Goal: Information Seeking & Learning: Learn about a topic

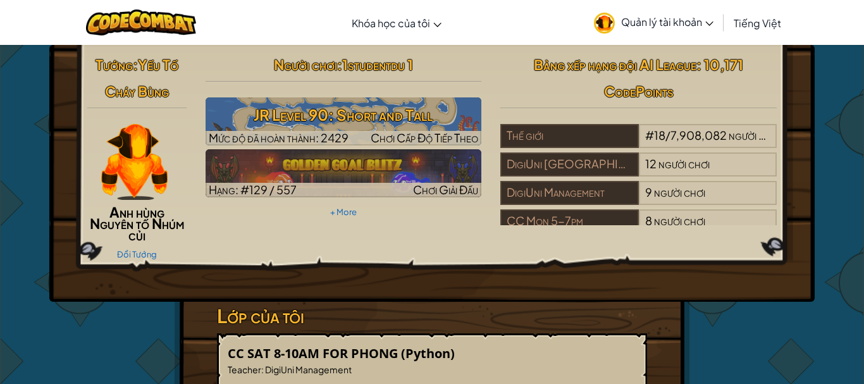
select select "vi"
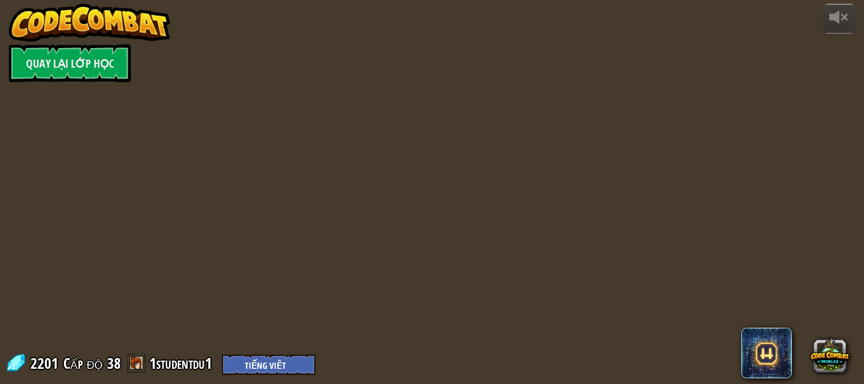
select select "vi"
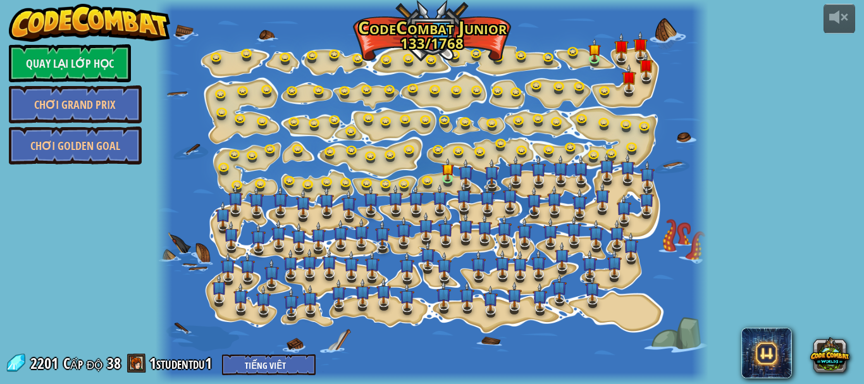
select select "vi"
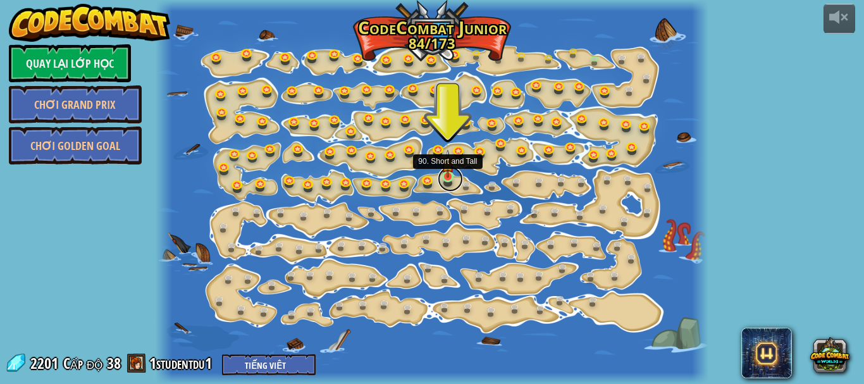
click at [447, 178] on link at bounding box center [450, 178] width 25 height 25
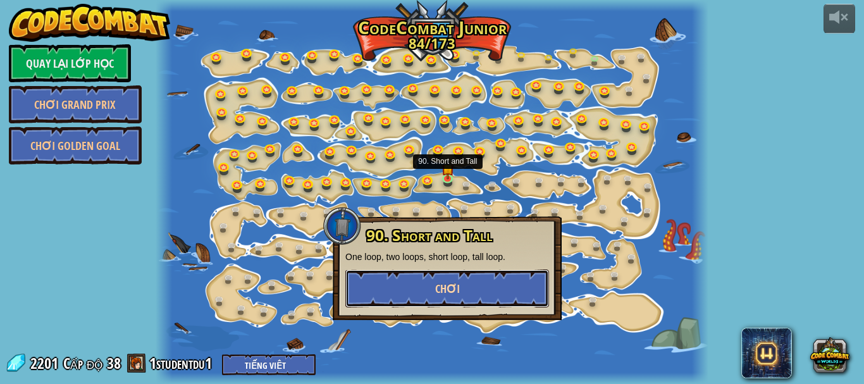
click at [463, 281] on button "Chơi" at bounding box center [447, 288] width 204 height 38
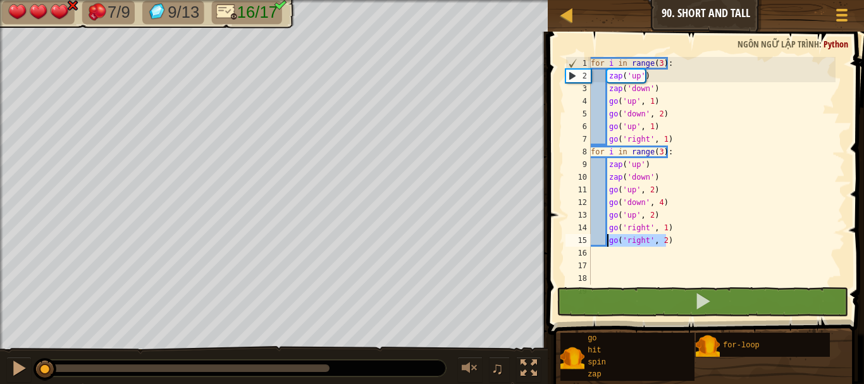
drag, startPoint x: 673, startPoint y: 235, endPoint x: 609, endPoint y: 236, distance: 63.9
click at [609, 236] on div "for i in range ( 3 ) : zap ( 'up' ) zap ( 'down' ) go ( 'up' , 1 ) go ( 'down' …" at bounding box center [711, 183] width 247 height 253
type textarea "go('right', 2)"
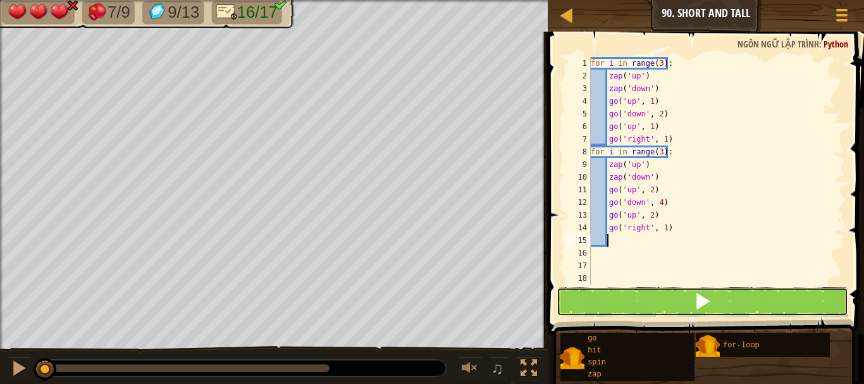
click at [702, 307] on span at bounding box center [703, 301] width 18 height 18
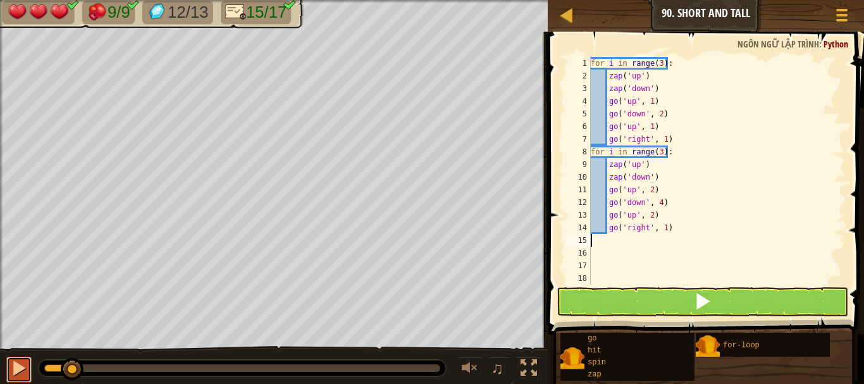
click at [8, 372] on button at bounding box center [18, 370] width 25 height 26
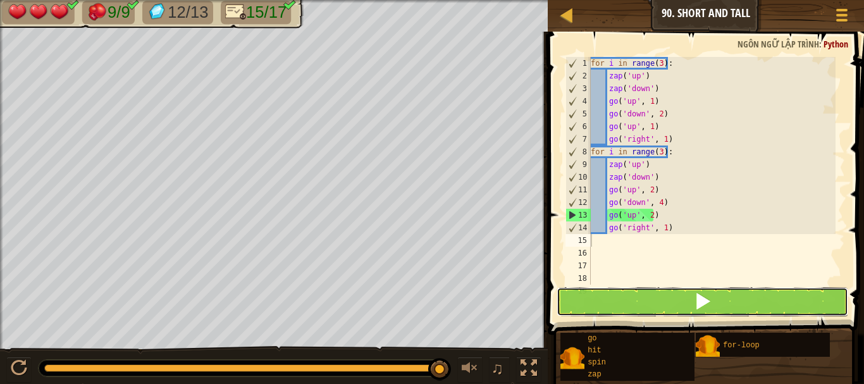
click at [648, 297] on button at bounding box center [702, 301] width 292 height 29
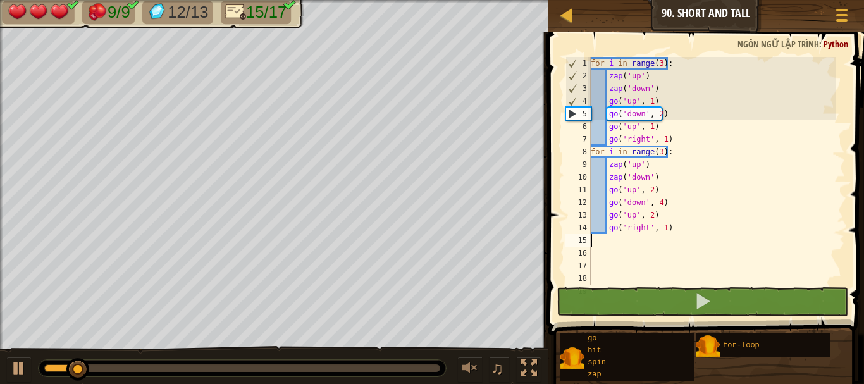
type textarea "g"
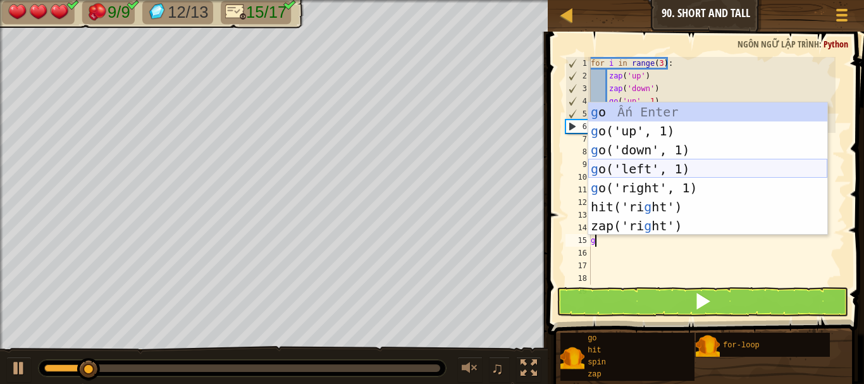
click at [674, 178] on div "g o Ấn Enter g o('up', 1) Ấn Enter g o('down', 1) Ấn Enter g o('left', 1) Ấn En…" at bounding box center [707, 187] width 239 height 171
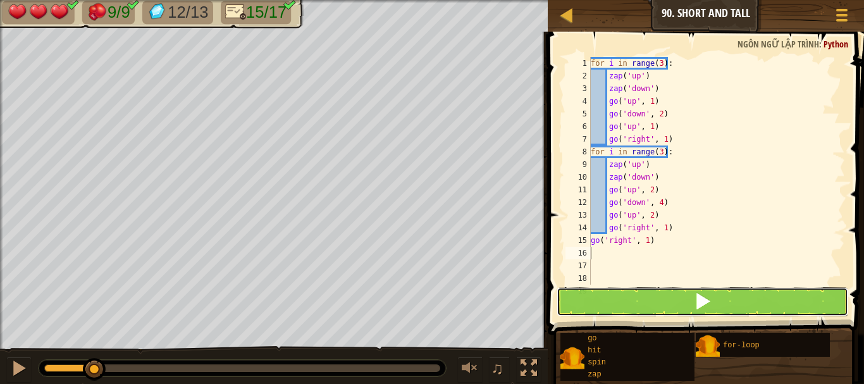
click at [641, 297] on button at bounding box center [702, 301] width 292 height 29
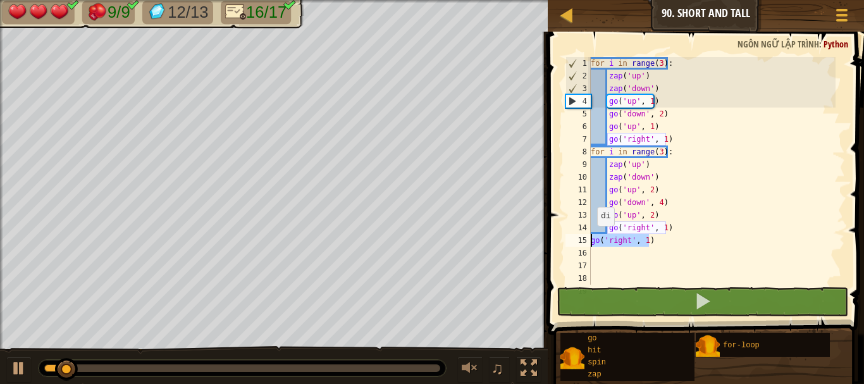
drag, startPoint x: 655, startPoint y: 243, endPoint x: 587, endPoint y: 239, distance: 68.4
click at [587, 239] on div "1 2 3 4 5 6 7 8 9 10 11 12 13 14 15 16 17 18 19 for i in range ( 3 ) : zap ( 'u…" at bounding box center [704, 171] width 282 height 228
type textarea "go('right', 1)"
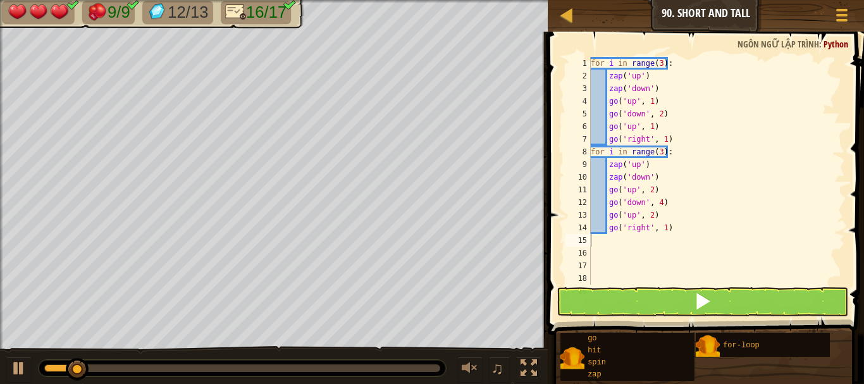
drag, startPoint x: 863, startPoint y: 197, endPoint x: 862, endPoint y: 40, distance: 156.8
click at [854, 40] on span at bounding box center [707, 165] width 326 height 340
type textarea "g"
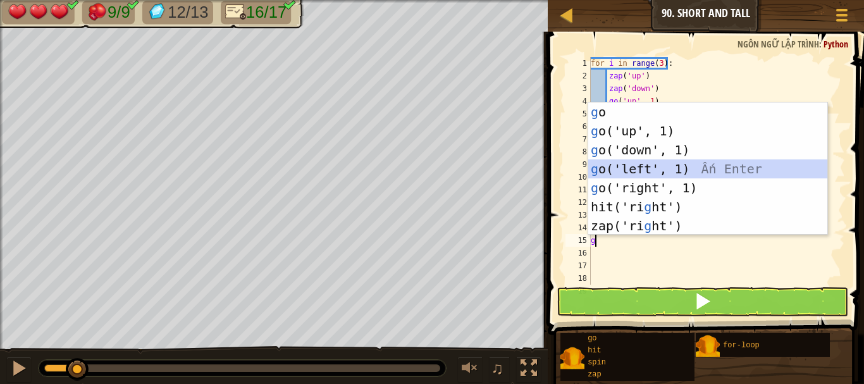
click at [640, 171] on div "g o Ấn Enter g o('up', 1) Ấn Enter g o('down', 1) Ấn Enter g o('left', 1) Ấn En…" at bounding box center [707, 187] width 239 height 171
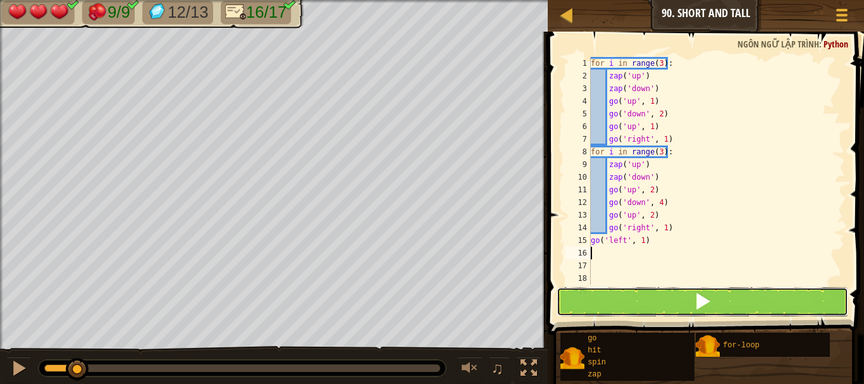
click at [629, 303] on button at bounding box center [702, 301] width 292 height 29
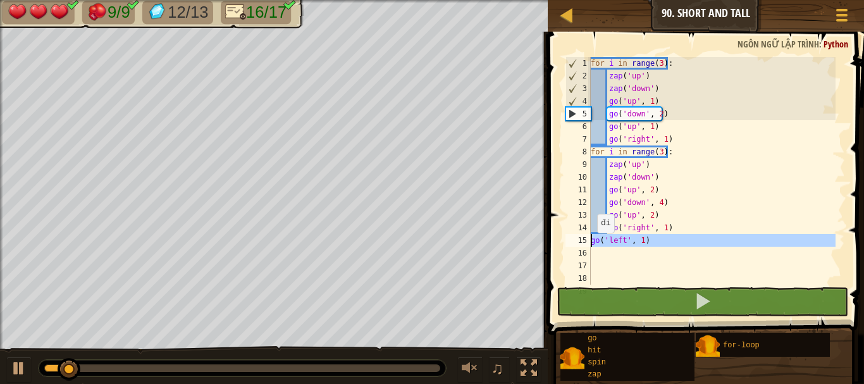
drag, startPoint x: 654, startPoint y: 248, endPoint x: 579, endPoint y: 242, distance: 75.5
click at [579, 242] on div "1 2 3 4 5 6 7 8 9 10 11 12 13 14 15 16 17 18 19 for i in range ( 3 ) : zap ( 'u…" at bounding box center [704, 171] width 282 height 228
type textarea "go('left', 1)"
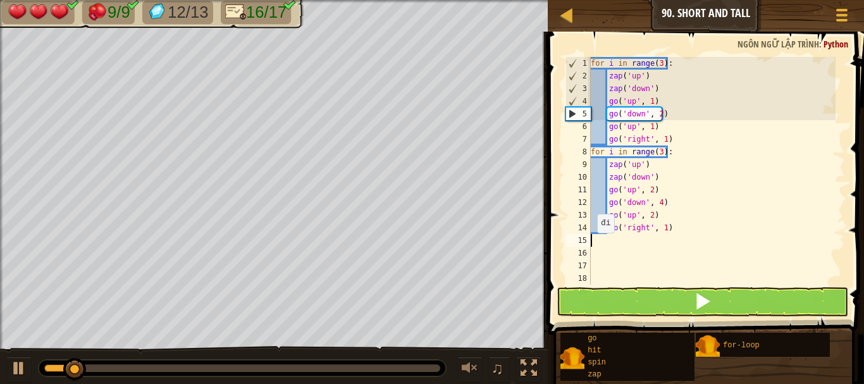
click at [579, 242] on div "15" at bounding box center [577, 240] width 25 height 13
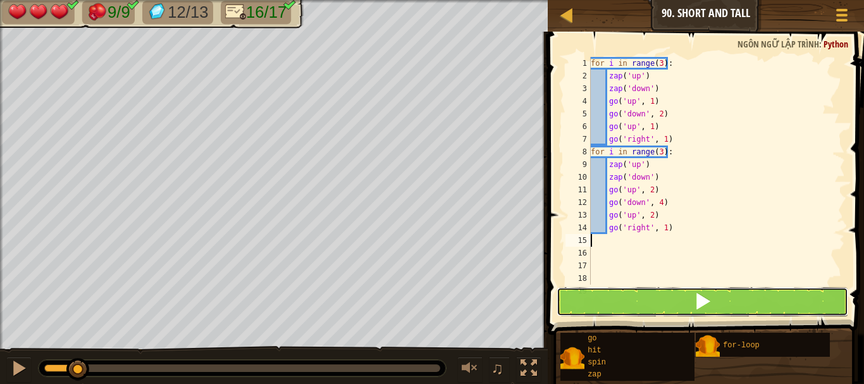
click at [677, 302] on button at bounding box center [702, 301] width 292 height 29
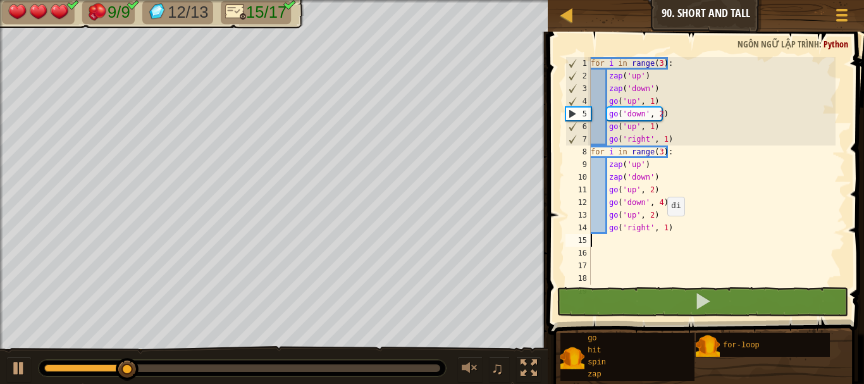
click at [661, 228] on div "for i in range ( 3 ) : zap ( 'up' ) zap ( 'down' ) go ( 'up' , 1 ) go ( 'down' …" at bounding box center [711, 183] width 247 height 253
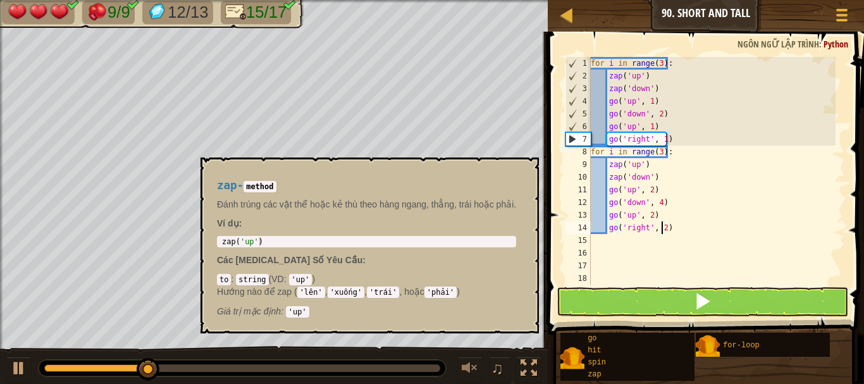
scroll to position [6, 5]
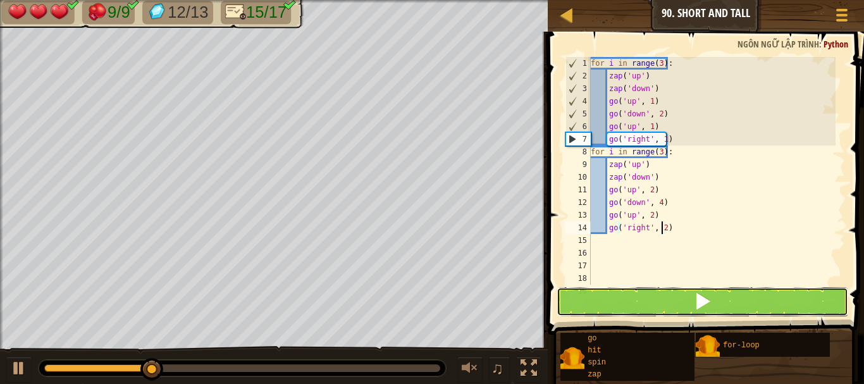
click at [640, 304] on button at bounding box center [702, 301] width 292 height 29
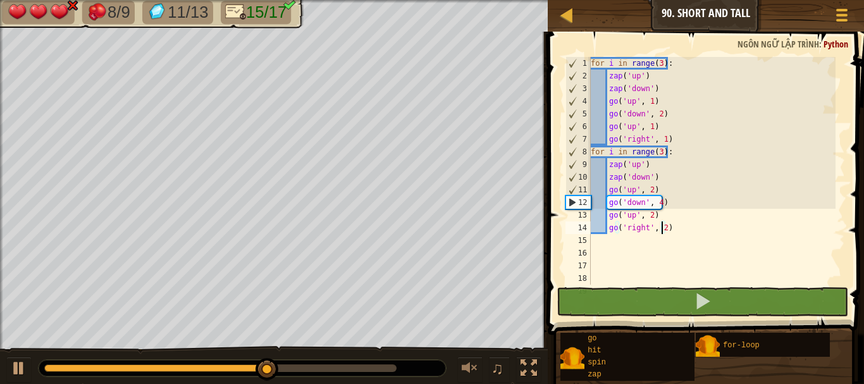
click at [665, 226] on div "for i in range ( 3 ) : zap ( 'up' ) zap ( 'down' ) go ( 'up' , 1 ) go ( 'down' …" at bounding box center [711, 183] width 247 height 253
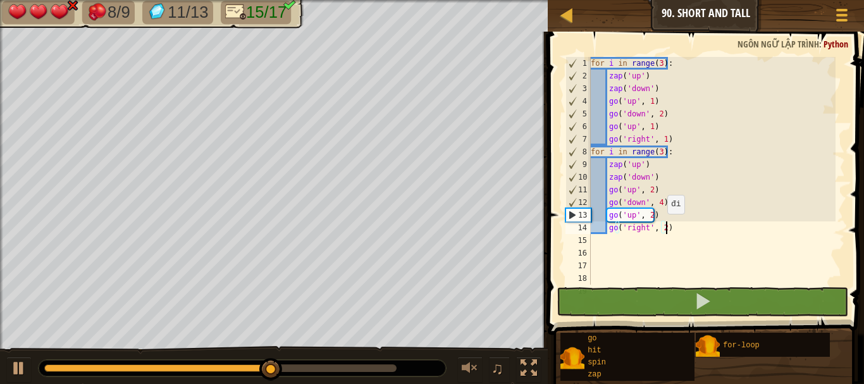
click at [660, 226] on div "for i in range ( 3 ) : zap ( 'up' ) zap ( 'down' ) go ( 'up' , 1 ) go ( 'down' …" at bounding box center [711, 183] width 247 height 253
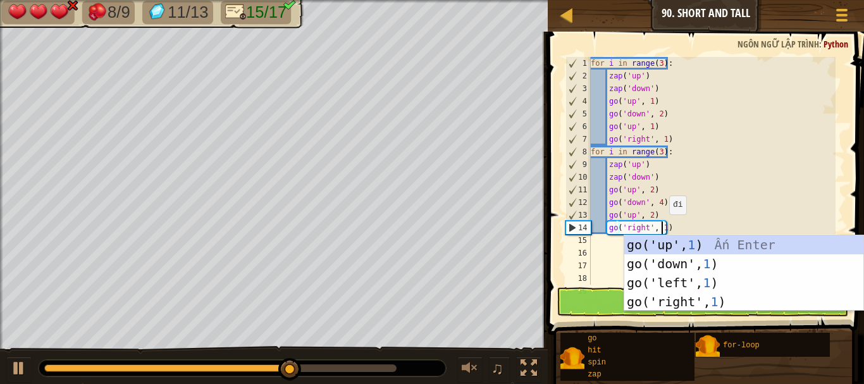
type textarea "go('right', 1)"
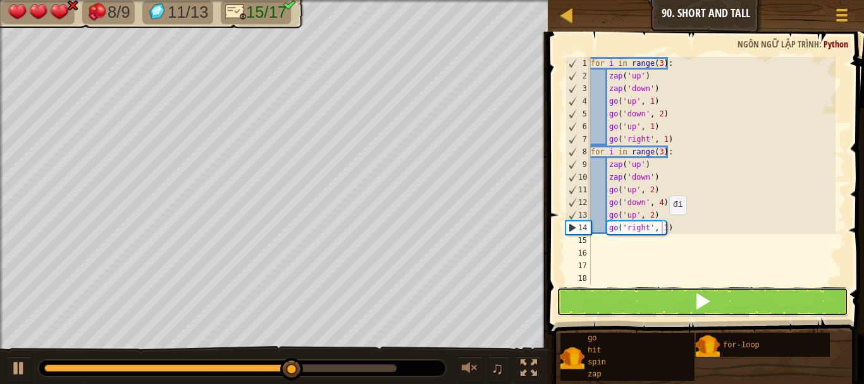
click at [589, 293] on button at bounding box center [702, 301] width 292 height 29
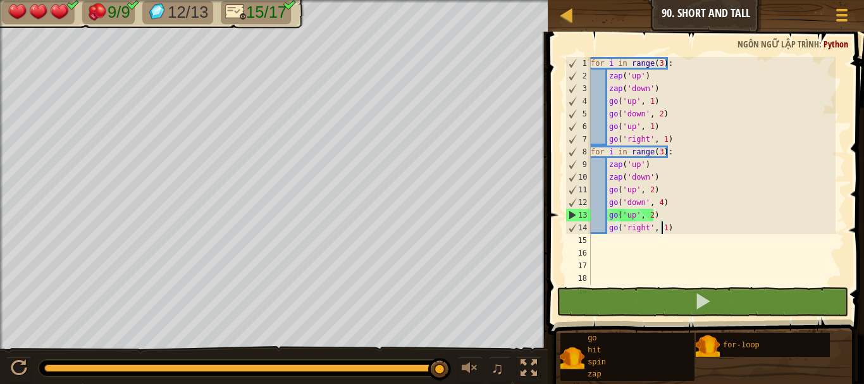
click at [592, 240] on div "for i in range ( 3 ) : zap ( 'up' ) zap ( 'down' ) go ( 'up' , 1 ) go ( 'down' …" at bounding box center [711, 183] width 247 height 253
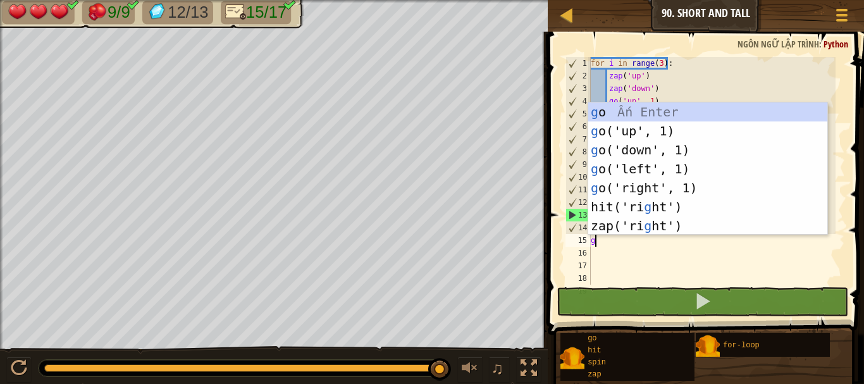
type textarea "g"
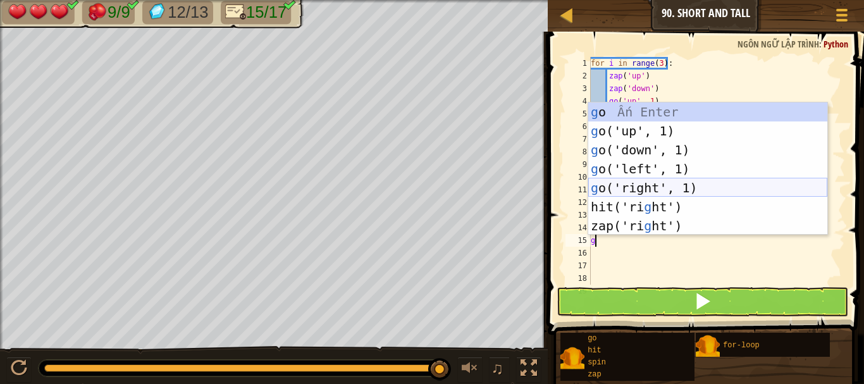
click at [650, 190] on div "g o Ấn Enter g o('up', 1) Ấn Enter g o('down', 1) Ấn Enter g o('left', 1) Ấn En…" at bounding box center [707, 187] width 239 height 171
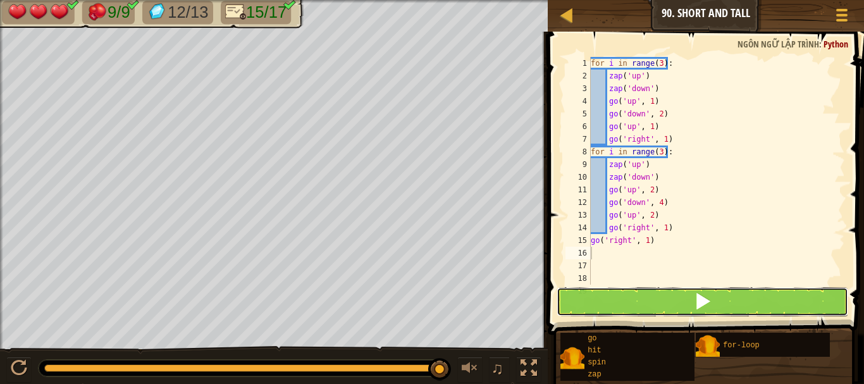
click at [662, 300] on button at bounding box center [702, 301] width 292 height 29
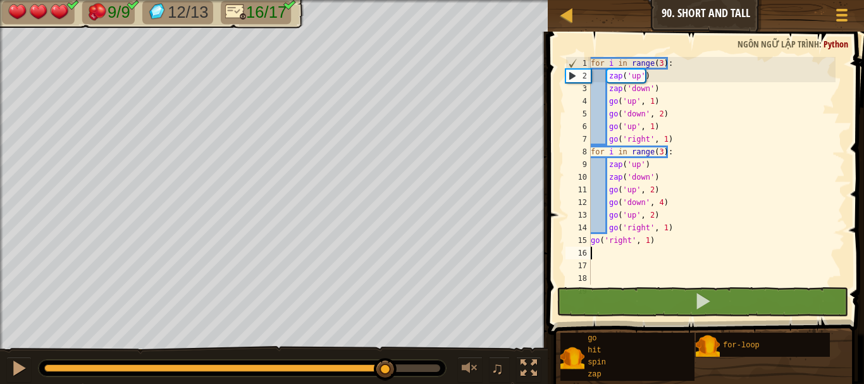
click at [386, 364] on div at bounding box center [242, 368] width 396 height 8
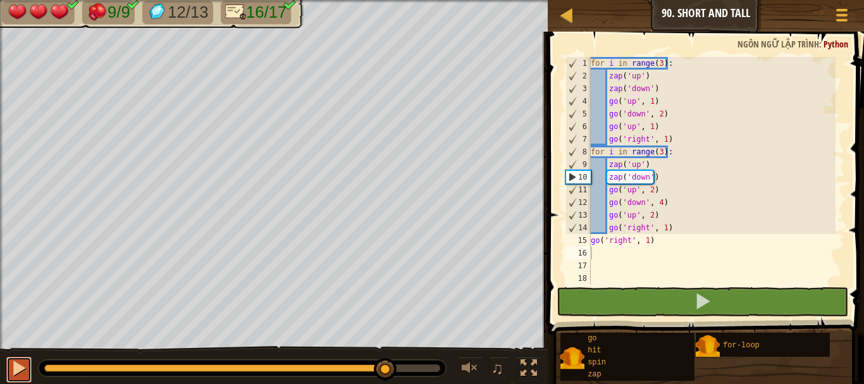
click at [20, 360] on div at bounding box center [19, 368] width 16 height 16
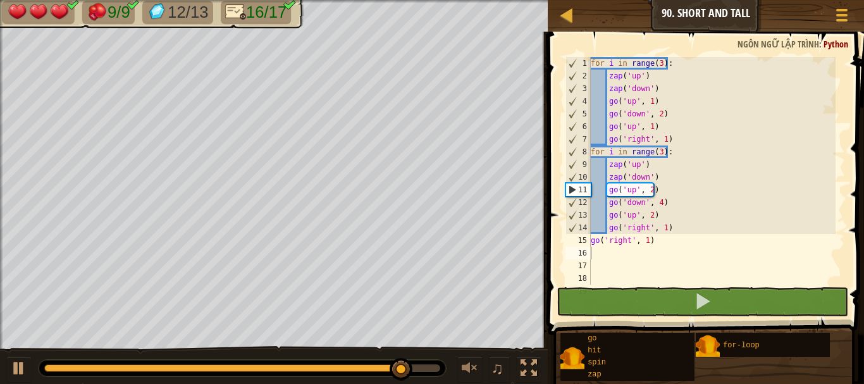
click at [429, 360] on div at bounding box center [242, 368] width 407 height 16
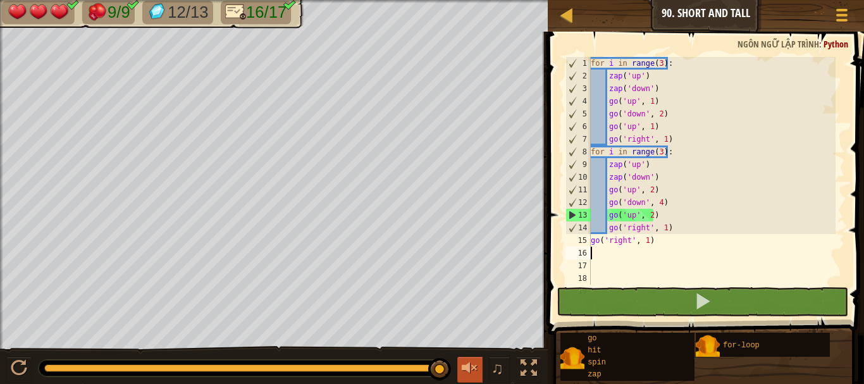
drag, startPoint x: 417, startPoint y: 362, endPoint x: 459, endPoint y: 364, distance: 42.4
click at [459, 364] on div "♫" at bounding box center [274, 365] width 548 height 38
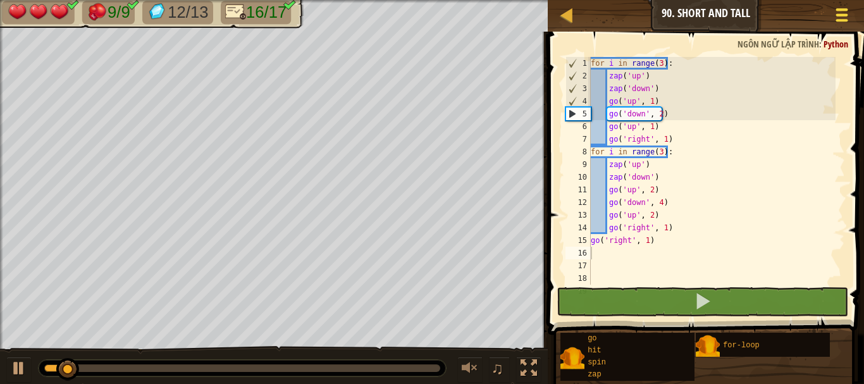
click at [850, 14] on div at bounding box center [841, 15] width 17 height 18
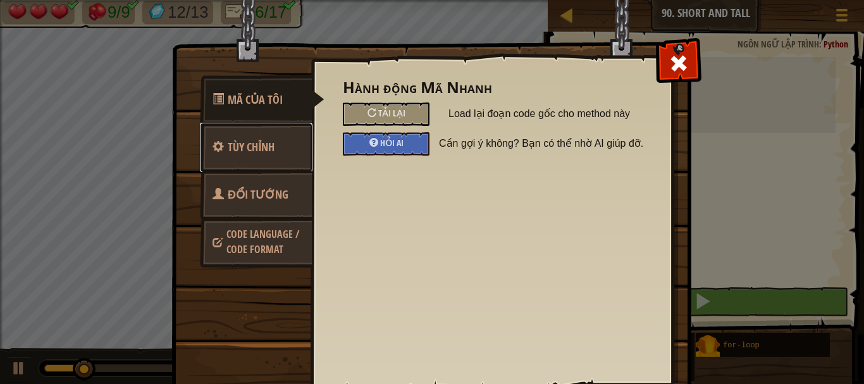
click at [259, 147] on span "Tùy chỉnh" at bounding box center [251, 147] width 47 height 16
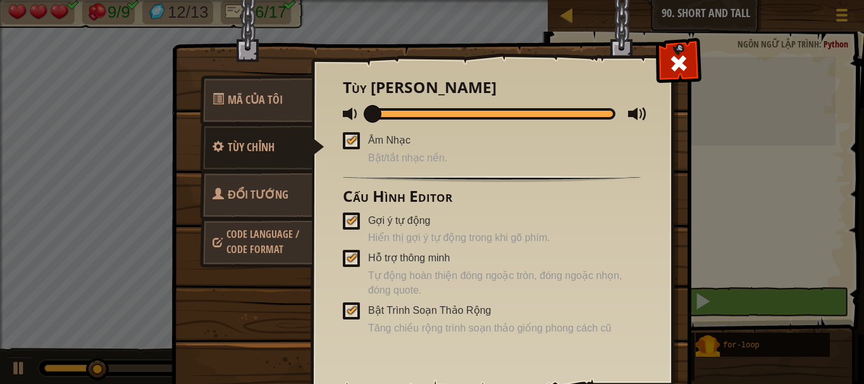
click at [266, 188] on span "Đổi Tướng" at bounding box center [258, 195] width 61 height 16
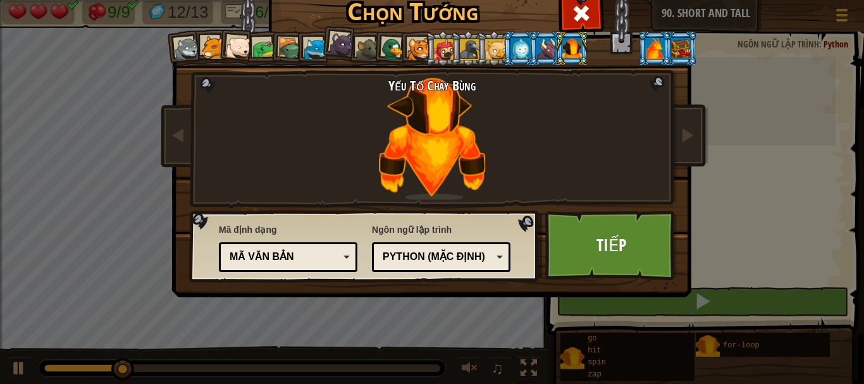
click at [568, 49] on div at bounding box center [572, 48] width 20 height 20
click at [339, 43] on div at bounding box center [341, 44] width 25 height 25
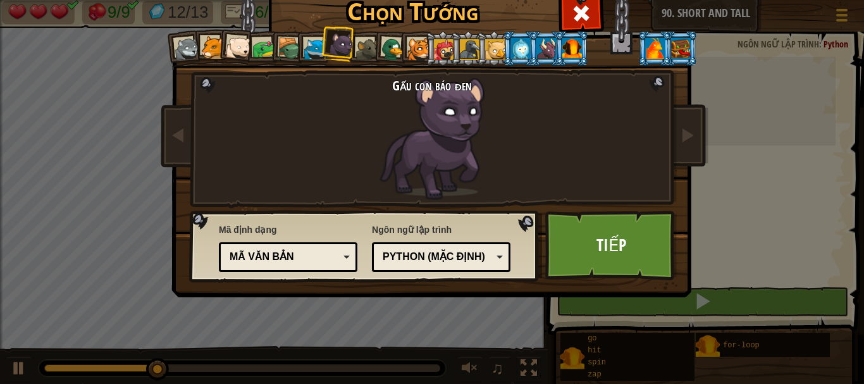
click at [362, 42] on div at bounding box center [367, 49] width 23 height 23
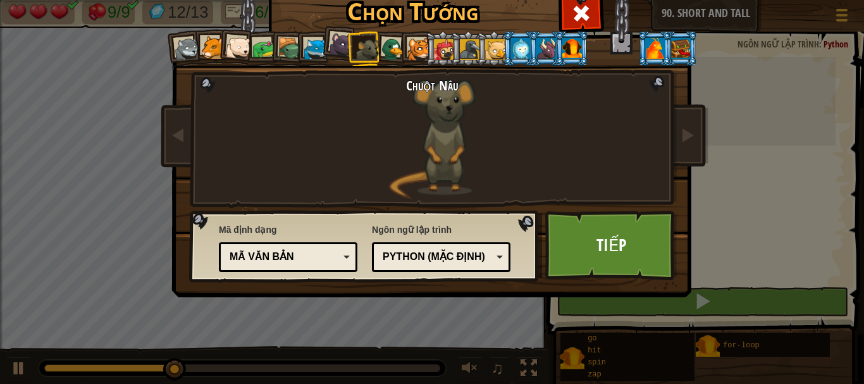
click at [307, 45] on div at bounding box center [315, 49] width 23 height 23
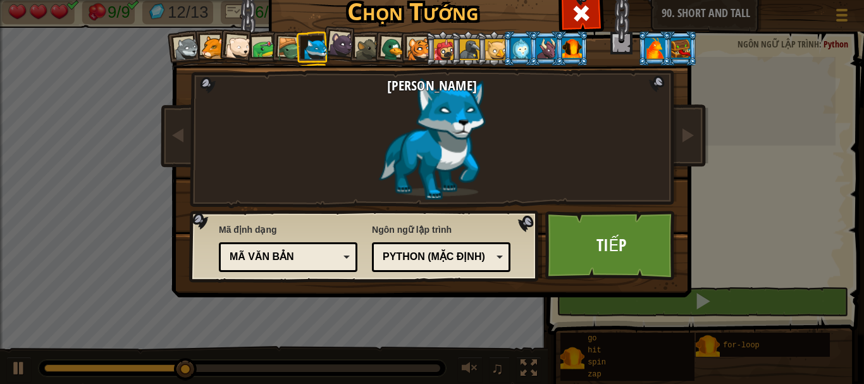
click at [278, 50] on div at bounding box center [290, 49] width 24 height 24
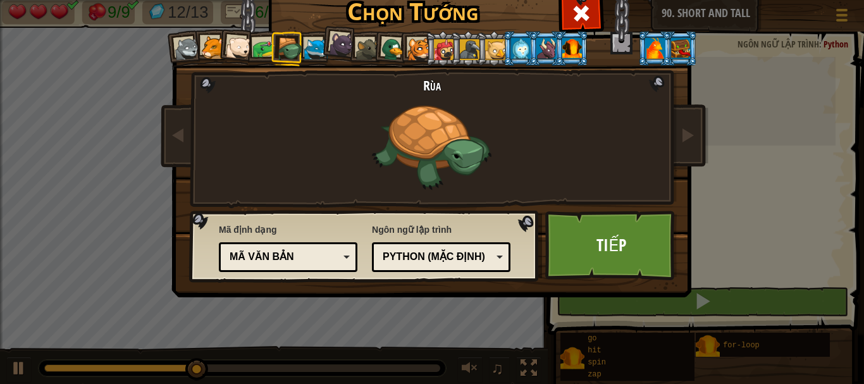
click at [305, 50] on div at bounding box center [315, 49] width 23 height 23
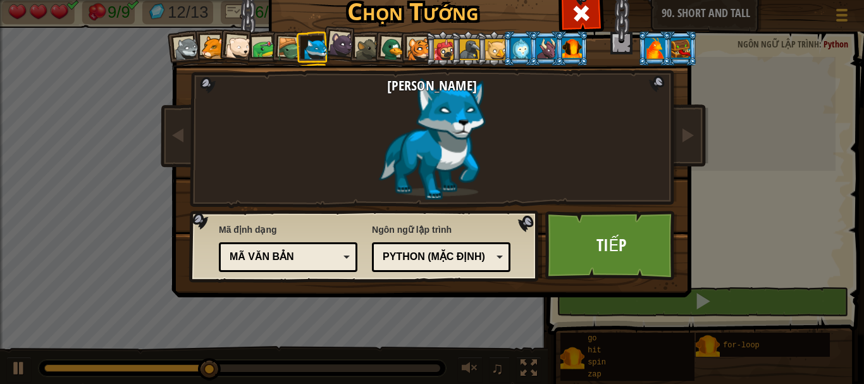
click at [234, 48] on div at bounding box center [238, 47] width 25 height 25
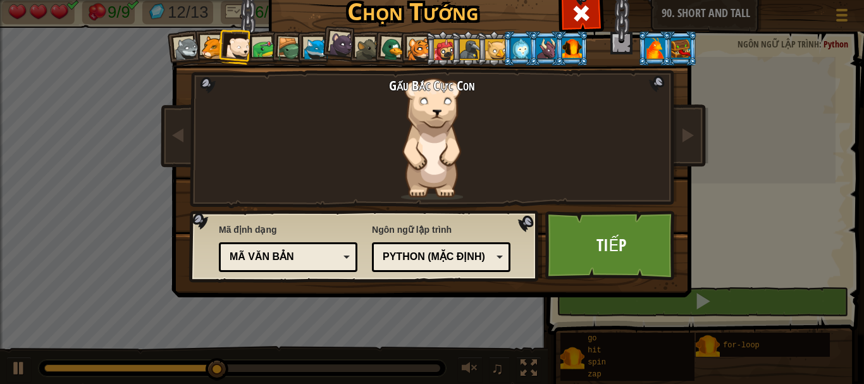
click at [206, 43] on div at bounding box center [212, 47] width 23 height 23
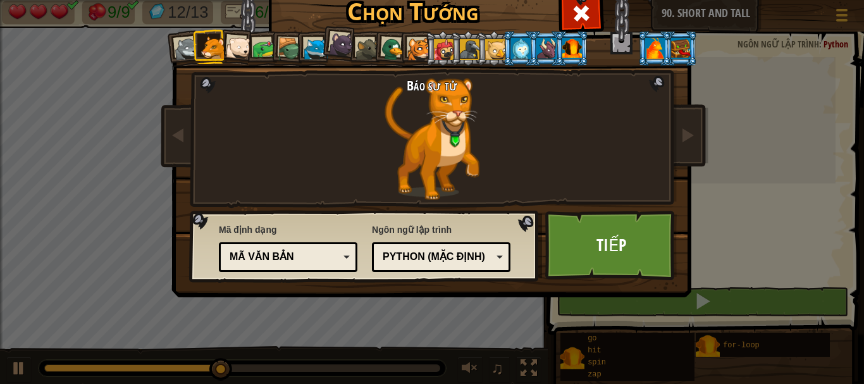
click at [255, 47] on div at bounding box center [263, 48] width 23 height 23
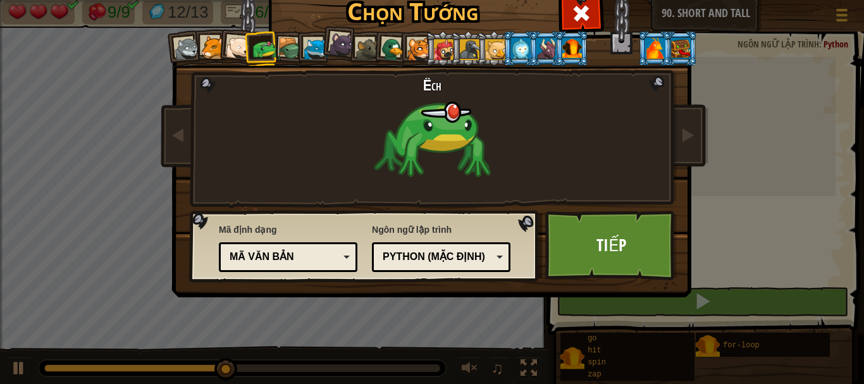
click at [237, 44] on div at bounding box center [238, 47] width 25 height 25
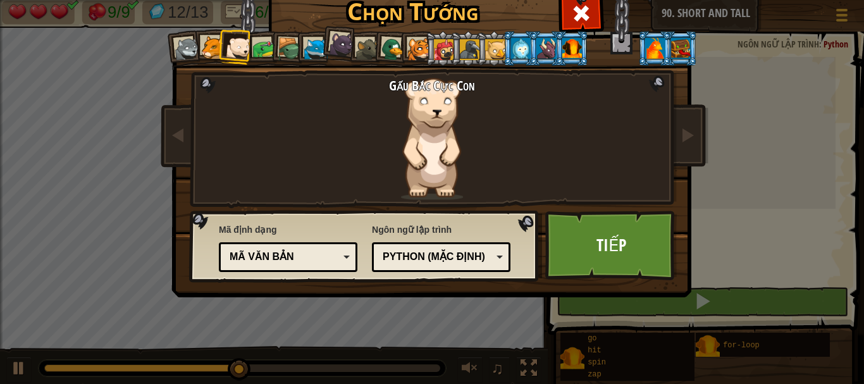
click at [183, 35] on li at bounding box center [184, 48] width 37 height 37
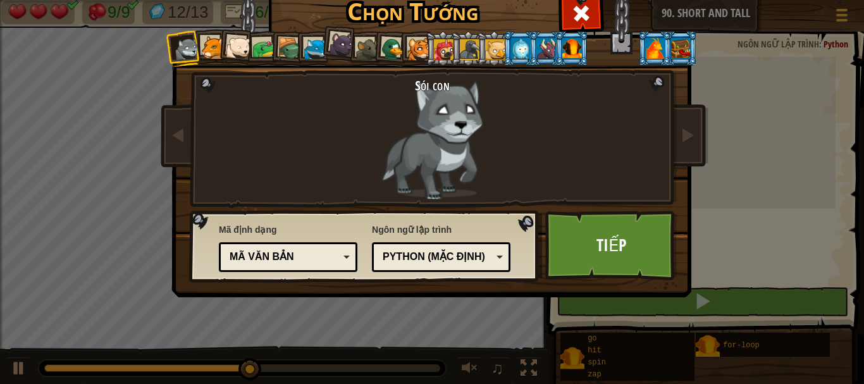
click at [278, 45] on div at bounding box center [290, 49] width 24 height 24
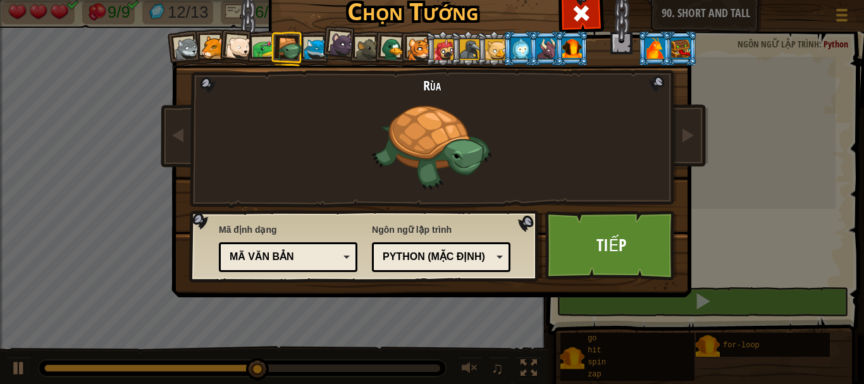
click at [309, 52] on div at bounding box center [315, 49] width 23 height 23
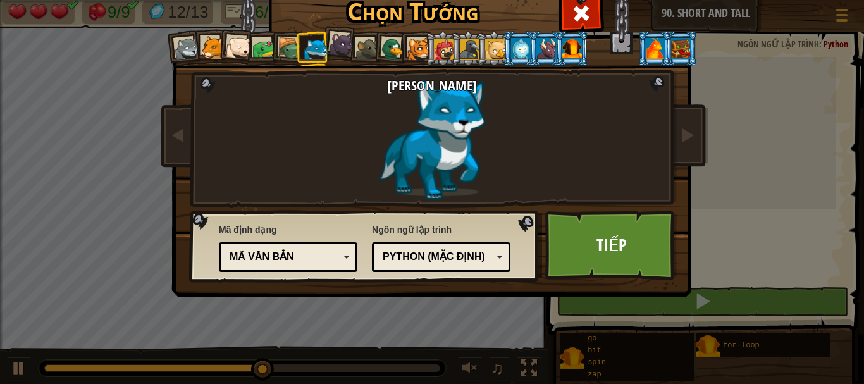
click at [335, 52] on div at bounding box center [341, 44] width 25 height 25
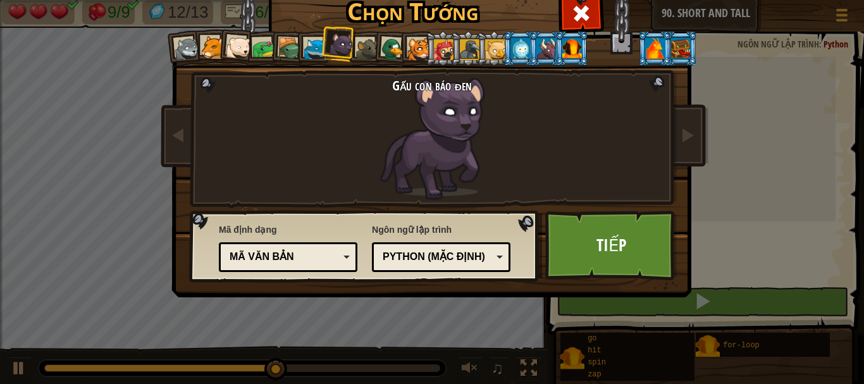
click at [567, 39] on div at bounding box center [572, 48] width 20 height 20
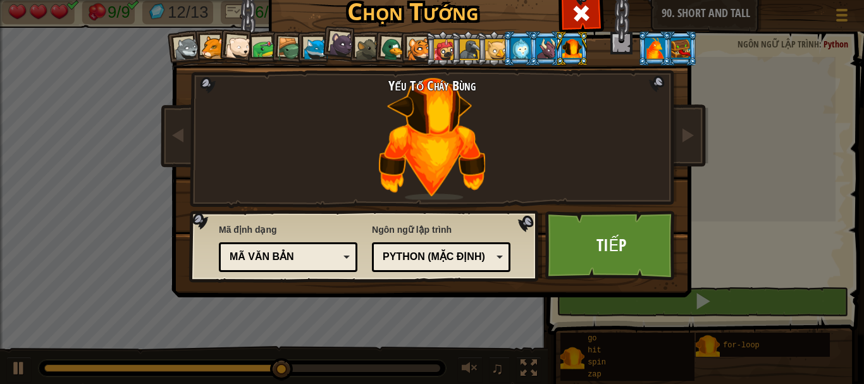
click at [520, 40] on div at bounding box center [521, 48] width 20 height 20
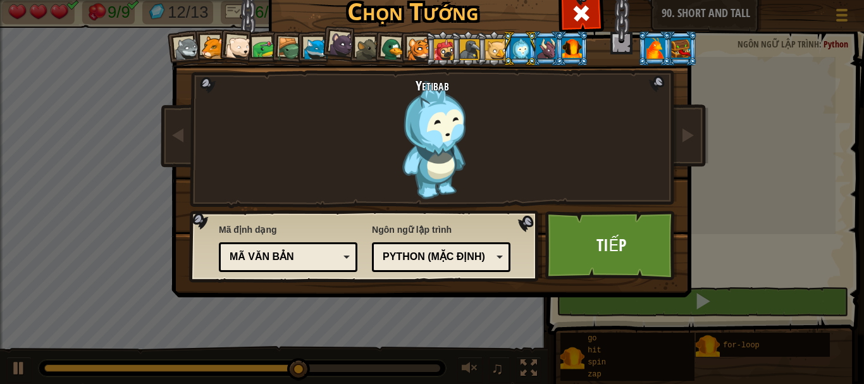
click at [547, 43] on div at bounding box center [546, 48] width 20 height 20
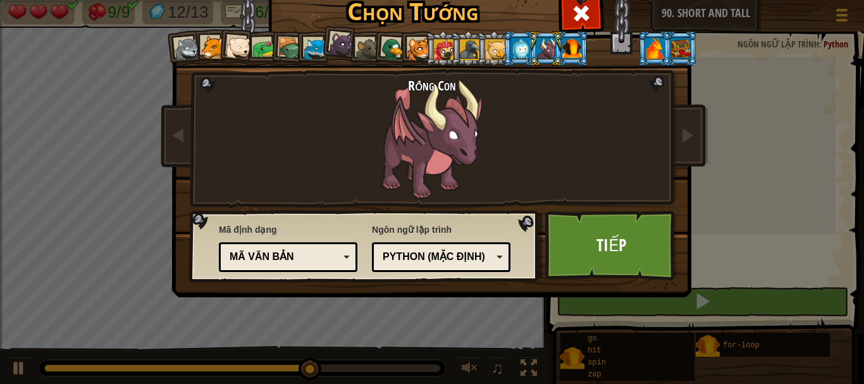
click at [562, 49] on div at bounding box center [572, 48] width 20 height 20
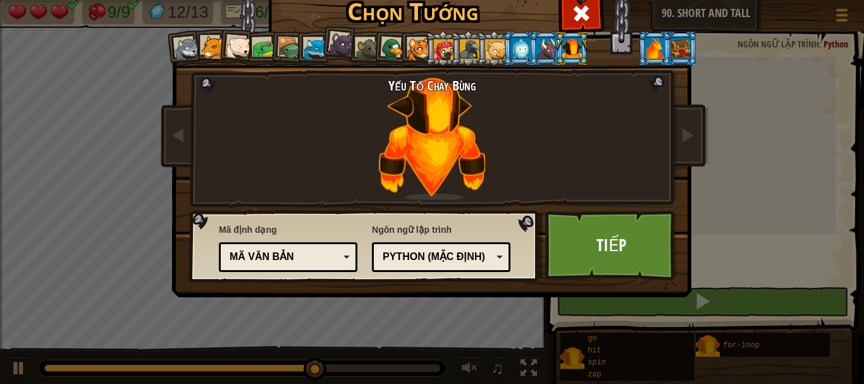
click at [653, 59] on li at bounding box center [654, 48] width 34 height 35
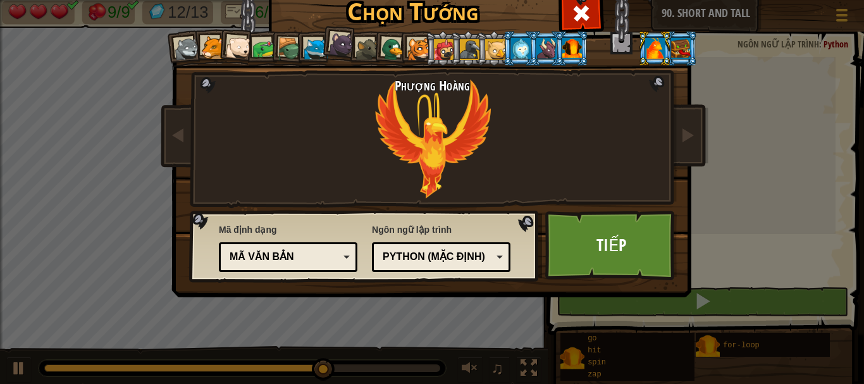
click at [570, 45] on div at bounding box center [572, 48] width 20 height 20
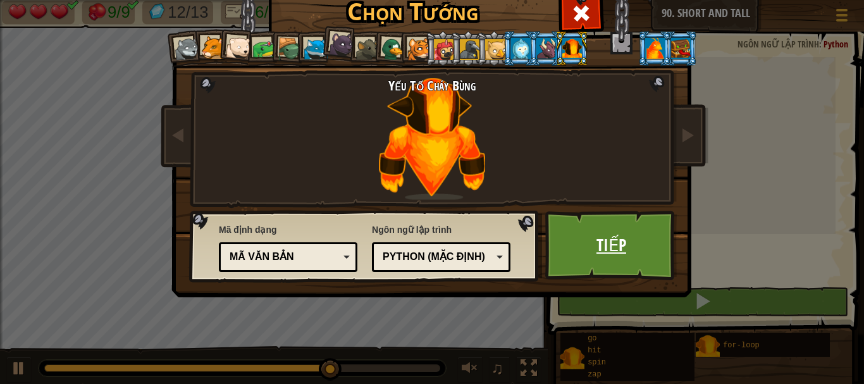
click at [593, 254] on link "Tiếp" at bounding box center [611, 246] width 132 height 70
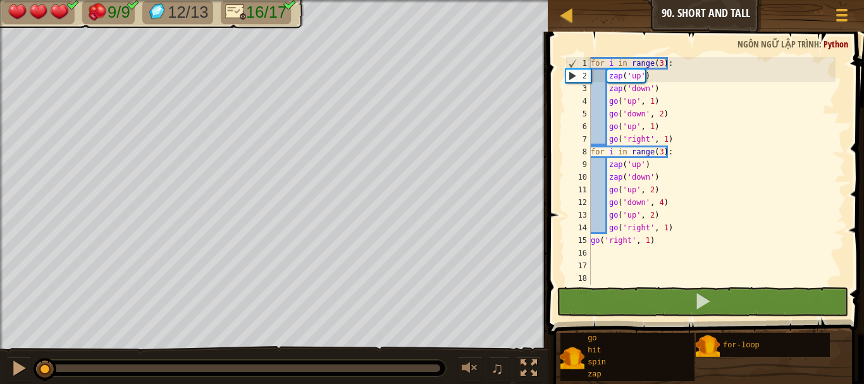
click at [657, 152] on div "for i in range ( 3 ) : zap ( 'up' ) zap ( 'down' ) go ( 'up' , 1 ) go ( 'down' …" at bounding box center [711, 183] width 247 height 253
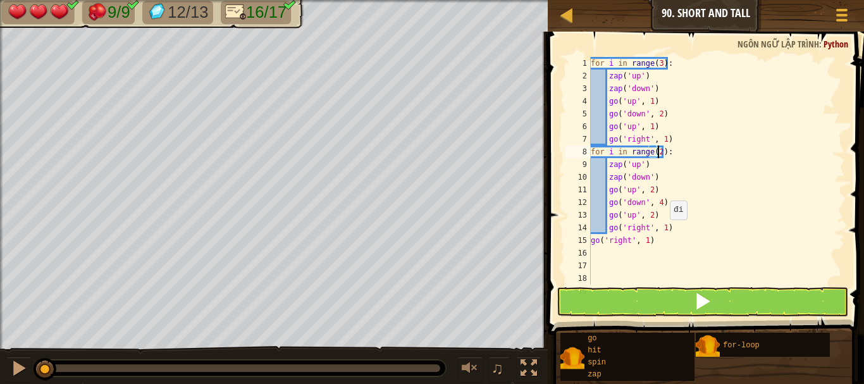
scroll to position [6, 5]
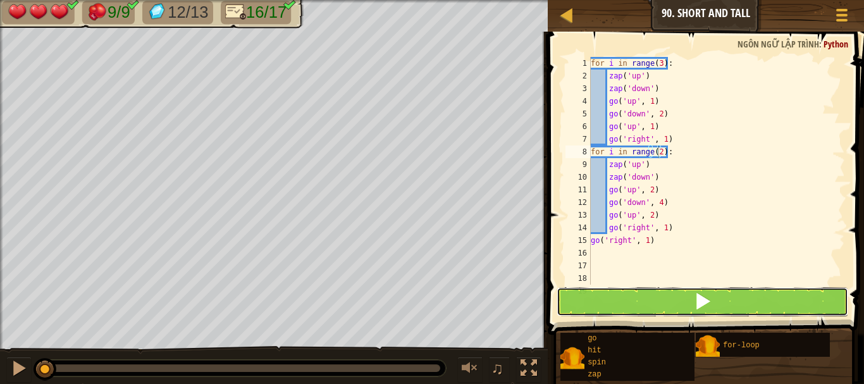
click at [658, 292] on button at bounding box center [702, 301] width 292 height 29
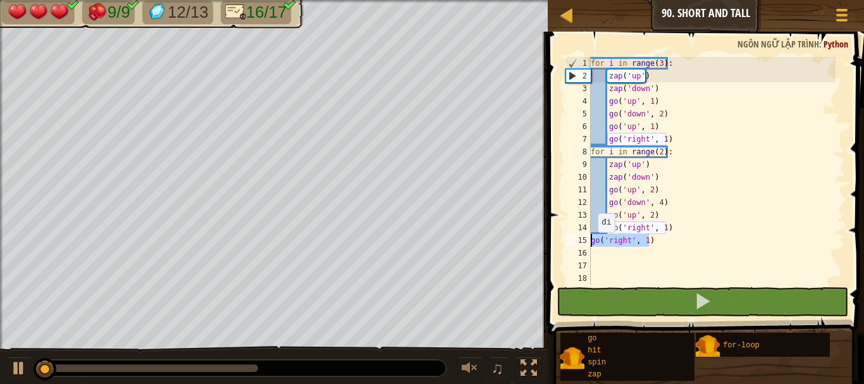
drag, startPoint x: 650, startPoint y: 242, endPoint x: 582, endPoint y: 236, distance: 67.8
click at [582, 236] on div "for i in range(2): 1 2 3 4 5 6 7 8 9 10 11 12 13 14 15 16 17 18 19 for i in ran…" at bounding box center [704, 171] width 282 height 228
type textarea "go('right', 1)"
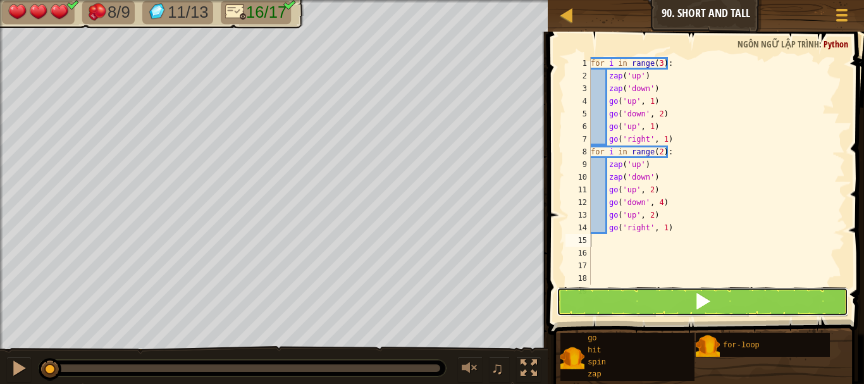
click at [618, 302] on button at bounding box center [702, 301] width 292 height 29
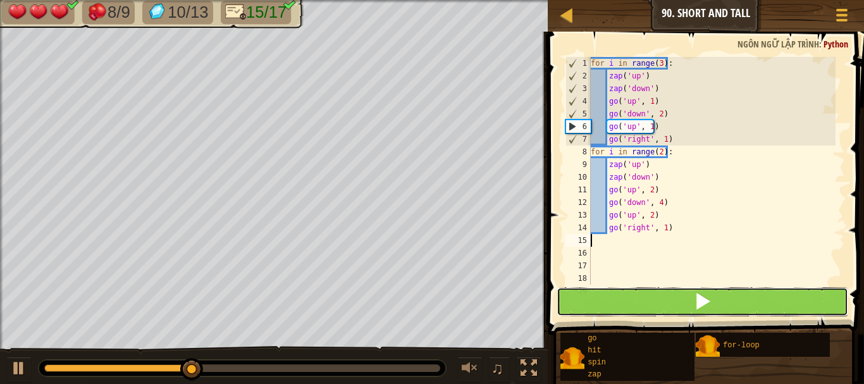
click at [629, 307] on button at bounding box center [702, 301] width 292 height 29
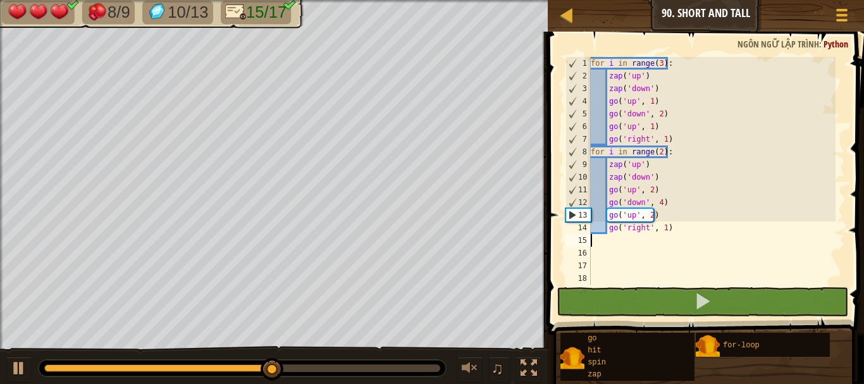
type textarea "z"
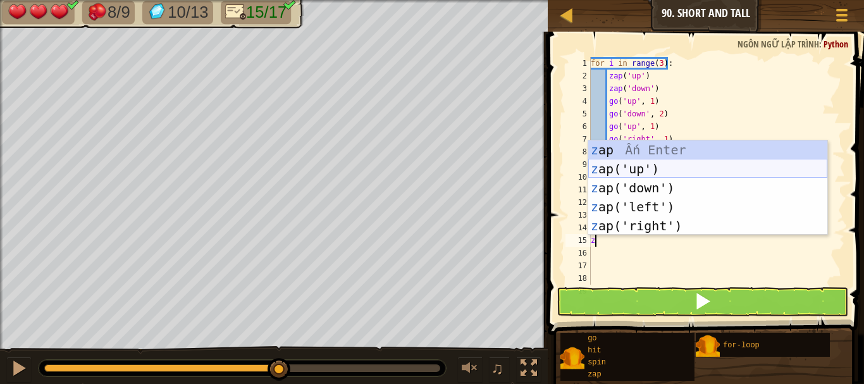
click at [627, 171] on div "z ap Ấn Enter z ap('up') Ấn Enter z ap('down') Ấn Enter z ap('left') Ấn Enter z…" at bounding box center [707, 206] width 239 height 133
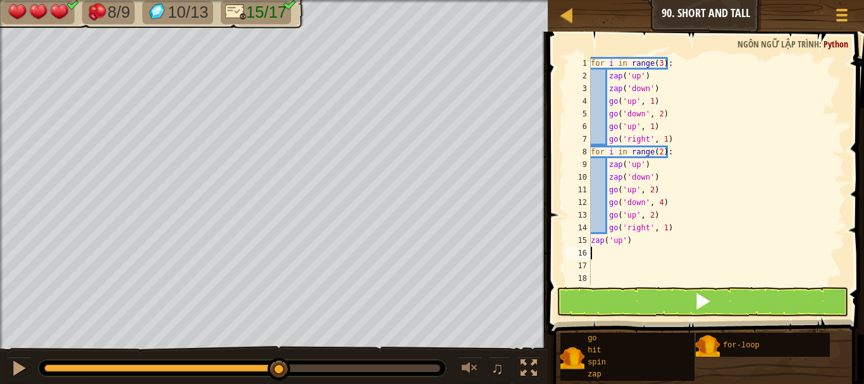
type textarea "g"
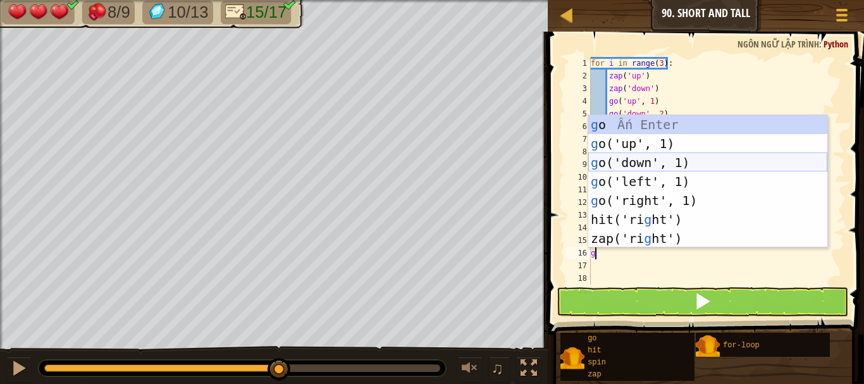
click at [663, 166] on div "g o Ấn Enter g o('up', 1) Ấn Enter g o('down', 1) Ấn Enter g o('left', 1) Ấn En…" at bounding box center [707, 200] width 239 height 171
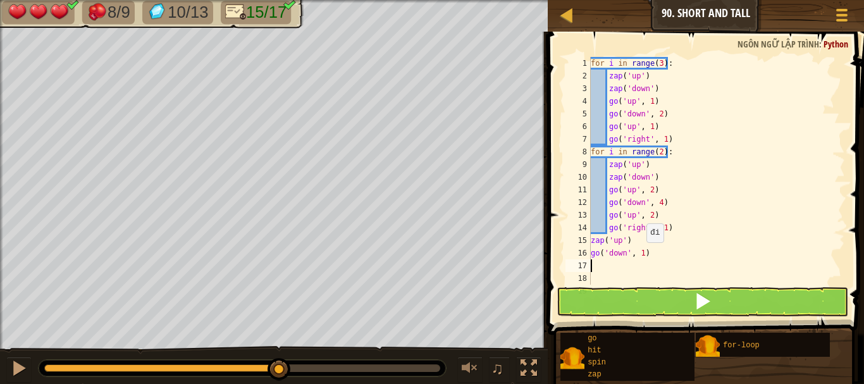
click at [639, 254] on div "for i in range ( 3 ) : zap ( 'up' ) zap ( 'down' ) go ( 'up' , 1 ) go ( 'down' …" at bounding box center [711, 183] width 247 height 253
type textarea "go('down', 2)"
click at [594, 267] on div "for i in range ( 3 ) : zap ( 'up' ) zap ( 'down' ) go ( 'up' , 1 ) go ( 'down' …" at bounding box center [711, 183] width 247 height 253
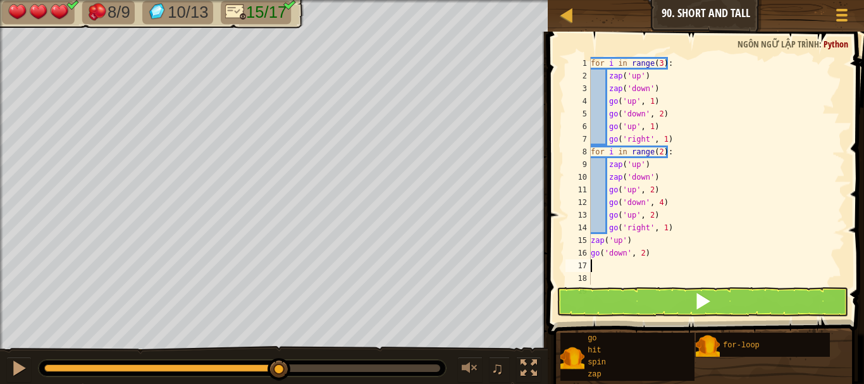
type textarea "g"
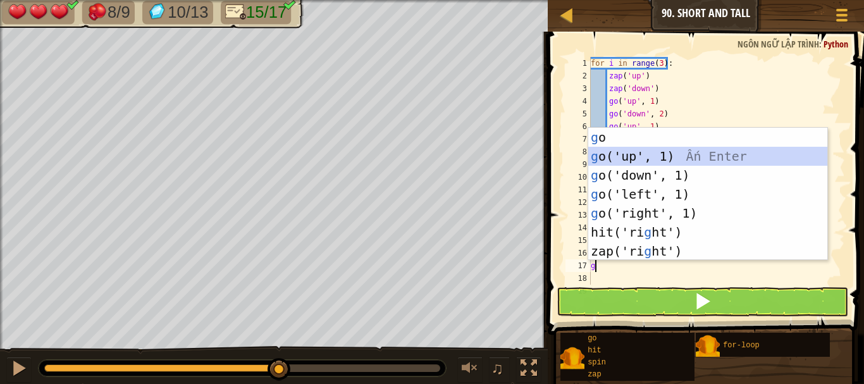
click at [632, 157] on div "g o Ấn Enter g o('up', 1) Ấn Enter g o('down', 1) Ấn Enter g o('left', 1) Ấn En…" at bounding box center [707, 213] width 239 height 171
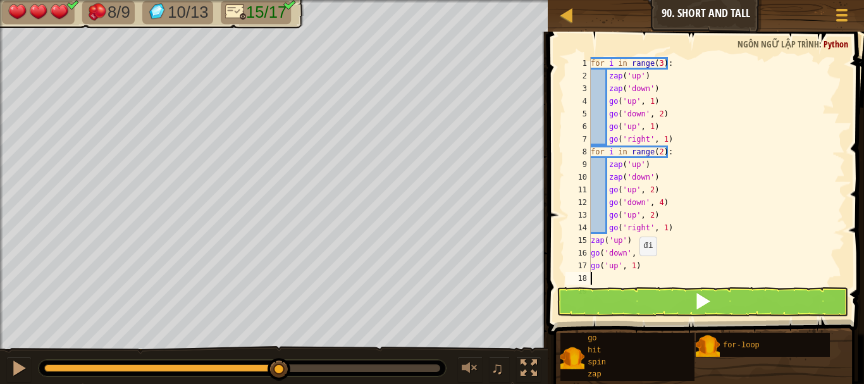
click at [632, 266] on div "for i in range ( 3 ) : zap ( 'up' ) zap ( 'down' ) go ( 'up' , 1 ) go ( 'down' …" at bounding box center [711, 183] width 247 height 253
type textarea "go('up', 3)"
click at [590, 275] on div "18" at bounding box center [577, 278] width 25 height 13
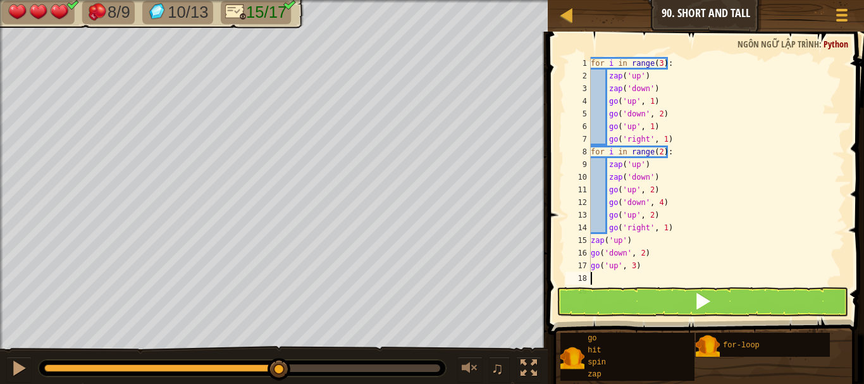
type textarea "g"
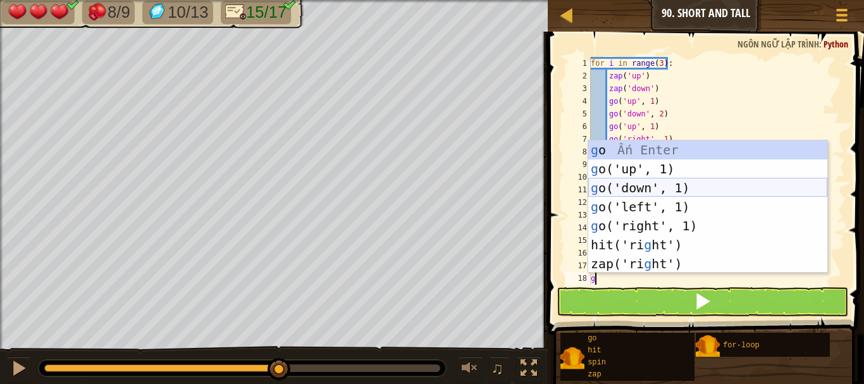
click at [646, 189] on div "g o Ấn Enter g o('up', 1) Ấn Enter g o('down', 1) Ấn Enter g o('left', 1) Ấn En…" at bounding box center [707, 225] width 239 height 171
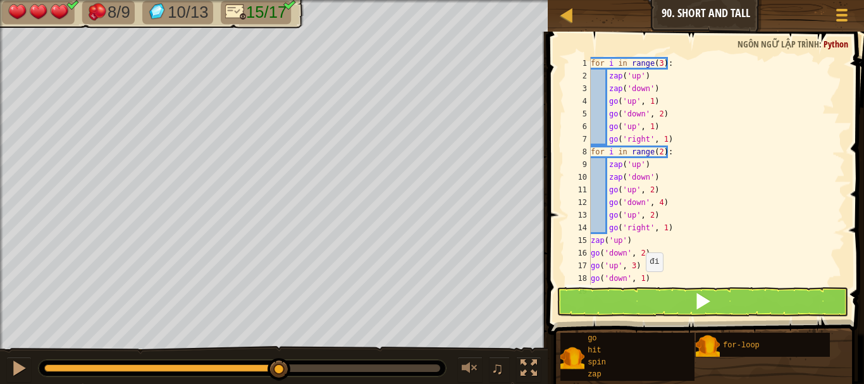
click at [639, 284] on div "for i in range ( 3 ) : zap ( 'up' ) zap ( 'down' ) go ( 'up' , 1 ) go ( 'down' …" at bounding box center [711, 183] width 247 height 253
type textarea "go('down', 2)"
click at [652, 276] on div "for i in range ( 3 ) : zap ( 'up' ) zap ( 'down' ) go ( 'up' , 1 ) go ( 'down' …" at bounding box center [711, 183] width 247 height 253
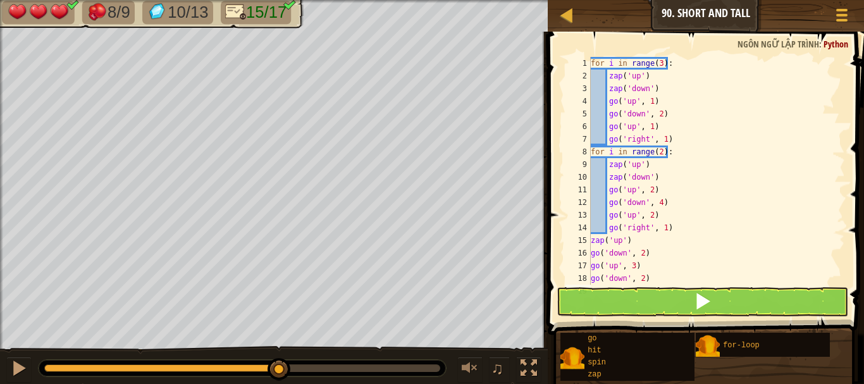
type textarea "g"
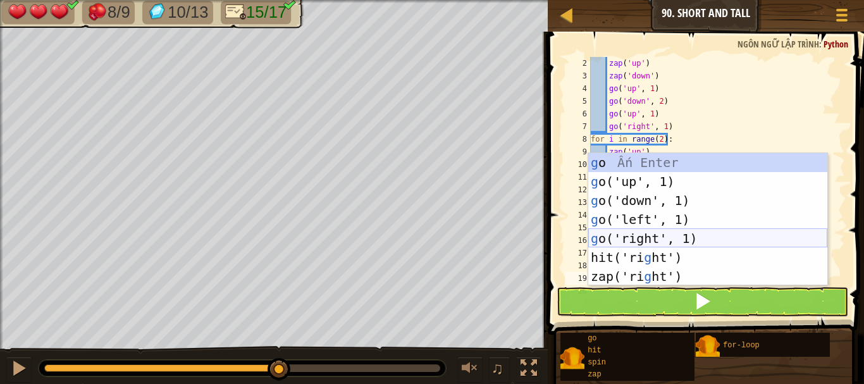
click at [682, 242] on div "g o Ấn Enter g o('up', 1) Ấn Enter g o('down', 1) Ấn Enter g o('left', 1) Ấn En…" at bounding box center [707, 238] width 239 height 171
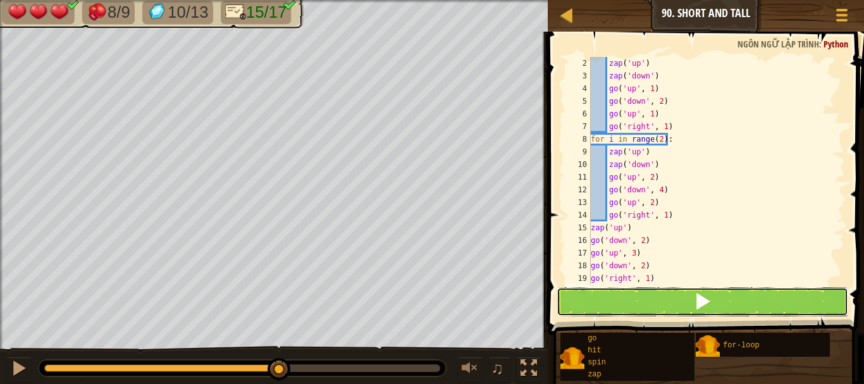
click at [677, 304] on button at bounding box center [702, 301] width 292 height 29
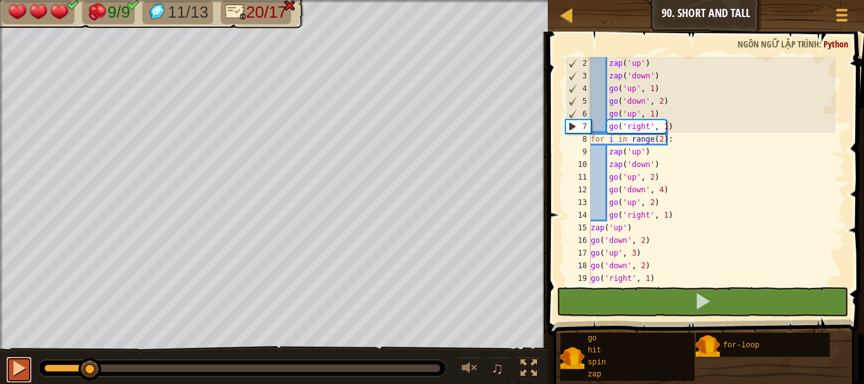
click at [12, 372] on div at bounding box center [19, 368] width 16 height 16
click at [171, 367] on div at bounding box center [242, 368] width 396 height 8
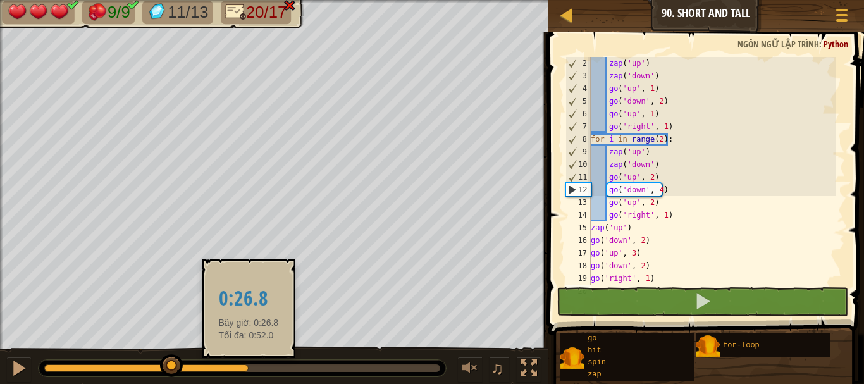
click at [249, 369] on div at bounding box center [242, 368] width 396 height 8
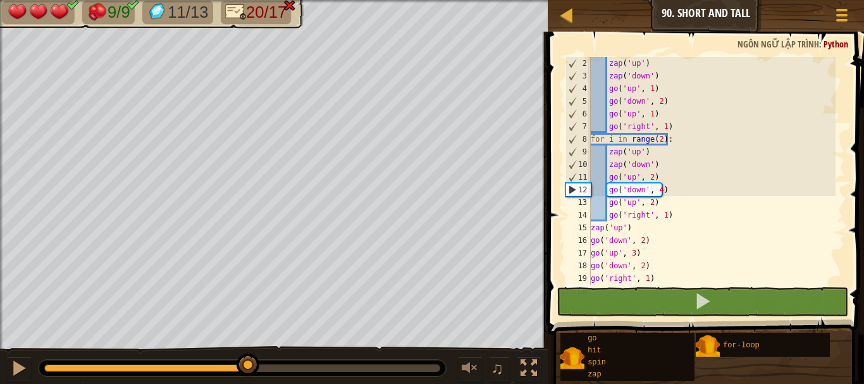
click at [312, 378] on div "♫" at bounding box center [274, 365] width 548 height 38
click at [353, 375] on div at bounding box center [242, 368] width 407 height 16
click at [711, 204] on div "zap ( 'up' ) zap ( 'down' ) go ( 'up' , 1 ) go ( 'down' , 2 ) go ( 'up' , 1 ) g…" at bounding box center [711, 183] width 247 height 253
click at [641, 266] on div "zap ( 'up' ) zap ( 'down' ) go ( 'up' , 1 ) go ( 'down' , 2 ) go ( 'up' , 1 ) g…" at bounding box center [711, 183] width 247 height 253
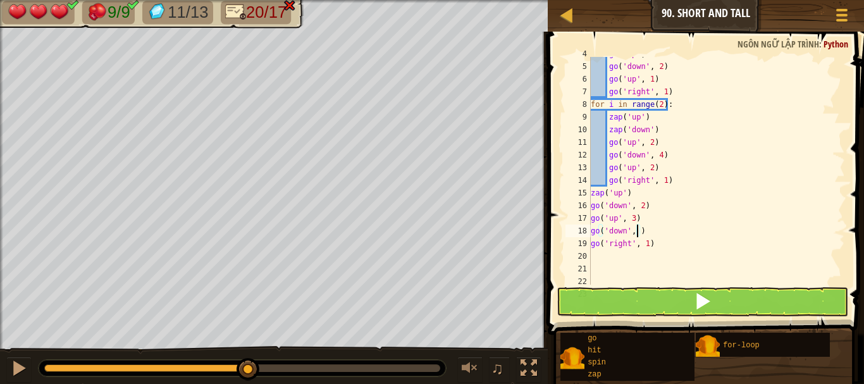
scroll to position [61, 0]
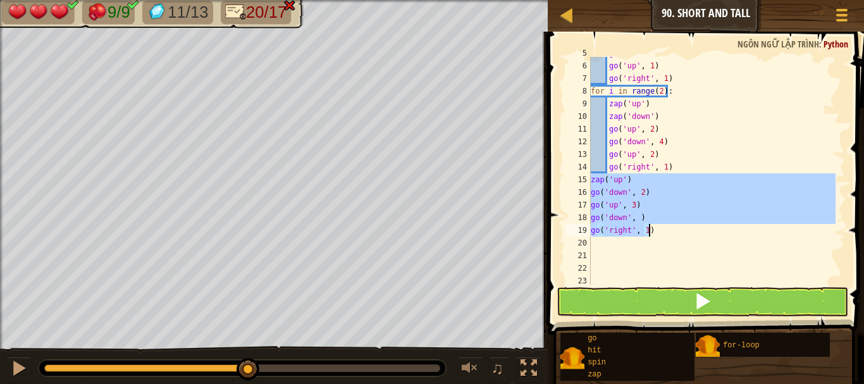
drag, startPoint x: 591, startPoint y: 176, endPoint x: 654, endPoint y: 231, distance: 83.3
click at [654, 231] on div "go ( 'down' , 2 ) go ( 'up' , 1 ) go ( 'right' , 1 ) for i in range ( 2 ) : zap…" at bounding box center [711, 173] width 247 height 253
type textarea "go('down', ) go('right', 1)"
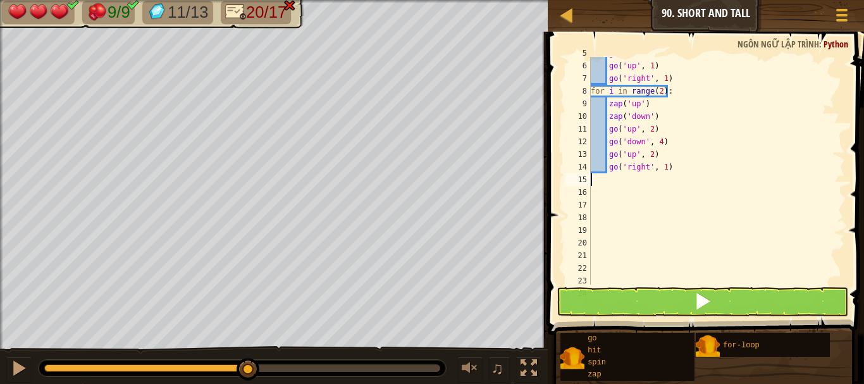
scroll to position [0, 0]
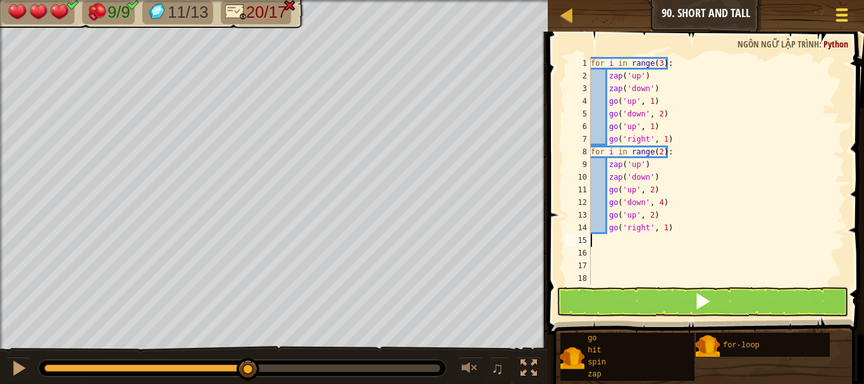
click at [842, 11] on span at bounding box center [842, 9] width 12 height 3
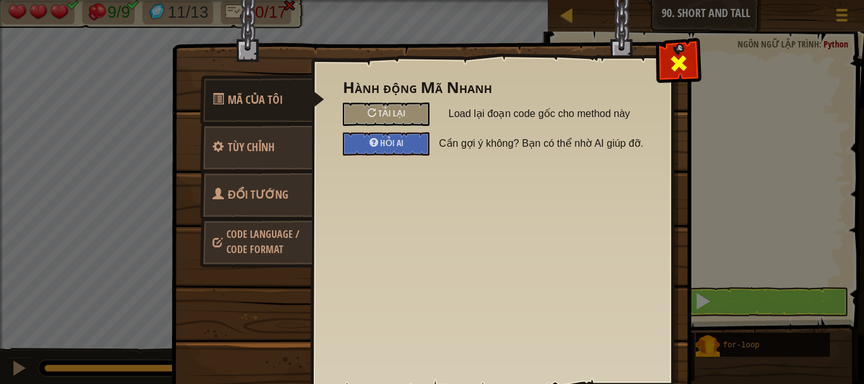
click at [668, 62] on span at bounding box center [678, 63] width 20 height 20
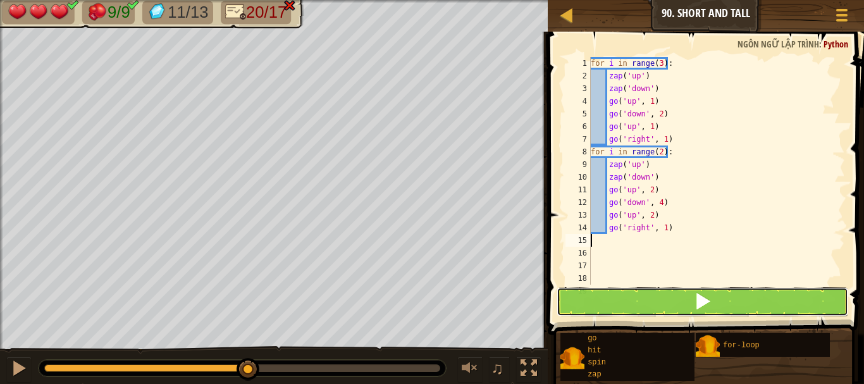
click at [678, 300] on button at bounding box center [702, 301] width 292 height 29
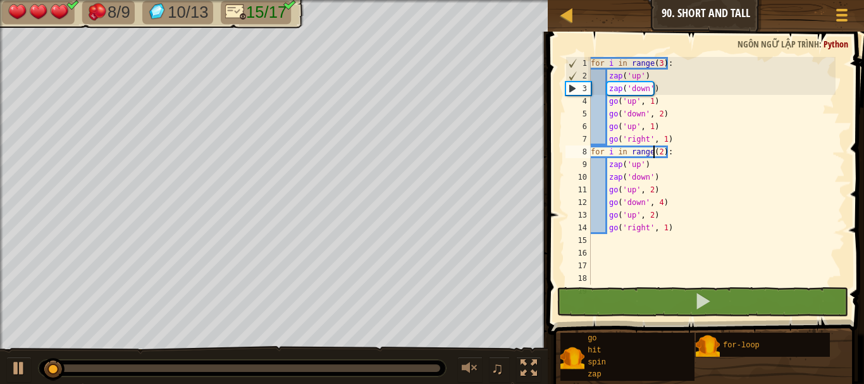
click at [655, 153] on div "for i in range ( 3 ) : zap ( 'up' ) zap ( 'down' ) go ( 'up' , 1 ) go ( 'down' …" at bounding box center [711, 183] width 247 height 253
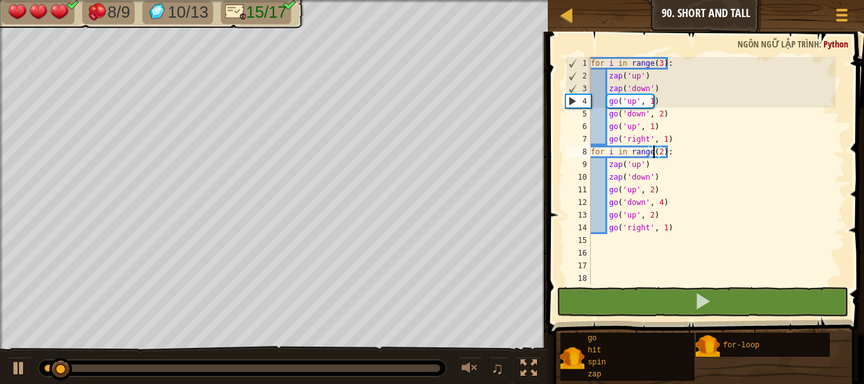
click at [655, 150] on div "for i in range ( 3 ) : zap ( 'up' ) zap ( 'down' ) go ( 'up' , 1 ) go ( 'down' …" at bounding box center [711, 183] width 247 height 253
click at [656, 150] on div "for i in range ( 3 ) : zap ( 'up' ) zap ( 'down' ) go ( 'up' , 1 ) go ( 'down' …" at bounding box center [711, 183] width 247 height 253
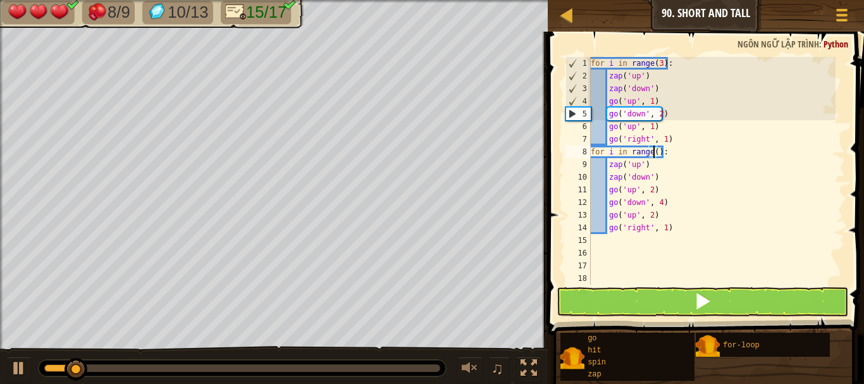
scroll to position [6, 5]
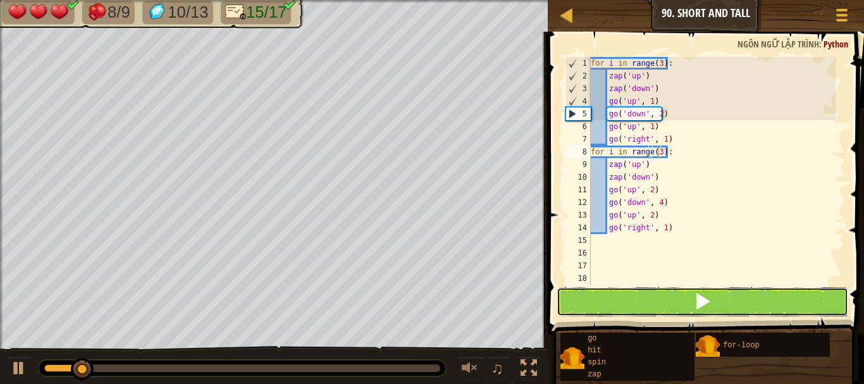
click at [671, 305] on button at bounding box center [702, 301] width 292 height 29
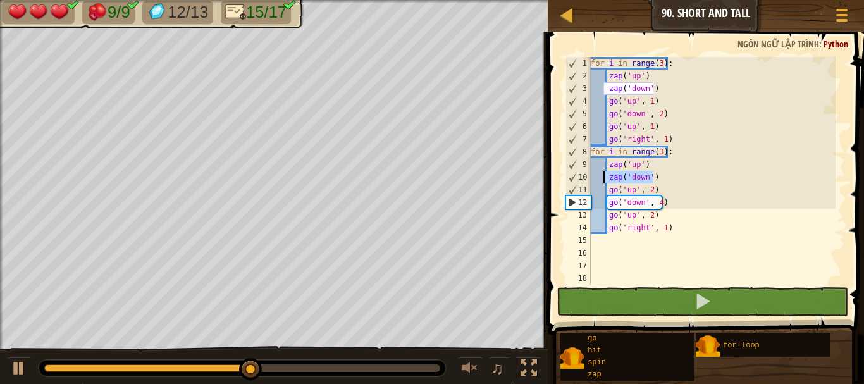
drag, startPoint x: 657, startPoint y: 175, endPoint x: 602, endPoint y: 173, distance: 55.0
click at [602, 173] on div "for i in range ( 3 ) : zap ( 'up' ) zap ( 'down' ) go ( 'up' , 1 ) go ( 'down' …" at bounding box center [711, 183] width 247 height 253
type textarea "zap('down')"
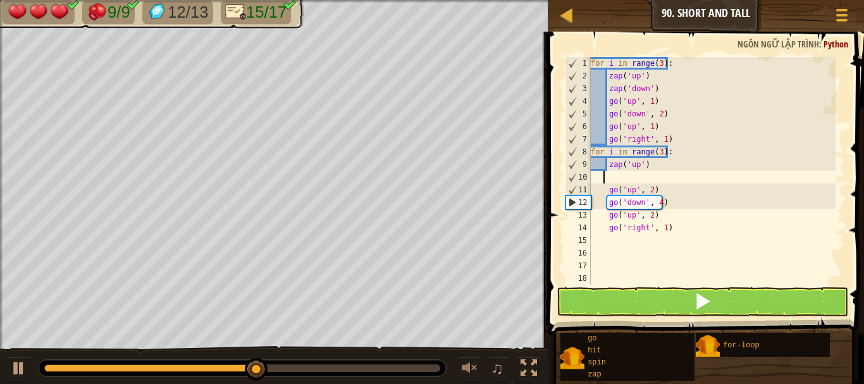
scroll to position [6, 1]
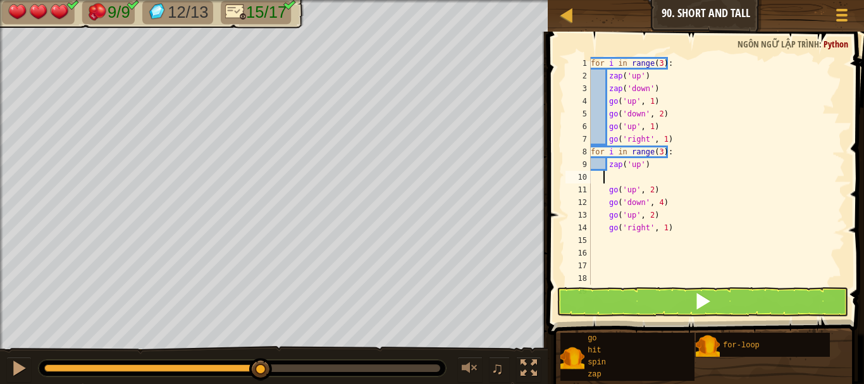
select select "vi"
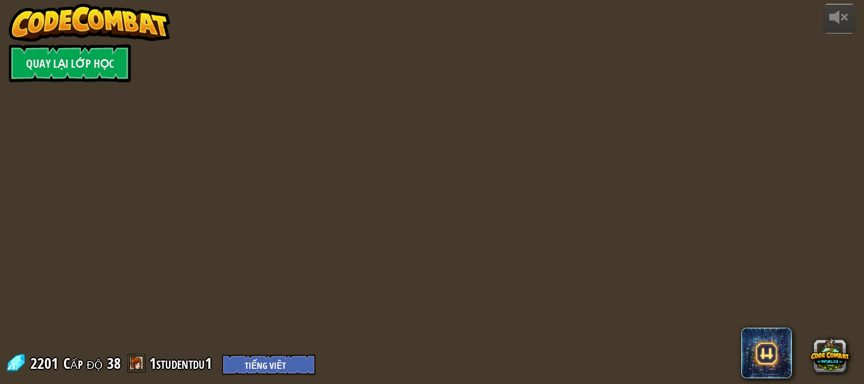
select select "vi"
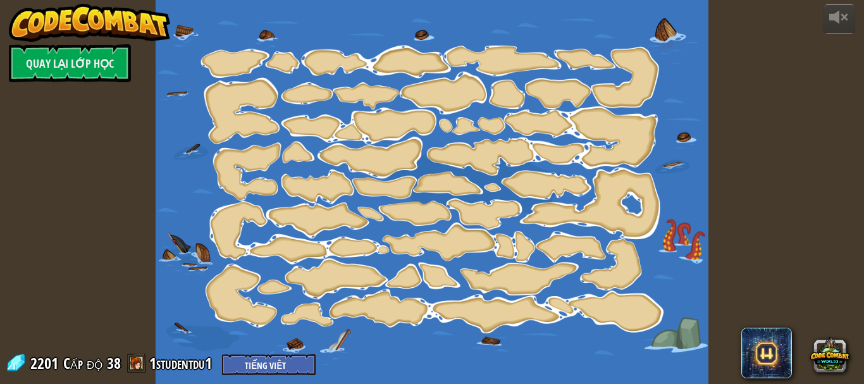
select select "vi"
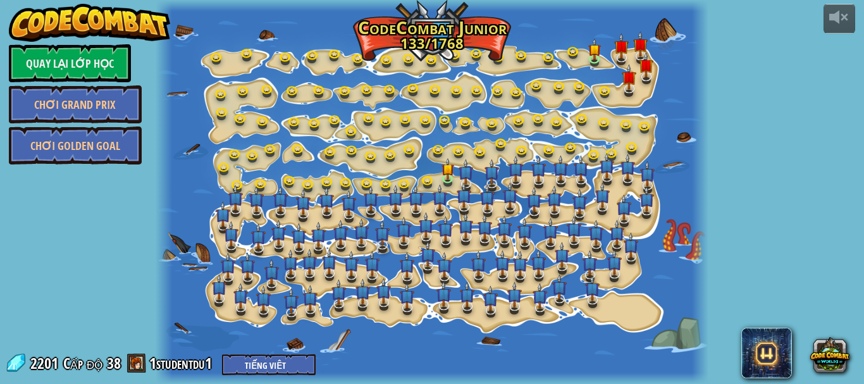
select select "vi"
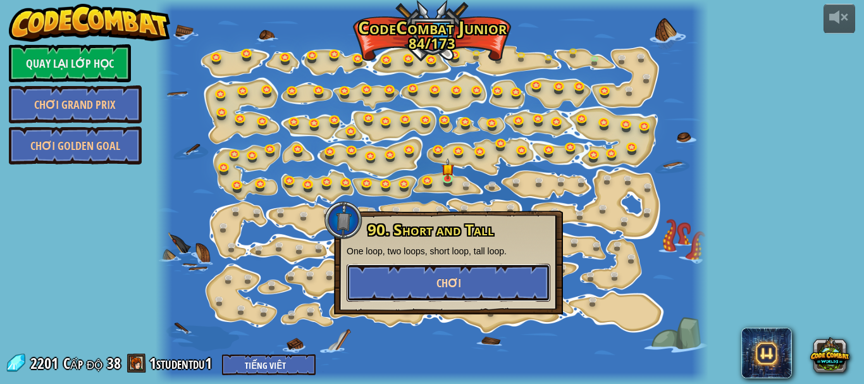
click at [469, 286] on button "Chơi" at bounding box center [449, 283] width 204 height 38
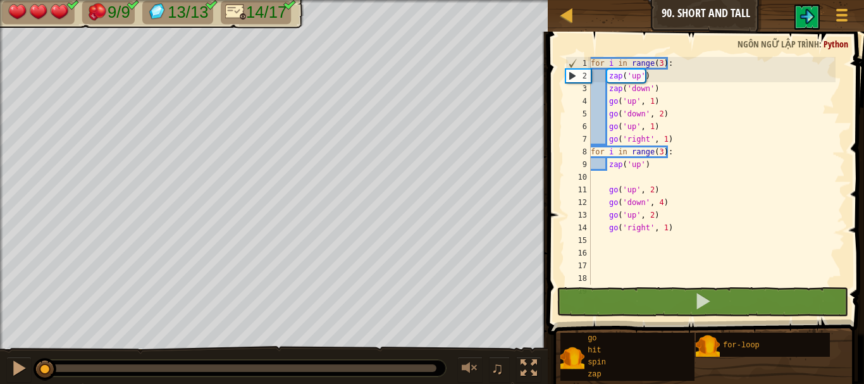
click at [580, 138] on div "7" at bounding box center [577, 139] width 25 height 13
type textarea "go('right', 1)"
click at [646, 171] on div "for i in range ( 3 ) : zap ( 'up' ) zap ( 'down' ) go ( 'up' , 1 ) go ( 'down' …" at bounding box center [711, 183] width 247 height 253
click at [646, 166] on div "for i in range ( 3 ) : zap ( 'up' ) zap ( 'down' ) go ( 'up' , 1 ) go ( 'down' …" at bounding box center [711, 183] width 247 height 253
type textarea "zap('up')"
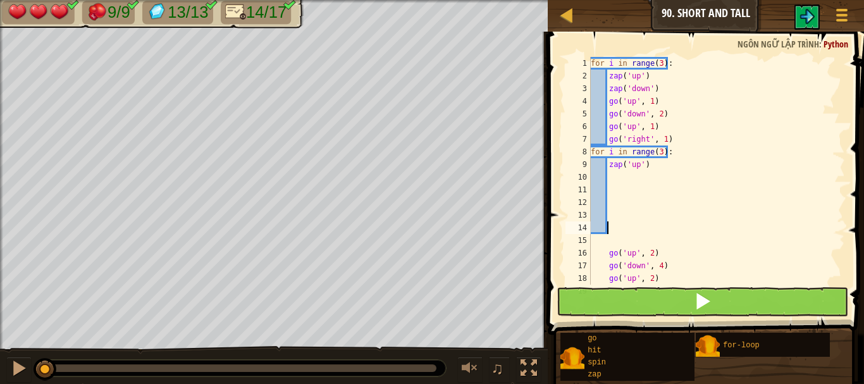
type textarea "\"
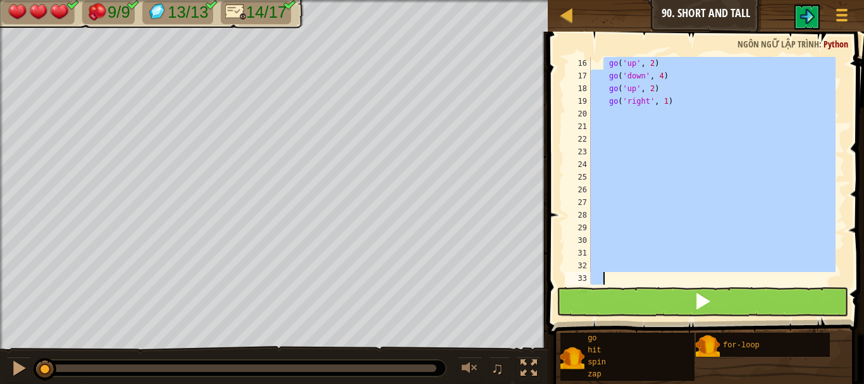
scroll to position [215, 0]
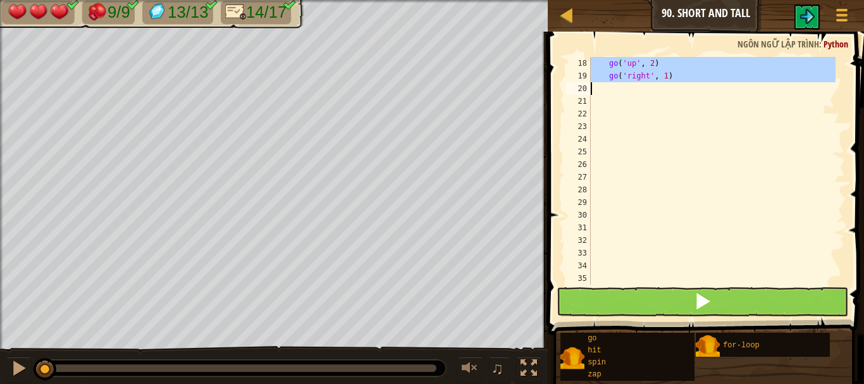
drag, startPoint x: 605, startPoint y: 253, endPoint x: 713, endPoint y: 86, distance: 198.9
click at [713, 86] on div "go ( 'up' , 2 ) go ( 'right' , 1 )" at bounding box center [711, 183] width 247 height 253
type textarea "go('right', 1)"
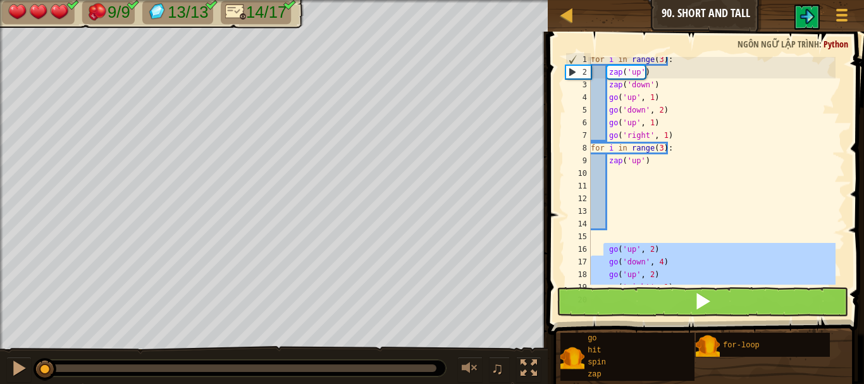
scroll to position [3, 0]
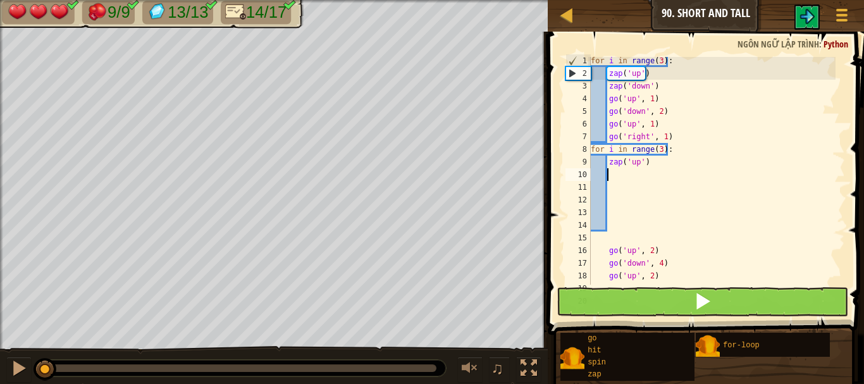
click at [610, 171] on div "for i in range ( 3 ) : zap ( 'up' ) zap ( 'down' ) go ( 'up' , 1 ) go ( 'down' …" at bounding box center [711, 180] width 247 height 253
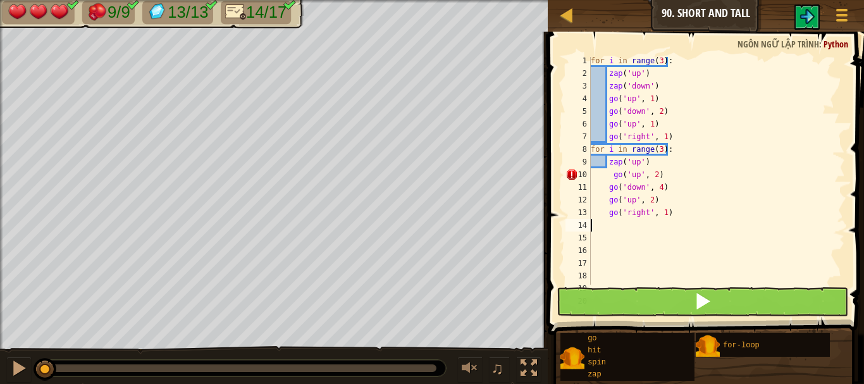
click at [611, 173] on div "for i in range ( 3 ) : zap ( 'up' ) zap ( 'down' ) go ( 'up' , 1 ) go ( 'down' …" at bounding box center [711, 180] width 247 height 253
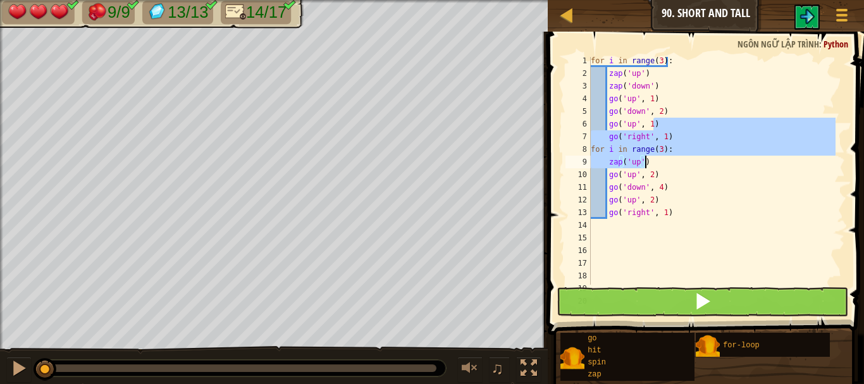
drag, startPoint x: 834, startPoint y: 126, endPoint x: 837, endPoint y: 157, distance: 31.7
click at [837, 163] on div at bounding box center [838, 171] width 13 height 228
type textarea "for i in range(3): zap('up')"
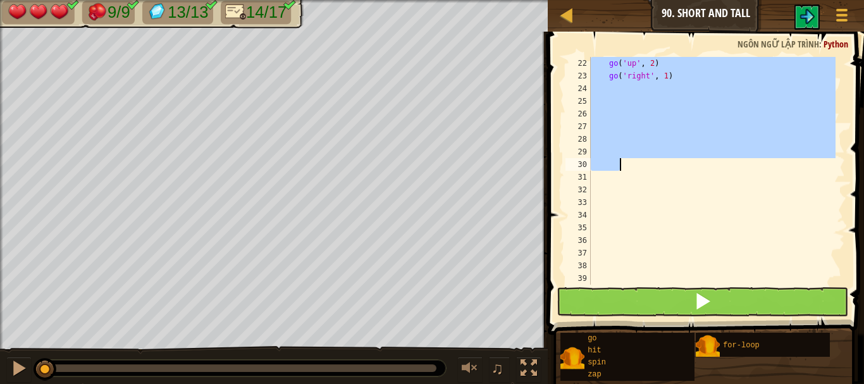
scroll to position [266, 0]
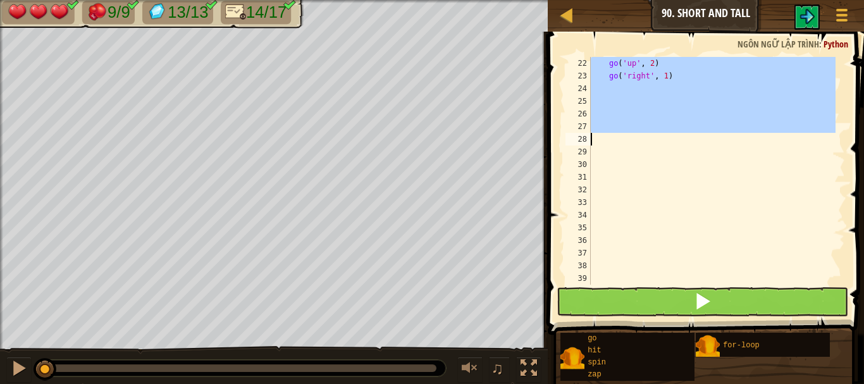
drag, startPoint x: 606, startPoint y: 259, endPoint x: 727, endPoint y: 138, distance: 171.7
click at [727, 138] on div "go ( 'up' , 2 ) go ( 'right' , 1 )" at bounding box center [711, 183] width 247 height 253
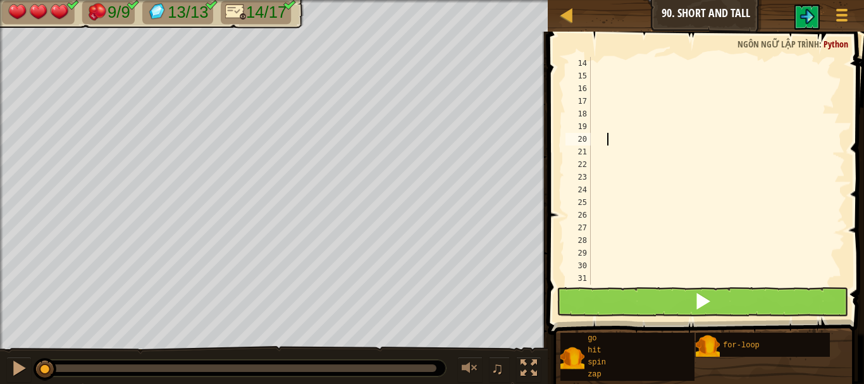
scroll to position [164, 0]
click at [835, 169] on div at bounding box center [838, 171] width 13 height 228
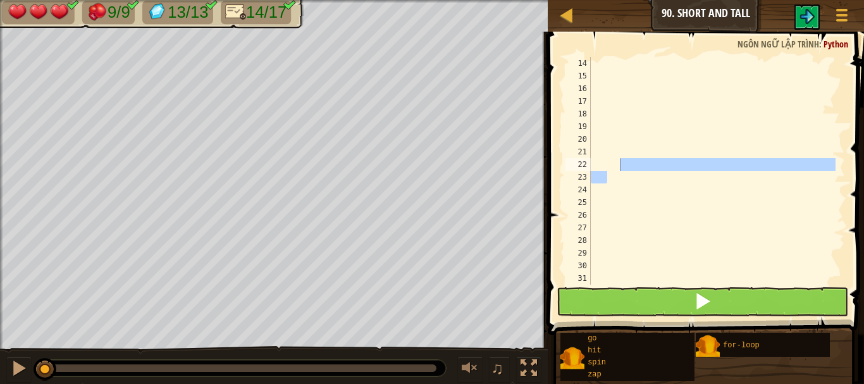
drag, startPoint x: 845, startPoint y: 193, endPoint x: 845, endPoint y: 177, distance: 15.8
click at [845, 177] on span at bounding box center [707, 165] width 326 height 340
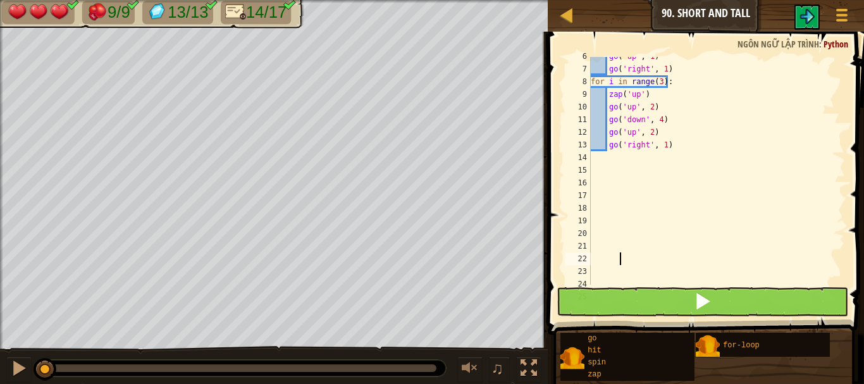
scroll to position [0, 0]
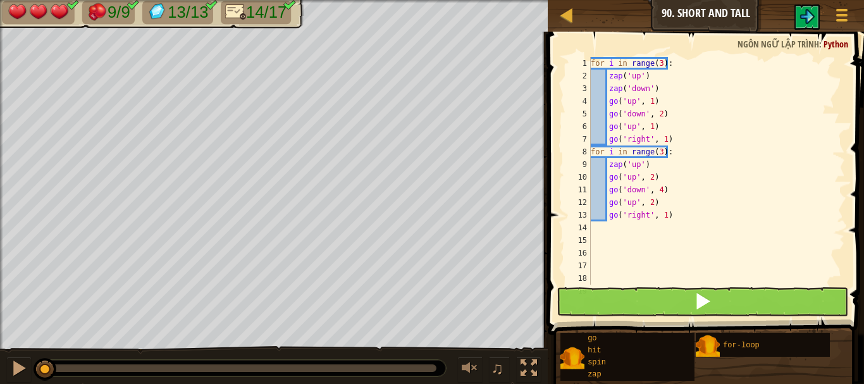
click at [736, 154] on div "for i in range ( 3 ) : zap ( 'up' ) zap ( 'down' ) go ( 'up' , 1 ) go ( 'down' …" at bounding box center [711, 183] width 247 height 253
click at [679, 218] on div "for i in range ( 3 ) : zap ( 'up' ) zap ( 'down' ) go ( 'up' , 1 ) go ( 'down' …" at bounding box center [711, 183] width 247 height 253
type textarea "go('right', 1)"
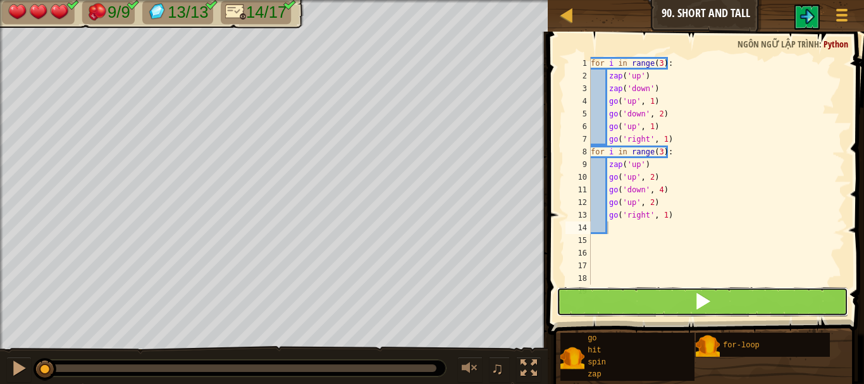
click at [661, 295] on button at bounding box center [702, 301] width 292 height 29
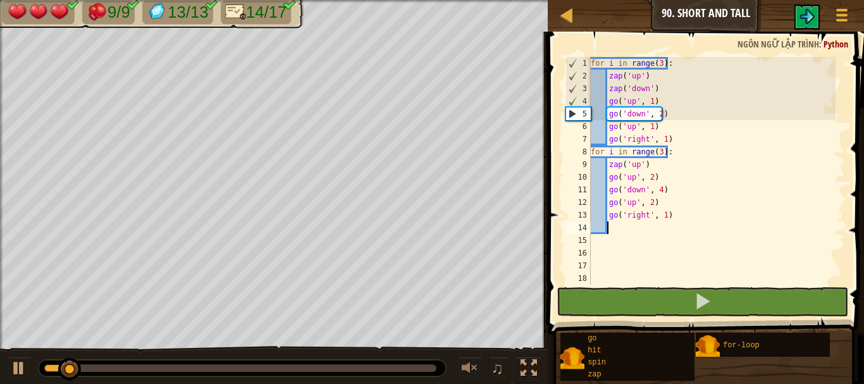
click at [216, 382] on div "♫" at bounding box center [274, 365] width 548 height 38
click at [282, 353] on div "♫" at bounding box center [274, 365] width 548 height 38
click at [317, 369] on div at bounding box center [240, 368] width 392 height 8
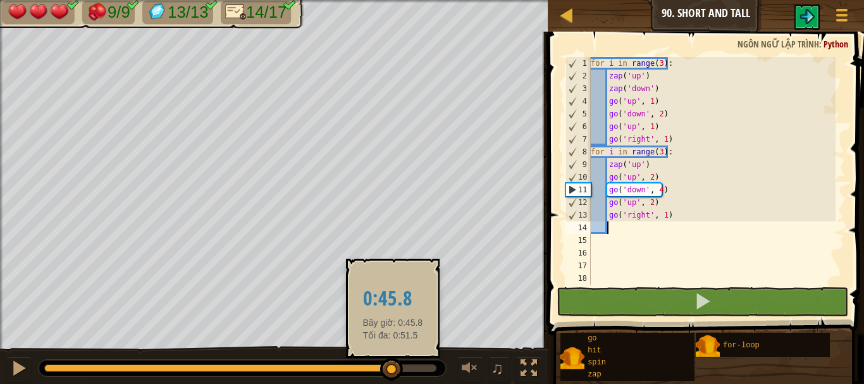
click at [393, 370] on div at bounding box center [240, 368] width 392 height 8
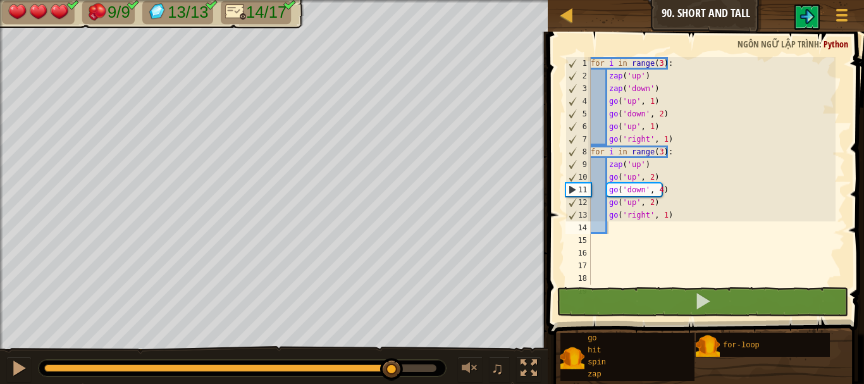
click at [422, 379] on div "♫" at bounding box center [274, 365] width 548 height 38
click at [13, 366] on div at bounding box center [19, 368] width 16 height 16
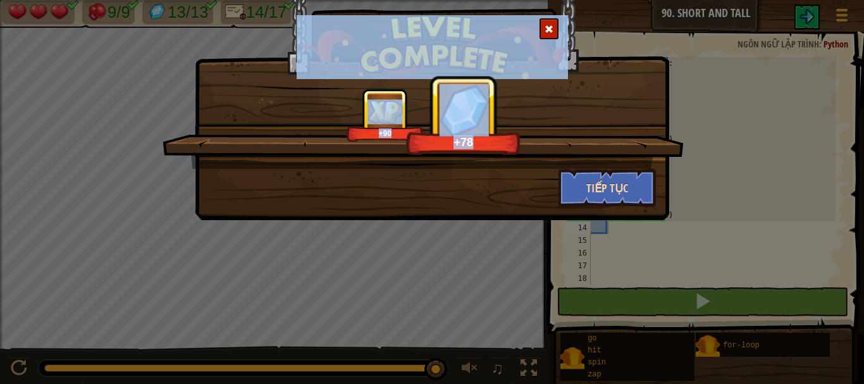
drag, startPoint x: 687, startPoint y: 169, endPoint x: 598, endPoint y: 182, distance: 90.8
click at [598, 182] on div "+90 +78 Tiếp tục" at bounding box center [432, 192] width 864 height 384
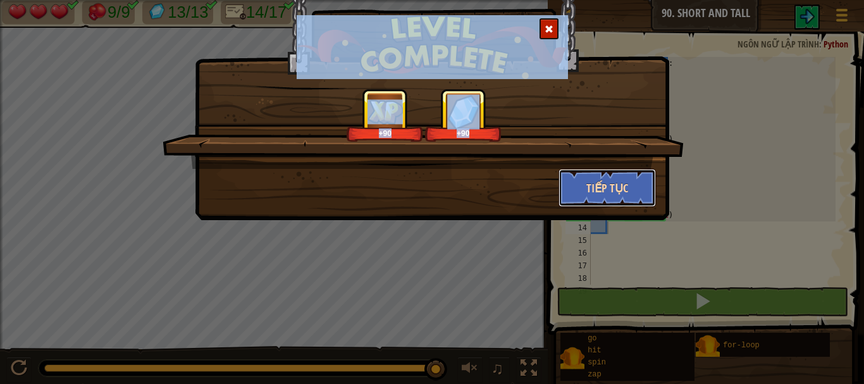
click at [598, 182] on button "Tiếp tục" at bounding box center [607, 188] width 98 height 38
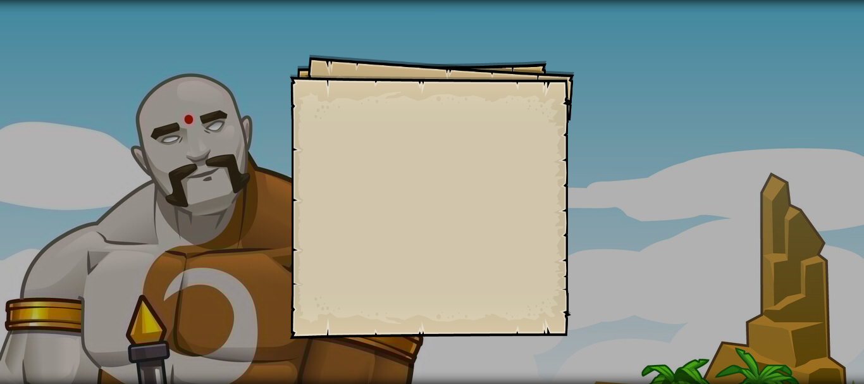
click at [598, 182] on div "Goals Start Level Không kết nối được với server Bạn cần mua gói dịch vụ để được…" at bounding box center [432, 192] width 864 height 384
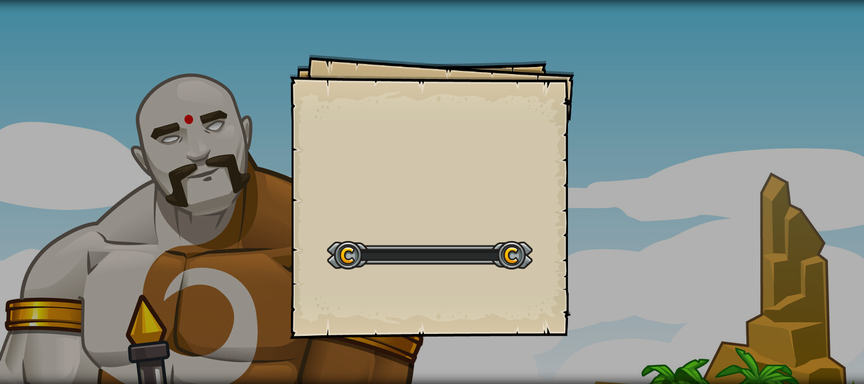
click at [598, 182] on div "Goals Start Level Không kết nối được với server Bạn cần mua gói dịch vụ để được…" at bounding box center [432, 192] width 864 height 384
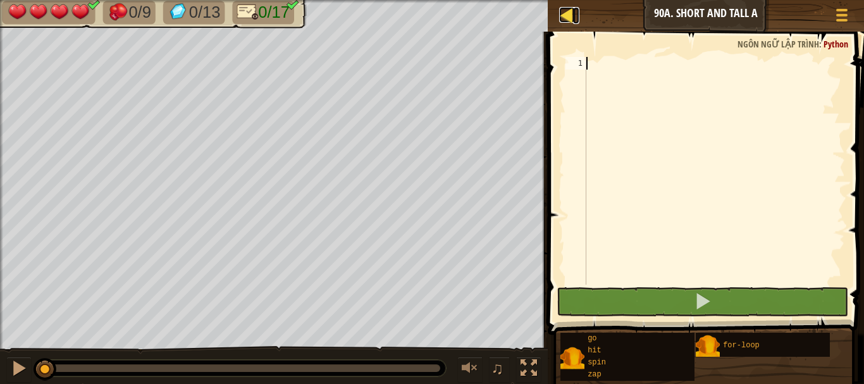
click at [563, 17] on div at bounding box center [567, 15] width 16 height 16
select select "vi"
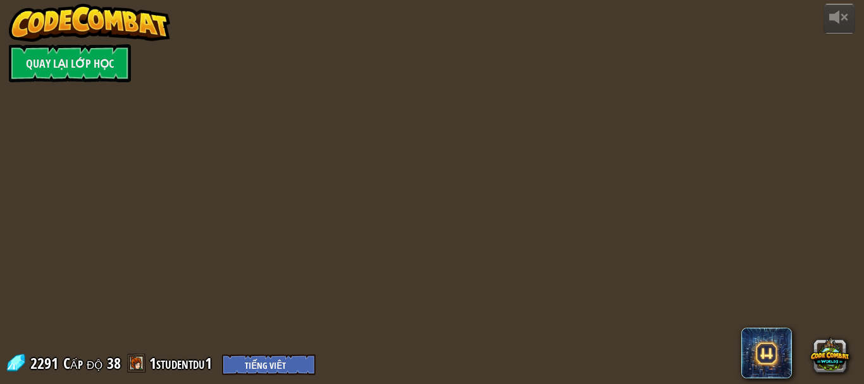
select select "vi"
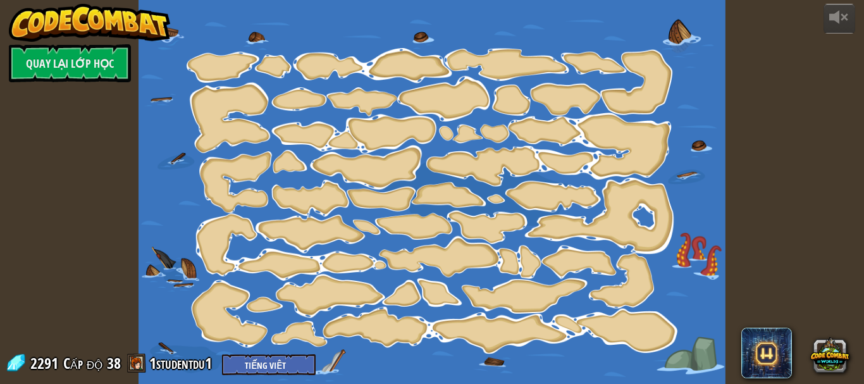
select select "vi"
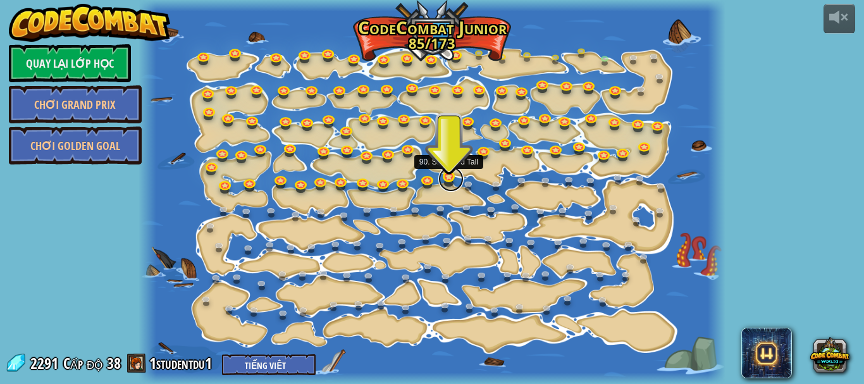
click at [447, 173] on link at bounding box center [450, 178] width 25 height 25
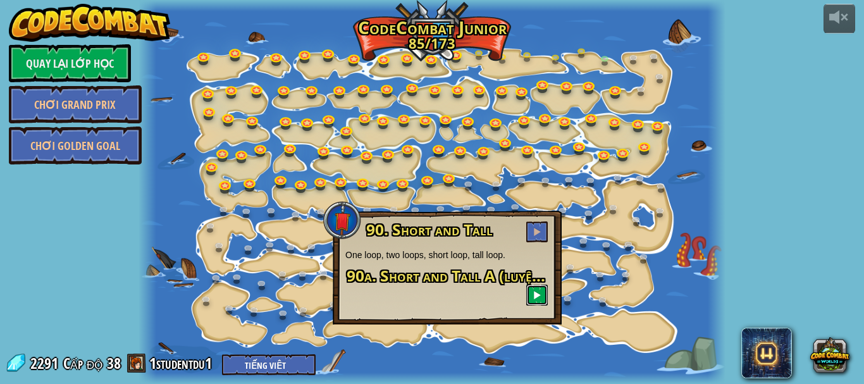
click at [539, 294] on span at bounding box center [536, 294] width 9 height 9
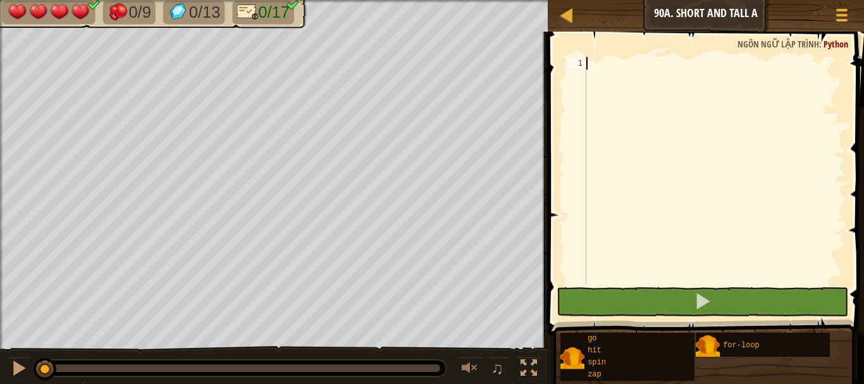
scroll to position [6, 0]
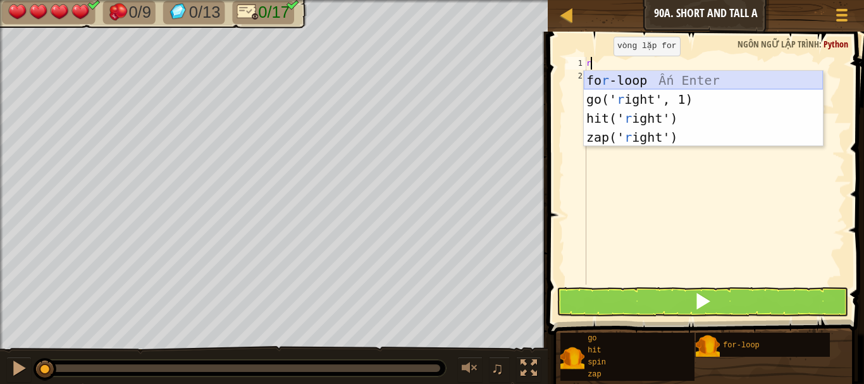
click at [661, 77] on div "fo r -loop Ấn Enter go(' r ight', 1) Ấn Enter hit(' r ight') Ấn Enter zap(' r i…" at bounding box center [703, 128] width 239 height 114
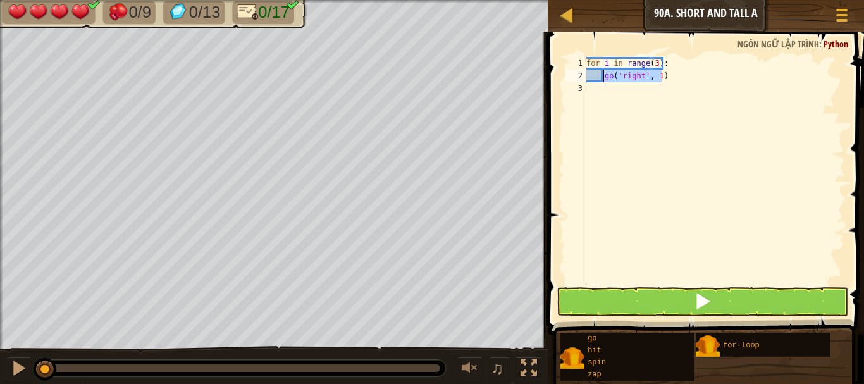
drag, startPoint x: 668, startPoint y: 73, endPoint x: 604, endPoint y: 76, distance: 63.9
click at [604, 76] on div "for i in range ( 3 ) : go ( 'right' , 1 )" at bounding box center [714, 183] width 261 height 253
type textarea "go('right', 1)"
type textarea "z"
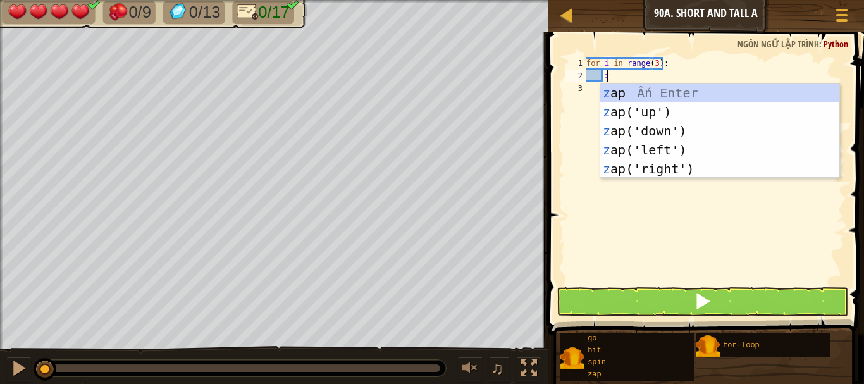
scroll to position [6, 1]
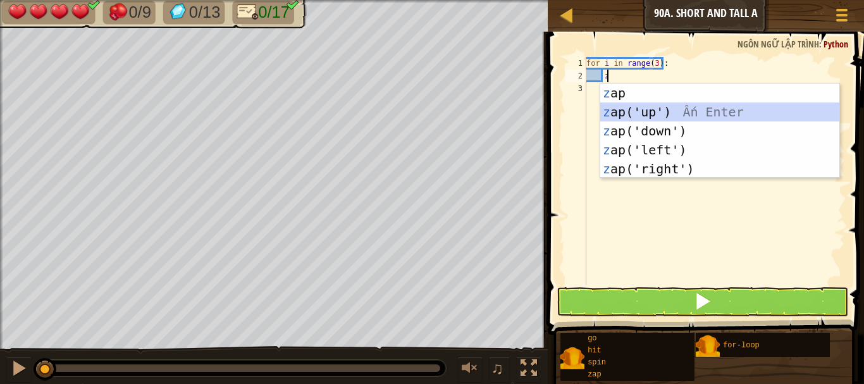
click at [720, 108] on div "z ap Ấn Enter z ap('up') Ấn Enter z ap('down') Ấn Enter z ap('left') Ấn Enter z…" at bounding box center [719, 149] width 239 height 133
type textarea "z"
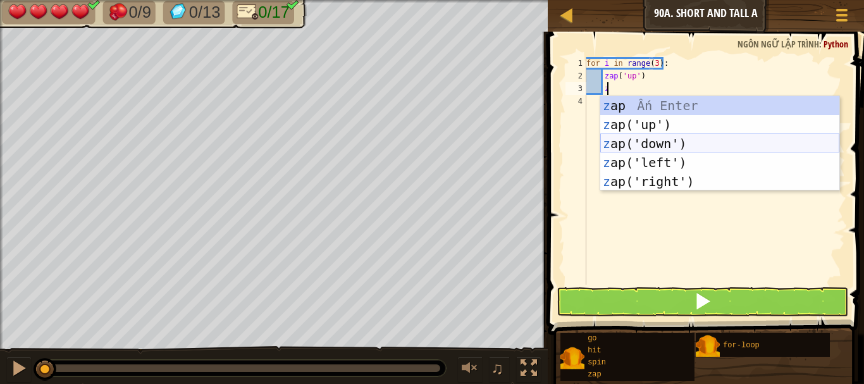
click at [700, 138] on div "z ap Ấn Enter z ap('up') Ấn Enter z ap('down') Ấn Enter z ap('left') Ấn Enter z…" at bounding box center [719, 162] width 239 height 133
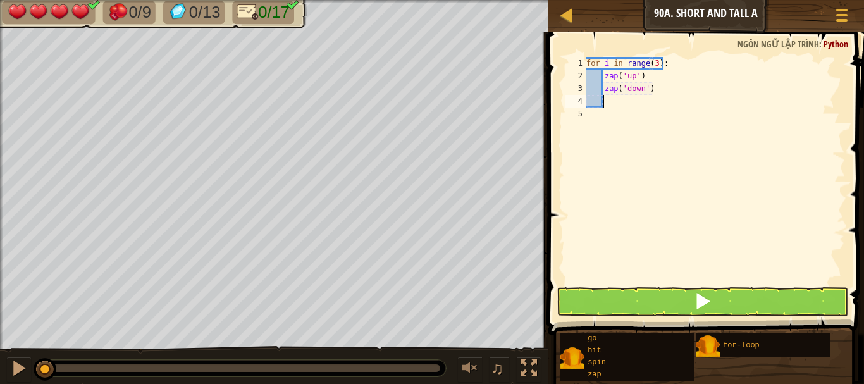
type textarea "g"
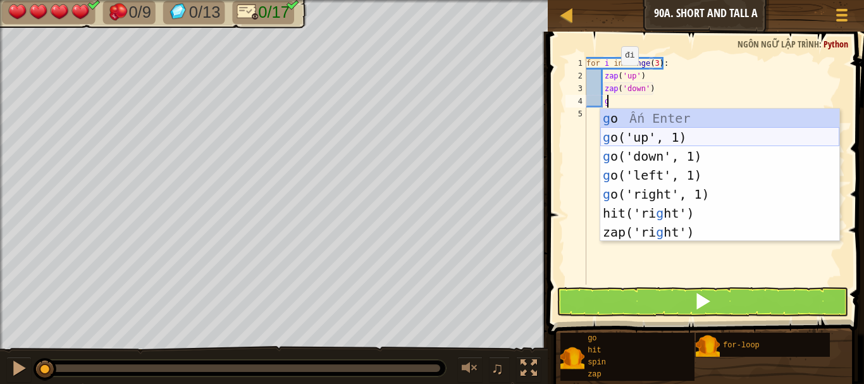
click at [690, 134] on div "g o Ấn Enter g o('up', 1) Ấn Enter g o('down', 1) Ấn Enter g o('left', 1) Ấn En…" at bounding box center [719, 194] width 239 height 171
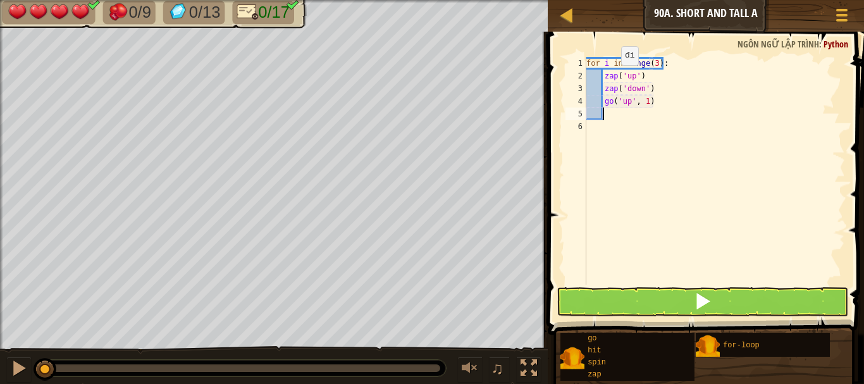
type textarea "g"
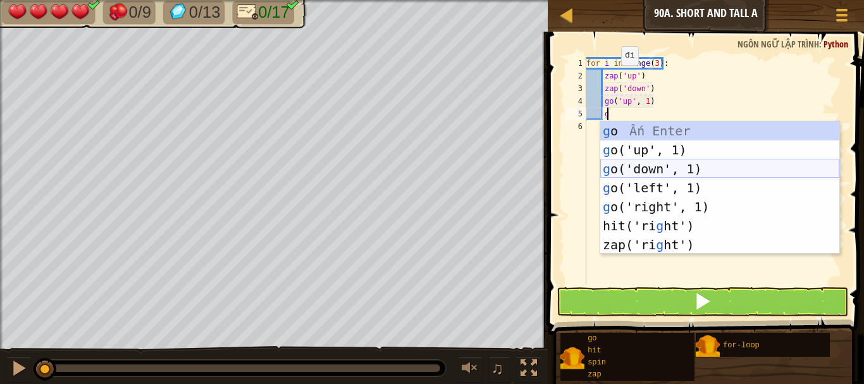
click at [682, 171] on div "g o Ấn Enter g o('up', 1) Ấn Enter g o('down', 1) Ấn Enter g o('left', 1) Ấn En…" at bounding box center [719, 206] width 239 height 171
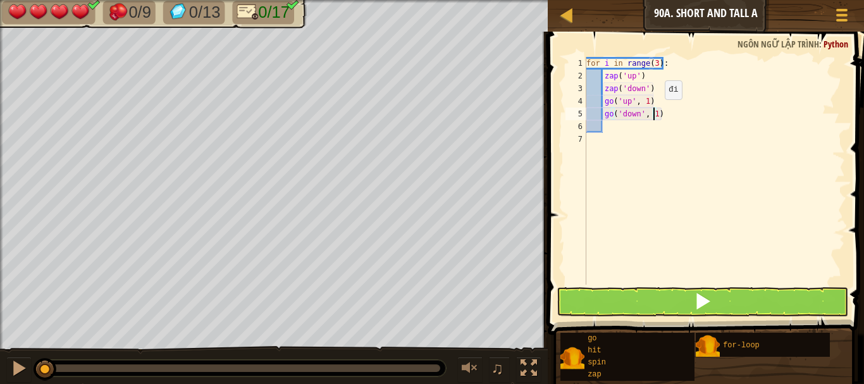
click at [654, 112] on div "for i in range ( 3 ) : zap ( 'up' ) zap ( 'down' ) go ( 'up' , 1 ) go ( 'down' …" at bounding box center [714, 183] width 261 height 253
type textarea "go('down', 2)"
click at [612, 125] on div "for i in range ( 3 ) : zap ( 'up' ) zap ( 'down' ) go ( 'up' , 1 ) go ( 'down' …" at bounding box center [714, 183] width 261 height 253
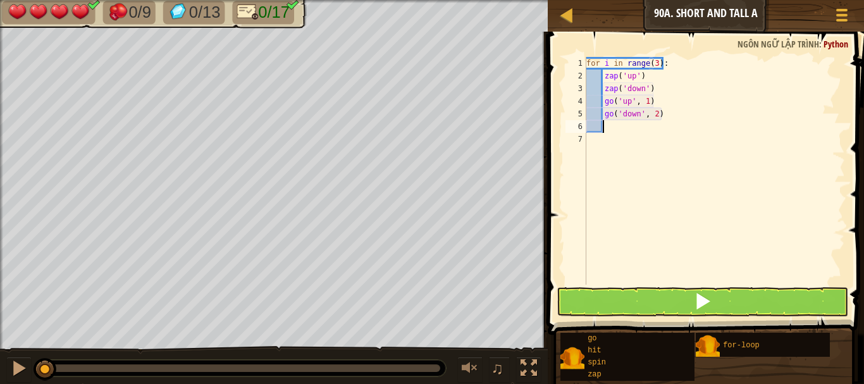
type textarea "g"
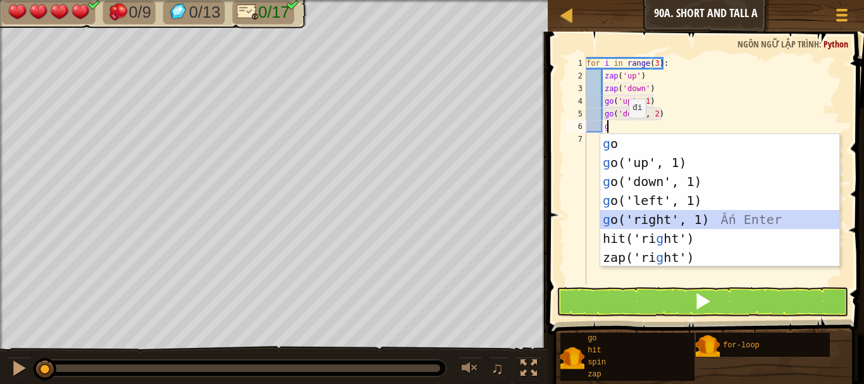
click at [648, 218] on div "g o Ấn Enter g o('up', 1) Ấn Enter g o('down', 1) Ấn Enter g o('left', 1) Ấn En…" at bounding box center [719, 219] width 239 height 171
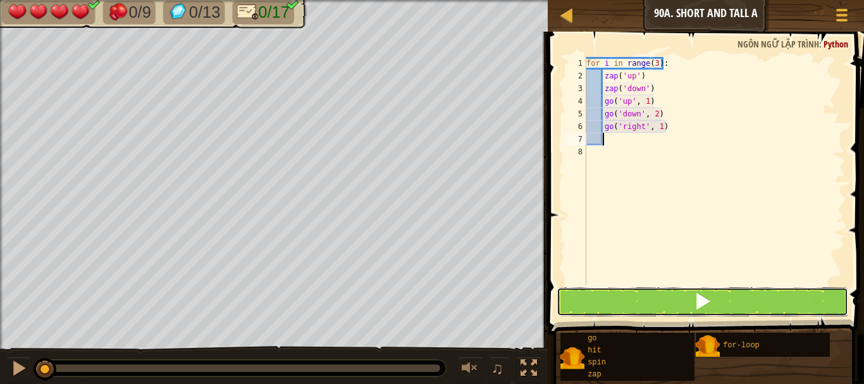
click at [639, 308] on button at bounding box center [702, 301] width 292 height 29
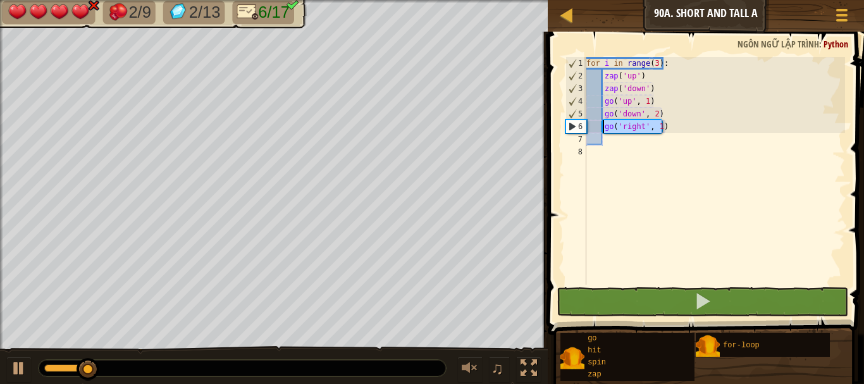
drag, startPoint x: 672, startPoint y: 125, endPoint x: 603, endPoint y: 128, distance: 68.4
click at [603, 128] on div "for i in range ( 3 ) : zap ( 'up' ) zap ( 'down' ) go ( 'up' , 1 ) go ( 'down' …" at bounding box center [714, 183] width 261 height 253
type textarea "go('right', 1)"
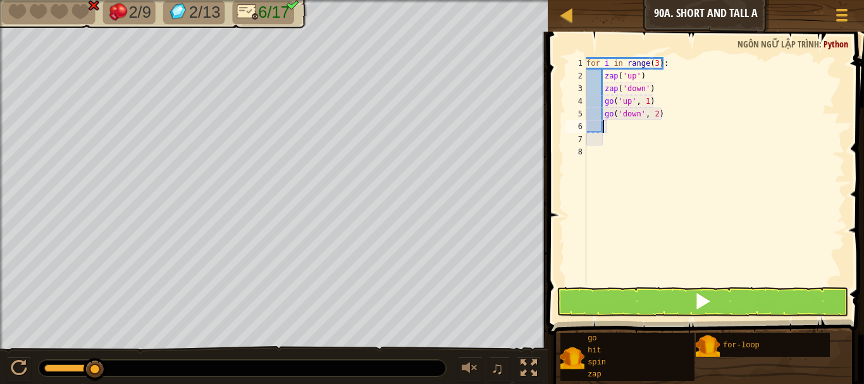
type textarea "g"
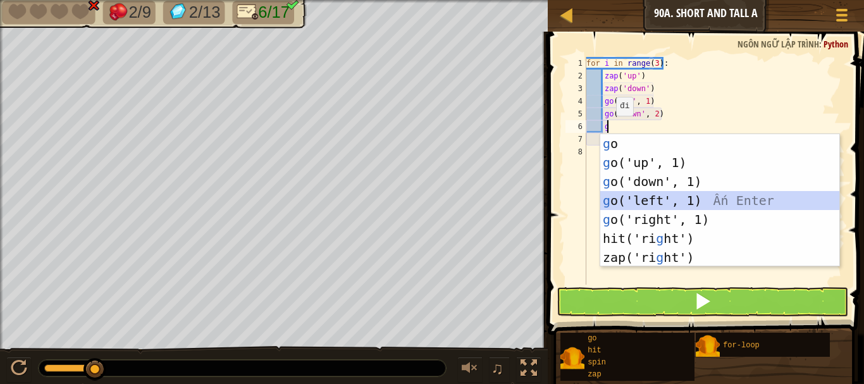
click at [666, 196] on div "g o Ấn Enter g o('up', 1) Ấn Enter g o('down', 1) Ấn Enter g o('left', 1) Ấn En…" at bounding box center [719, 219] width 239 height 171
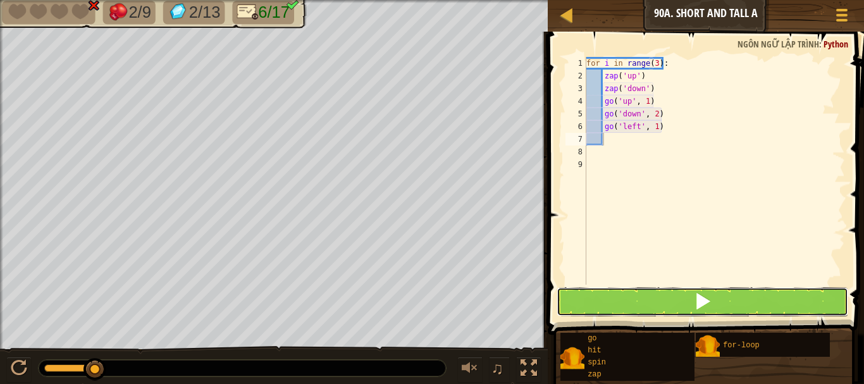
click at [658, 312] on button at bounding box center [702, 301] width 292 height 29
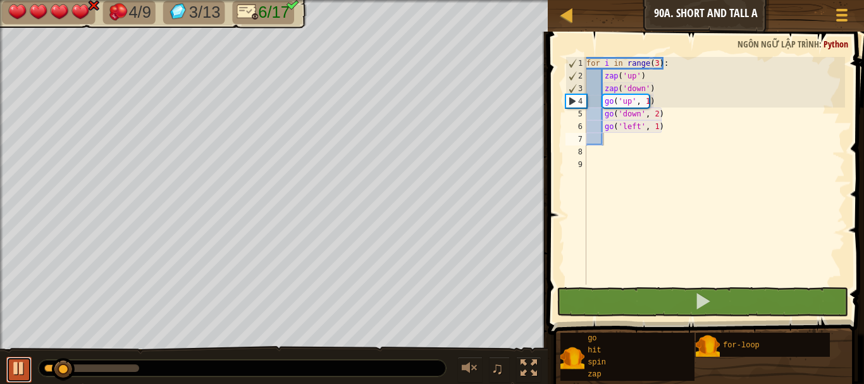
click at [21, 363] on div at bounding box center [19, 368] width 16 height 16
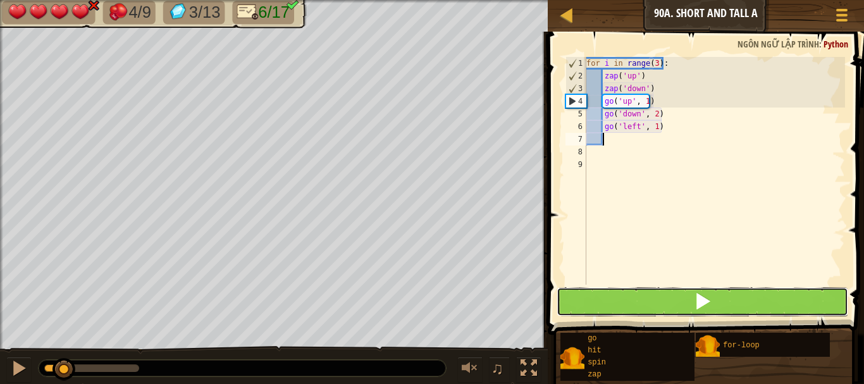
click at [668, 309] on button at bounding box center [702, 301] width 292 height 29
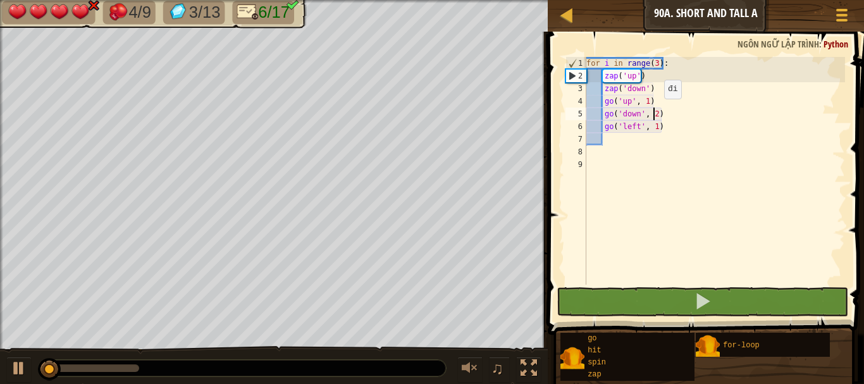
click at [653, 111] on div "for i in range ( 3 ) : zap ( 'up' ) zap ( 'down' ) go ( 'up' , 1 ) go ( 'down' …" at bounding box center [714, 183] width 261 height 253
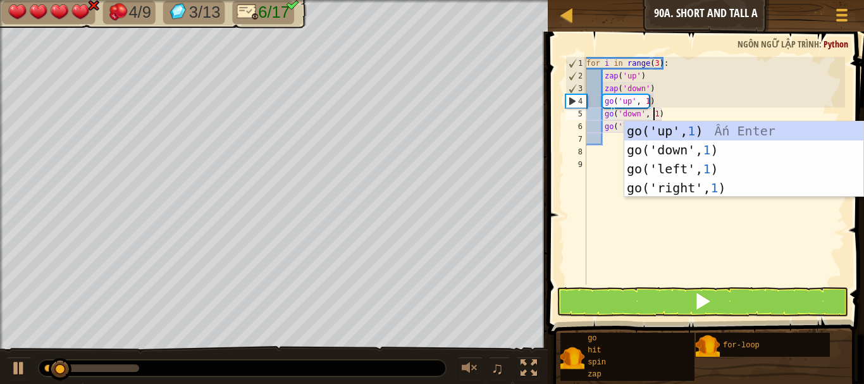
scroll to position [6, 5]
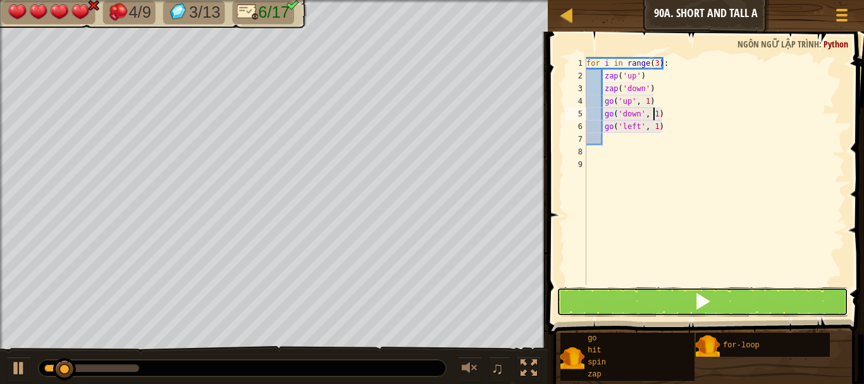
click at [697, 309] on span at bounding box center [703, 301] width 18 height 18
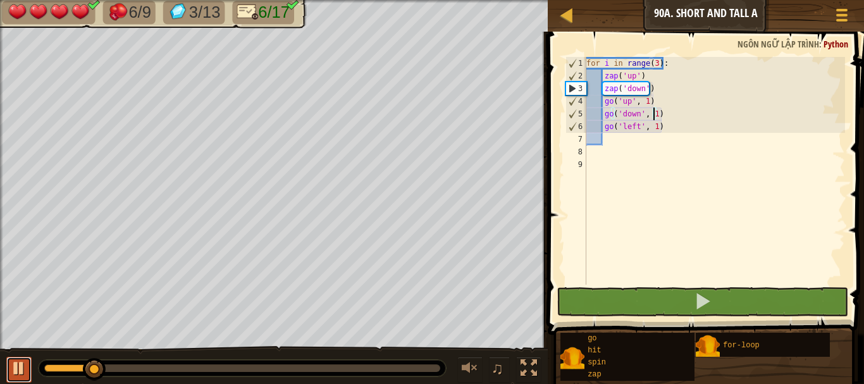
click at [16, 365] on div at bounding box center [19, 368] width 16 height 16
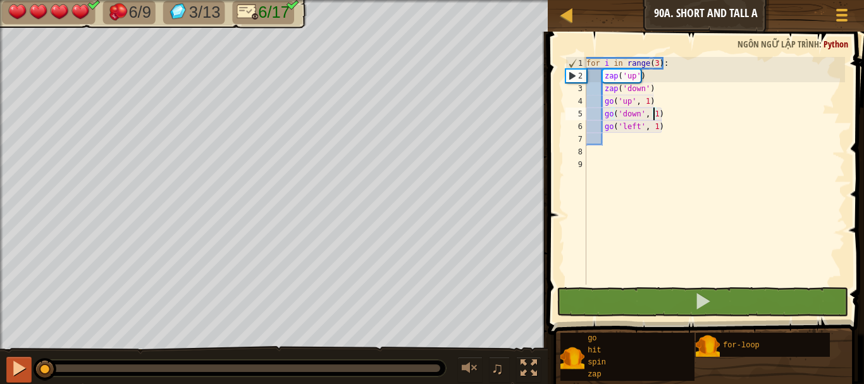
drag, startPoint x: 87, startPoint y: 359, endPoint x: 17, endPoint y: 364, distance: 70.3
click at [17, 364] on div "♫" at bounding box center [274, 365] width 548 height 38
click at [13, 365] on div at bounding box center [19, 368] width 16 height 16
click at [15, 372] on div at bounding box center [19, 368] width 16 height 16
click at [652, 112] on div "for i in range ( 3 ) : zap ( 'up' ) zap ( 'down' ) go ( 'up' , 1 ) go ( 'down' …" at bounding box center [714, 183] width 261 height 253
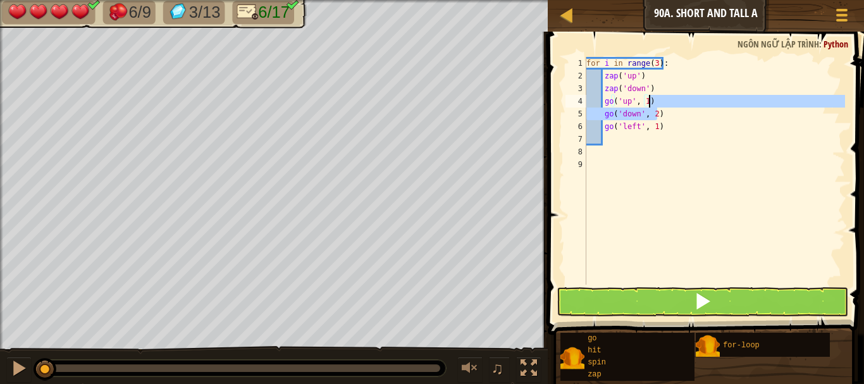
drag, startPoint x: 675, startPoint y: 115, endPoint x: 699, endPoint y: 90, distance: 34.5
click at [699, 90] on div "for i in range ( 3 ) : zap ( 'up' ) zap ( 'down' ) go ( 'up' , 1 ) go ( 'down' …" at bounding box center [714, 183] width 261 height 253
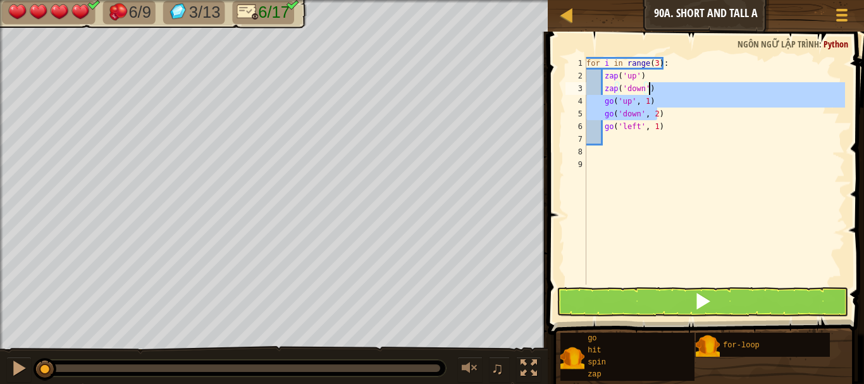
scroll to position [6, 4]
click at [701, 60] on div "for i in range ( 3 ) : zap ( 'up' ) zap ( 'down' ) go ( 'up' , 1 ) go ( 'down' …" at bounding box center [714, 183] width 261 height 253
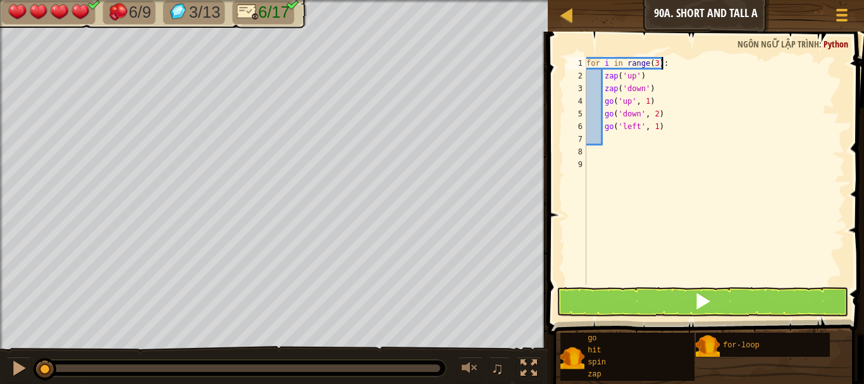
click at [658, 112] on div "for i in range ( 3 ) : zap ( 'up' ) zap ( 'down' ) go ( 'up' , 1 ) go ( 'down' …" at bounding box center [714, 183] width 261 height 253
type textarea "go('down', 2)"
type textarea "g"
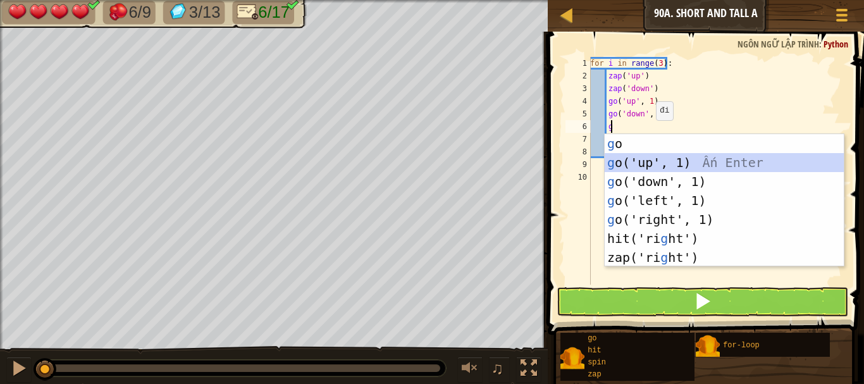
click at [660, 163] on div "g o Ấn Enter g o('up', 1) Ấn Enter g o('down', 1) Ấn Enter g o('left', 1) Ấn En…" at bounding box center [724, 219] width 239 height 171
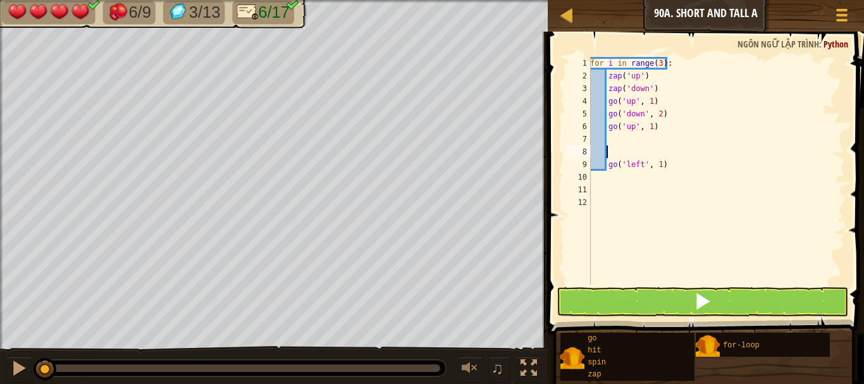
scroll to position [6, 0]
type textarea "go('up', 1)"
click at [609, 149] on div "for i in range ( 3 ) : zap ( 'up' ) zap ( 'down' ) go ( 'up' , 1 ) go ( 'down' …" at bounding box center [715, 183] width 257 height 253
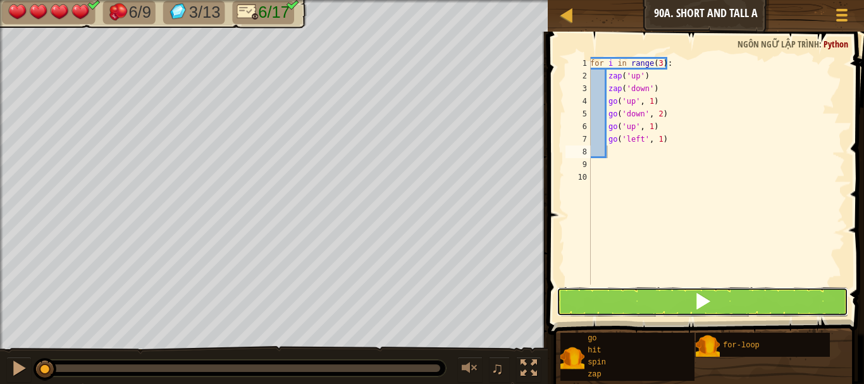
click at [629, 299] on button at bounding box center [702, 301] width 292 height 29
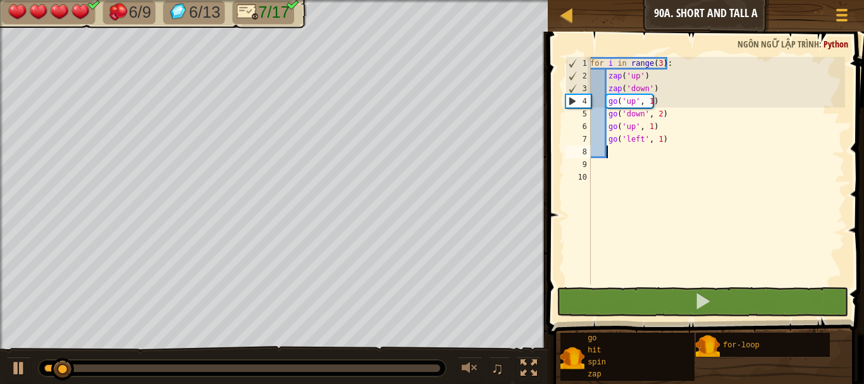
click at [594, 165] on div "for i in range ( 3 ) : zap ( 'up' ) zap ( 'down' ) go ( 'up' , 1 ) go ( 'down' …" at bounding box center [715, 183] width 257 height 253
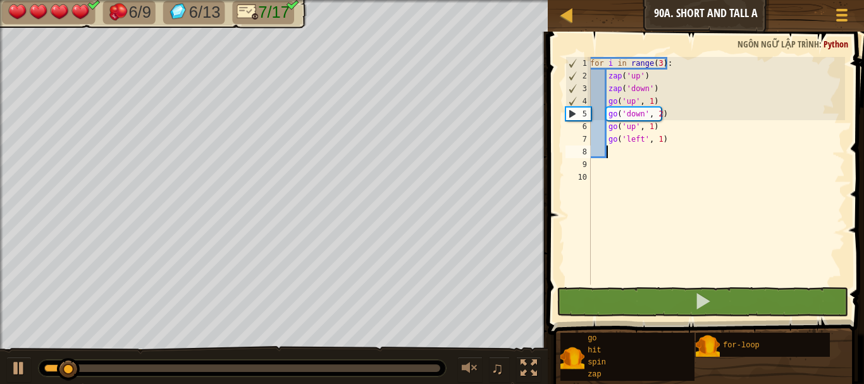
click at [612, 152] on div "for i in range ( 3 ) : zap ( 'up' ) zap ( 'down' ) go ( 'up' , 1 ) go ( 'down' …" at bounding box center [715, 183] width 257 height 253
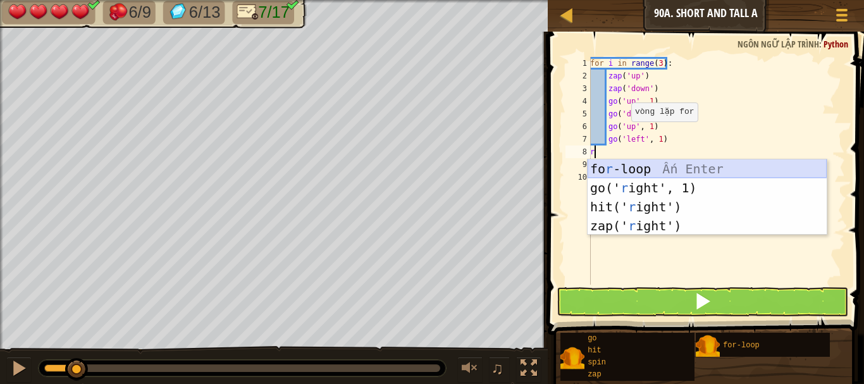
click at [625, 164] on div "fo r -loop Ấn Enter go(' r ight', 1) Ấn Enter hit(' r ight') Ấn Enter zap(' r i…" at bounding box center [706, 216] width 239 height 114
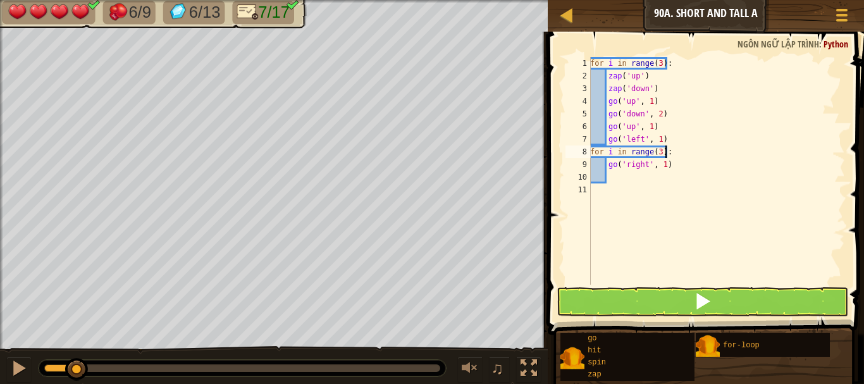
click at [673, 156] on div "for i in range ( 3 ) : zap ( 'up' ) zap ( 'down' ) go ( 'up' , 1 ) go ( 'down' …" at bounding box center [715, 183] width 257 height 253
drag, startPoint x: 673, startPoint y: 166, endPoint x: 594, endPoint y: 159, distance: 79.4
click at [594, 159] on div "for i in range ( 3 ) : zap ( 'up' ) zap ( 'down' ) go ( 'up' , 1 ) go ( 'down' …" at bounding box center [715, 183] width 257 height 253
click at [608, 162] on div "for i in range ( 3 ) : zap ( 'up' ) zap ( 'down' ) go ( 'up' , 1 ) go ( 'down' …" at bounding box center [715, 171] width 257 height 228
click at [661, 162] on div "for i in range ( 3 ) : zap ( 'up' ) zap ( 'down' ) go ( 'up' , 1 ) go ( 'down' …" at bounding box center [715, 183] width 257 height 253
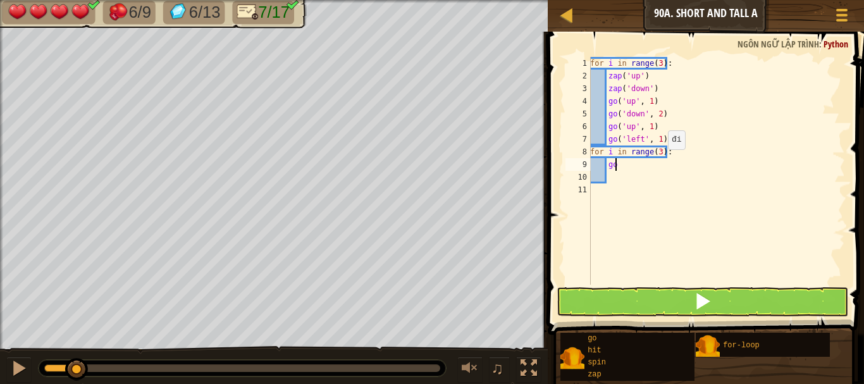
type textarea "g"
type textarea "z"
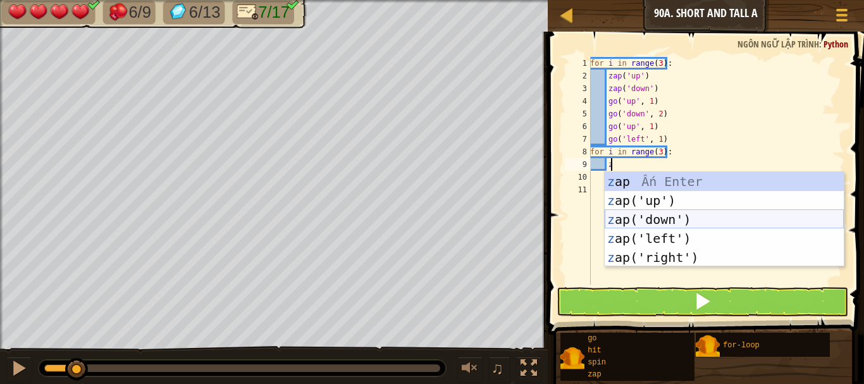
click at [663, 213] on div "z ap Ấn Enter z ap('up') Ấn Enter z ap('down') Ấn Enter z ap('left') Ấn Enter z…" at bounding box center [724, 238] width 239 height 133
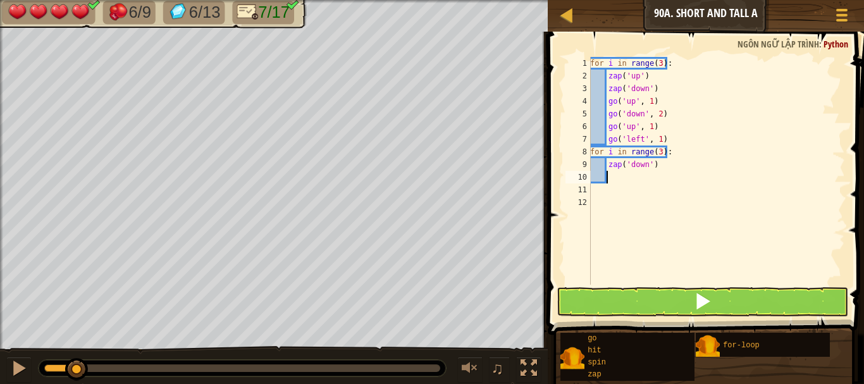
type textarea "g"
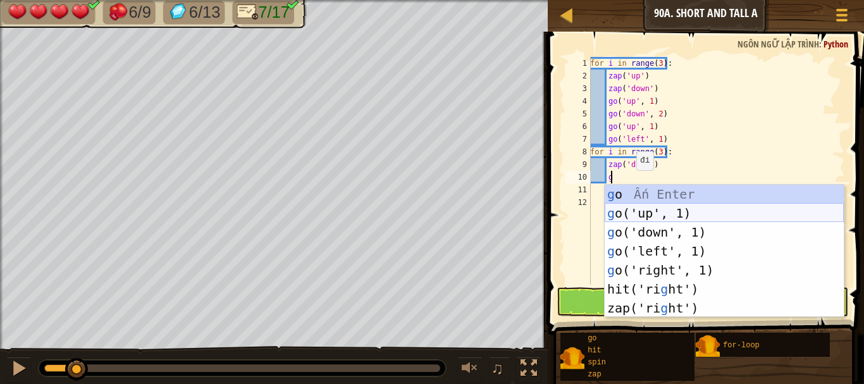
click at [666, 210] on div "g o Ấn Enter g o('up', 1) Ấn Enter g o('down', 1) Ấn Enter g o('left', 1) Ấn En…" at bounding box center [724, 270] width 239 height 171
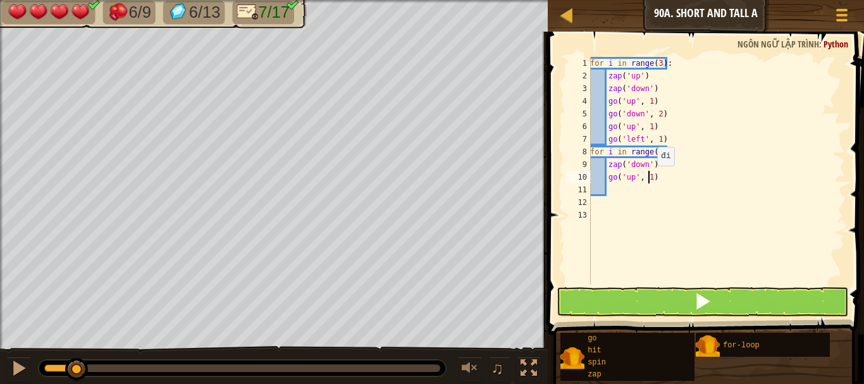
click at [650, 178] on div "for i in range ( 3 ) : zap ( 'up' ) zap ( 'down' ) go ( 'up' , 1 ) go ( 'down' …" at bounding box center [715, 183] width 257 height 253
type textarea "go('up', 2)"
click at [612, 193] on div "for i in range ( 3 ) : zap ( 'up' ) zap ( 'down' ) go ( 'up' , 1 ) go ( 'down' …" at bounding box center [715, 183] width 257 height 253
type textarea "g"
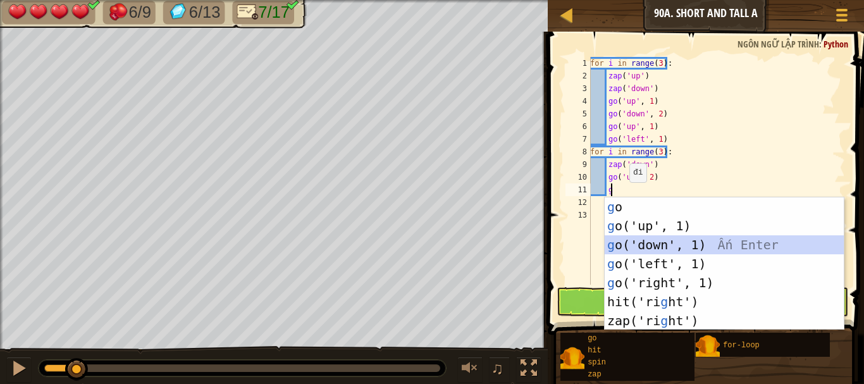
click at [663, 243] on div "g o Ấn Enter g o('up', 1) Ấn Enter g o('down', 1) Ấn Enter g o('left', 1) Ấn En…" at bounding box center [724, 282] width 239 height 171
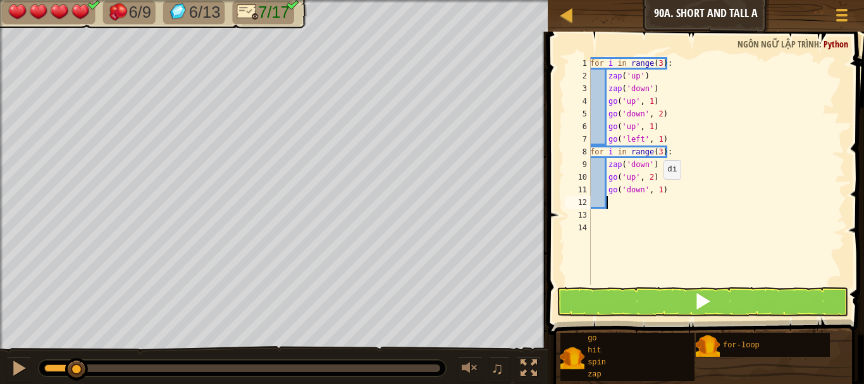
click at [656, 191] on div "for i in range ( 3 ) : zap ( 'up' ) zap ( 'down' ) go ( 'up' , 1 ) go ( 'down' …" at bounding box center [715, 183] width 257 height 253
type textarea "go('down', 2)"
click at [615, 200] on div "for i in range ( 3 ) : zap ( 'up' ) zap ( 'down' ) go ( 'up' , 1 ) go ( 'down' …" at bounding box center [715, 183] width 257 height 253
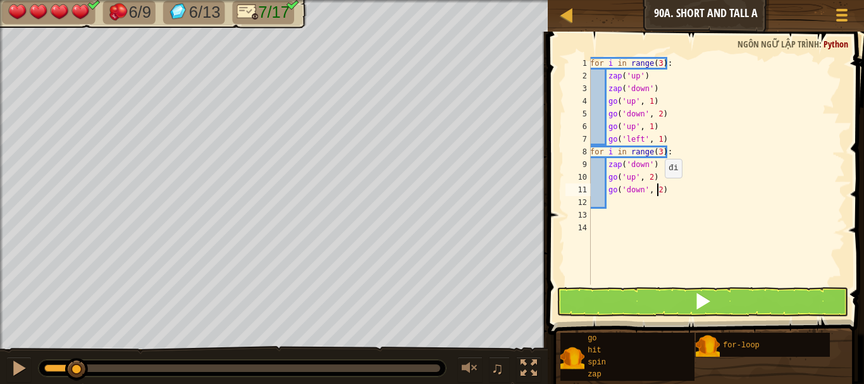
click at [658, 190] on div "for i in range ( 3 ) : zap ( 'up' ) zap ( 'down' ) go ( 'up' , 1 ) go ( 'down' …" at bounding box center [715, 183] width 257 height 253
type textarea "go('down', 4)"
click at [613, 196] on div "for i in range ( 3 ) : zap ( 'up' ) zap ( 'down' ) go ( 'up' , 1 ) go ( 'down' …" at bounding box center [715, 183] width 257 height 253
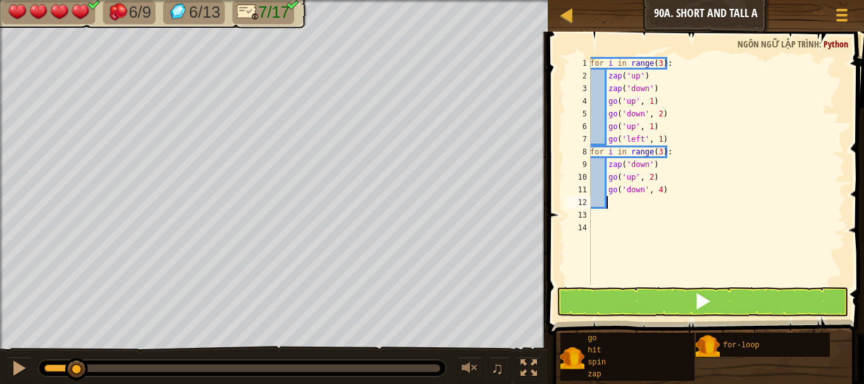
type textarea "g"
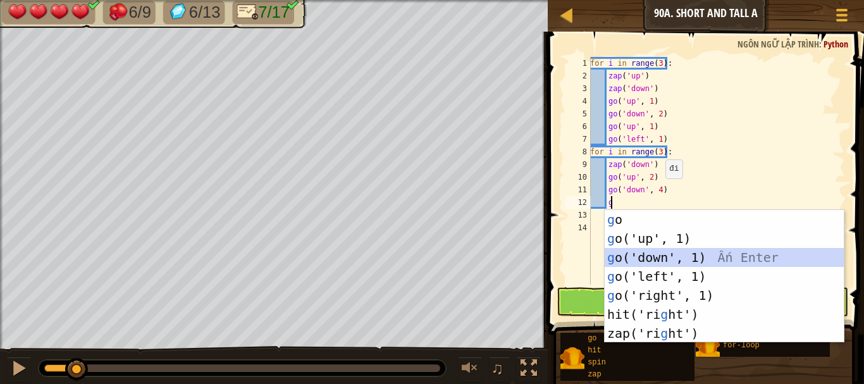
click at [668, 260] on div "g o Ấn Enter g o('up', 1) Ấn Enter g o('down', 1) Ấn Enter g o('left', 1) Ấn En…" at bounding box center [724, 295] width 239 height 171
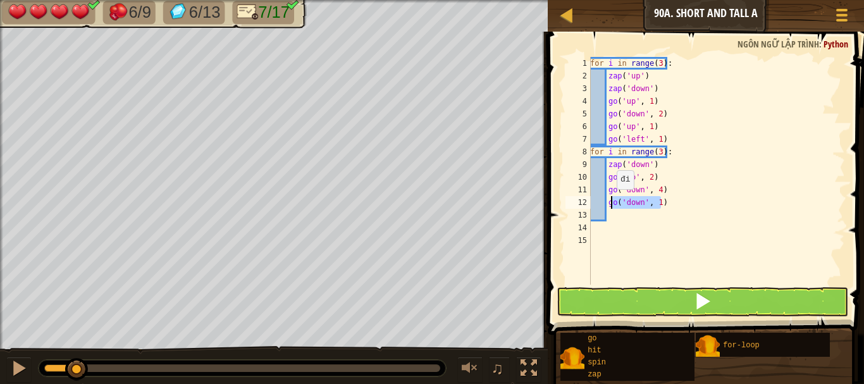
drag, startPoint x: 661, startPoint y: 206, endPoint x: 610, endPoint y: 202, distance: 51.4
click at [610, 202] on div "for i in range ( 3 ) : zap ( 'up' ) zap ( 'down' ) go ( 'up' , 1 ) go ( 'down' …" at bounding box center [715, 183] width 257 height 253
type textarea "g"
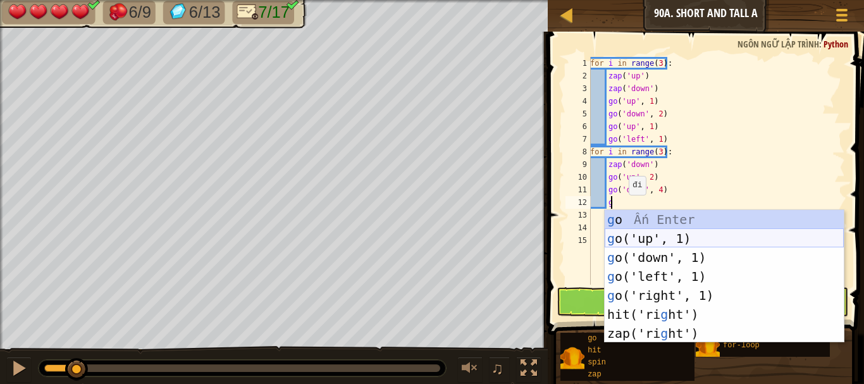
click at [657, 242] on div "g o Ấn Enter g o('up', 1) Ấn Enter g o('down', 1) Ấn Enter g o('left', 1) Ấn En…" at bounding box center [724, 295] width 239 height 171
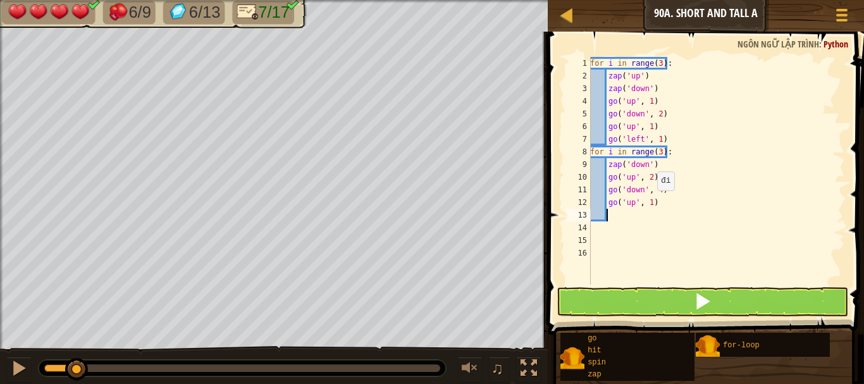
click at [649, 204] on div "for i in range ( 3 ) : zap ( 'up' ) zap ( 'down' ) go ( 'up' , 1 ) go ( 'down' …" at bounding box center [715, 183] width 257 height 253
type textarea "go('up', 2)"
click at [622, 215] on div "for i in range ( 3 ) : zap ( 'up' ) zap ( 'down' ) go ( 'up' , 1 ) go ( 'down' …" at bounding box center [715, 183] width 257 height 253
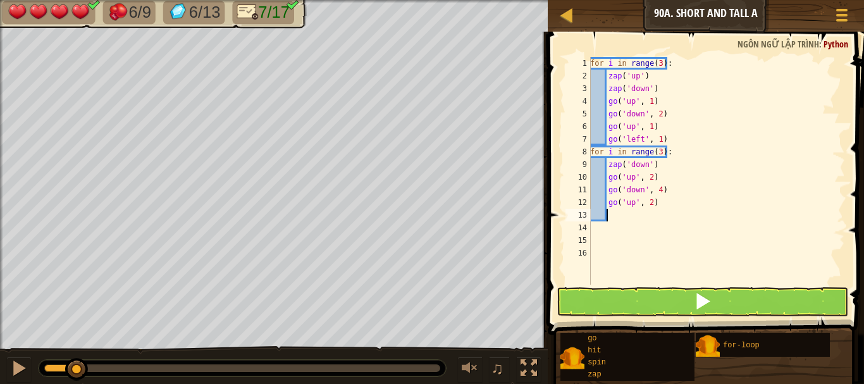
type textarea "g"
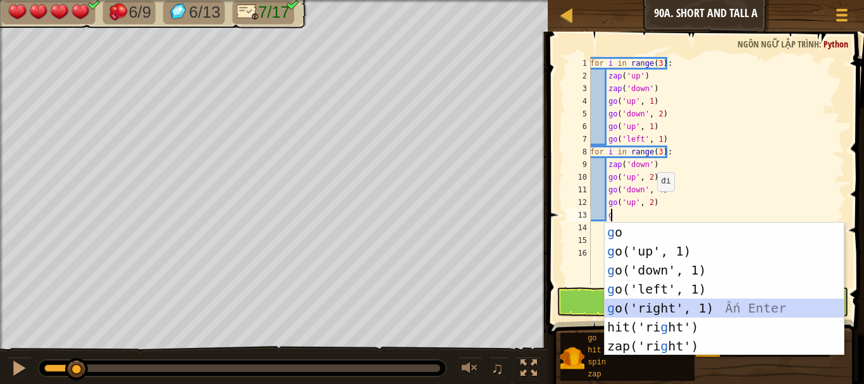
click at [673, 307] on div "g o Ấn Enter g o('up', 1) Ấn Enter g o('down', 1) Ấn Enter g o('left', 1) Ấn En…" at bounding box center [724, 308] width 239 height 171
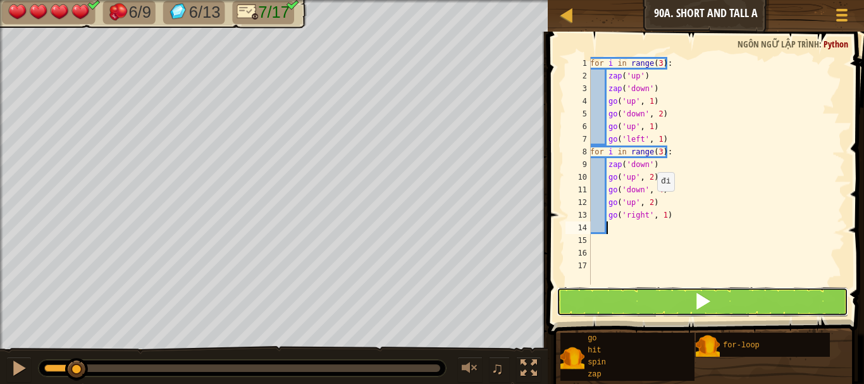
click at [660, 306] on button at bounding box center [702, 301] width 292 height 29
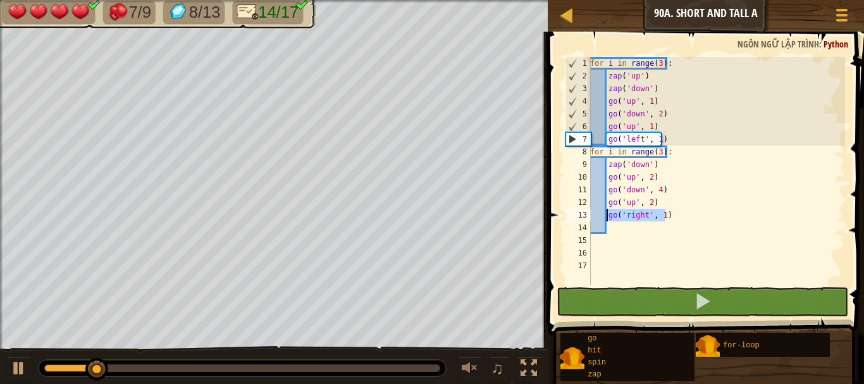
drag, startPoint x: 646, startPoint y: 217, endPoint x: 617, endPoint y: 225, distance: 30.8
click at [607, 218] on div "for i in range ( 3 ) : zap ( 'up' ) zap ( 'down' ) go ( 'up' , 1 ) go ( 'down' …" at bounding box center [715, 183] width 257 height 253
type textarea "go('right', 1)"
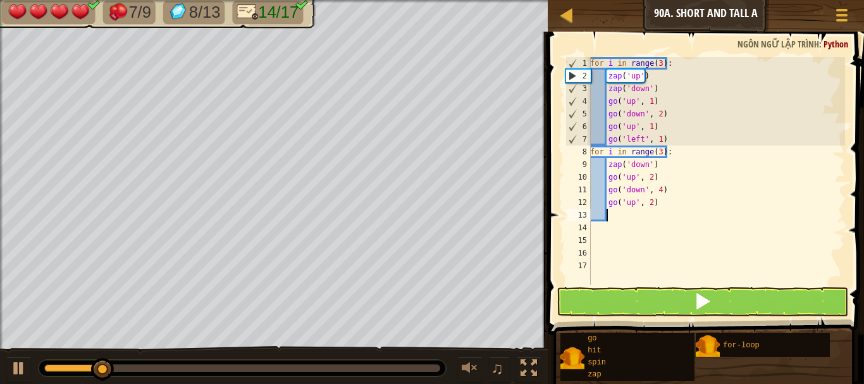
type textarea "g"
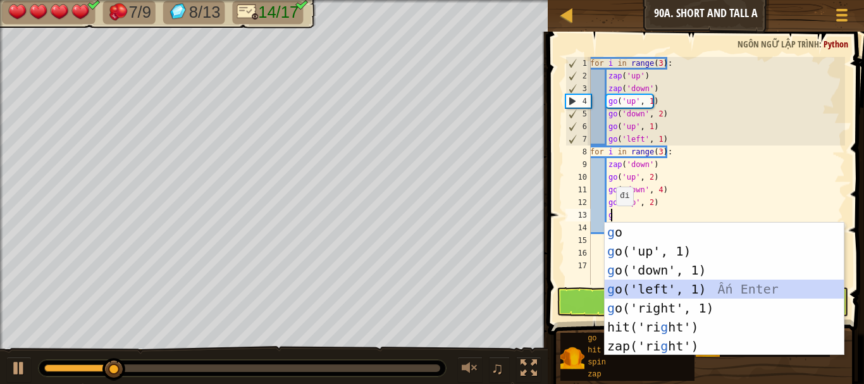
click at [693, 292] on div "g o Ấn Enter g o('up', 1) Ấn Enter g o('down', 1) Ấn Enter g o('left', 1) Ấn En…" at bounding box center [724, 308] width 239 height 171
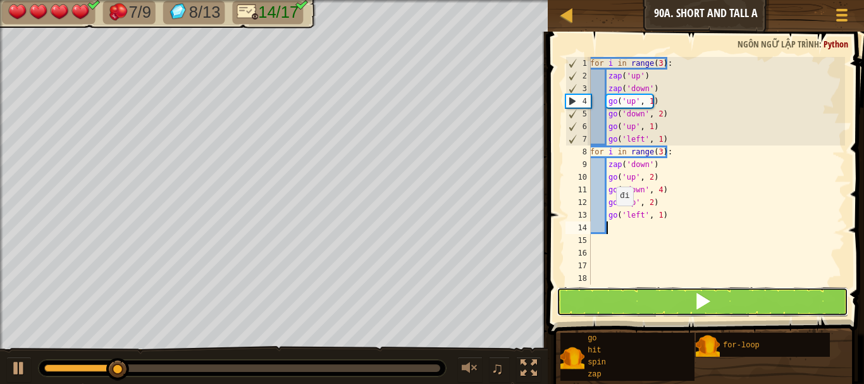
click at [692, 300] on button at bounding box center [702, 301] width 292 height 29
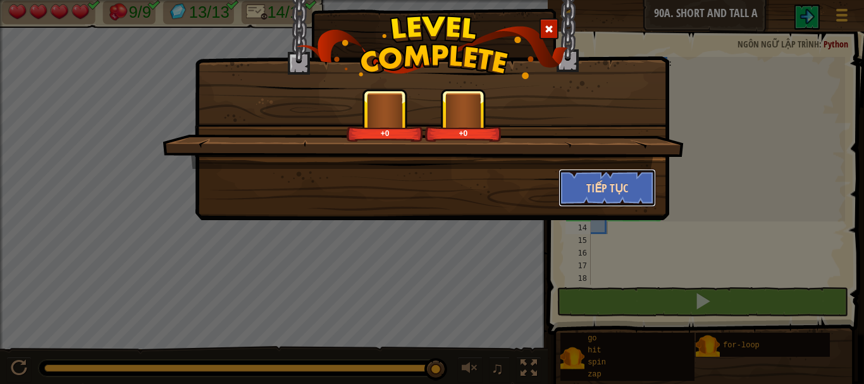
click at [629, 174] on button "Tiếp tục" at bounding box center [607, 188] width 98 height 38
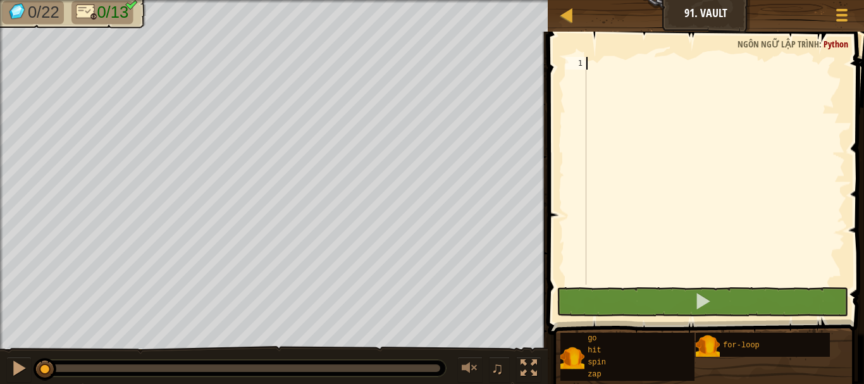
scroll to position [6, 0]
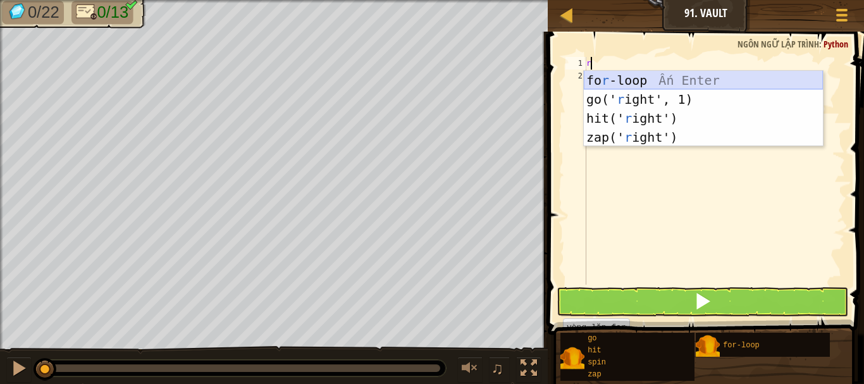
click at [655, 75] on div "fo r -loop Ấn Enter go(' r ight', 1) Ấn Enter hit(' r ight') Ấn Enter zap(' r i…" at bounding box center [703, 128] width 239 height 114
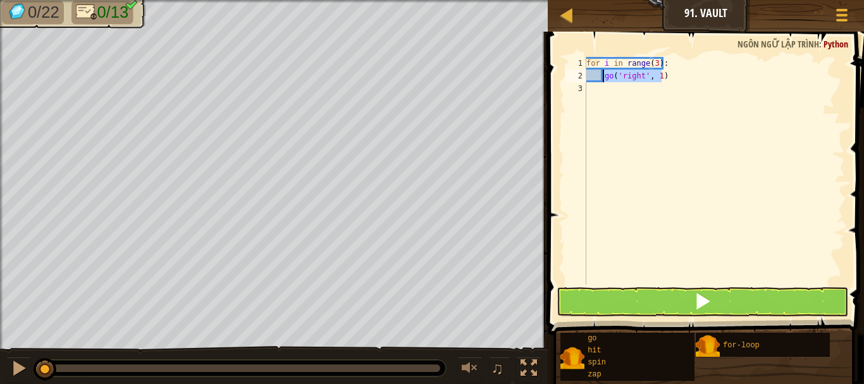
drag, startPoint x: 665, startPoint y: 75, endPoint x: 604, endPoint y: 75, distance: 60.7
click at [603, 75] on div "for i in range ( 3 ) : go ( 'right' , 1 )" at bounding box center [714, 183] width 261 height 253
type textarea "go('right', 1)"
type textarea "g"
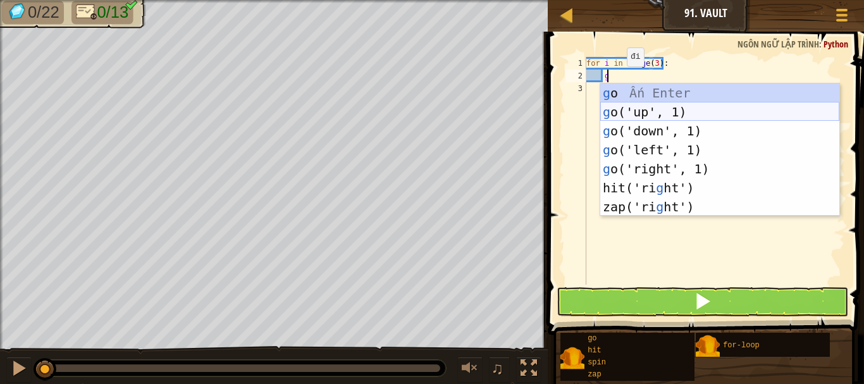
click at [665, 114] on div "g o Ấn Enter g o('up', 1) Ấn Enter g o('down', 1) Ấn Enter g o('left', 1) Ấn En…" at bounding box center [719, 168] width 239 height 171
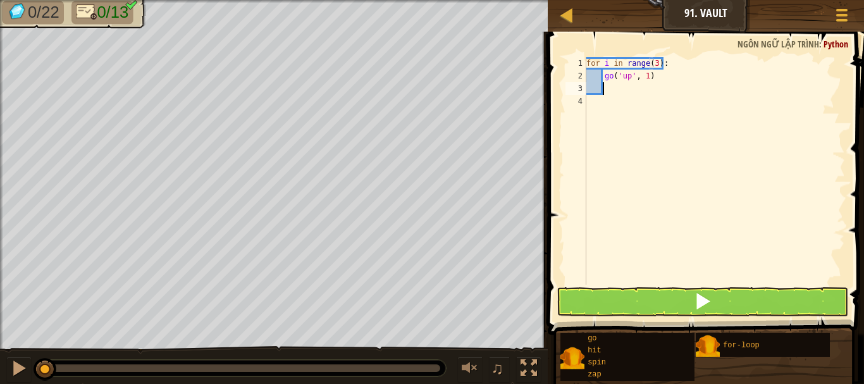
type textarea "g"
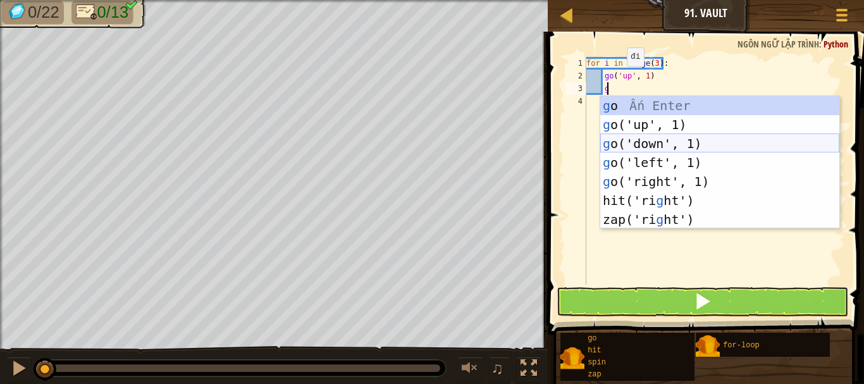
click at [668, 141] on div "g o Ấn Enter g o('up', 1) Ấn Enter g o('down', 1) Ấn Enter g o('left', 1) Ấn En…" at bounding box center [719, 181] width 239 height 171
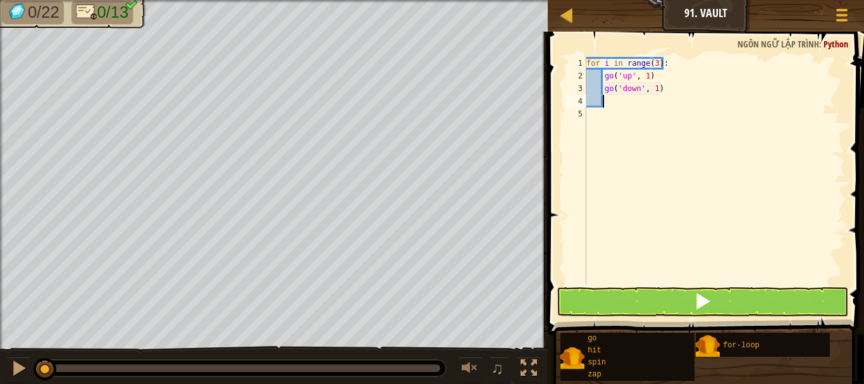
type textarea "g"
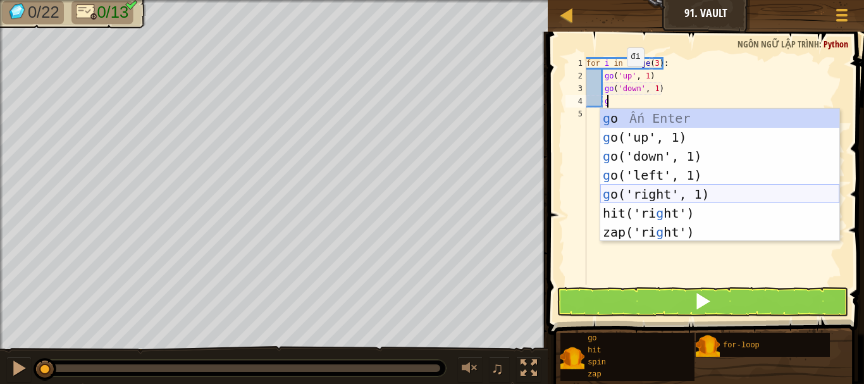
click at [666, 195] on div "g o Ấn Enter g o('up', 1) Ấn Enter g o('down', 1) Ấn Enter g o('left', 1) Ấn En…" at bounding box center [719, 194] width 239 height 171
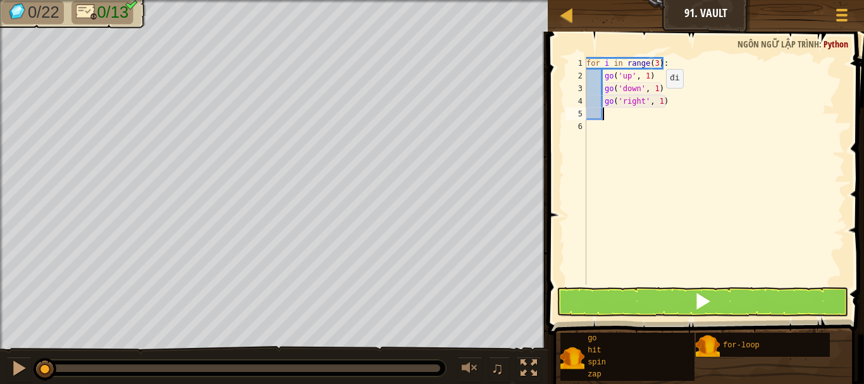
click at [655, 100] on div "for i in range ( 3 ) : go ( 'up' , 1 ) go ( 'down' , 1 ) go ( 'right' , 1 )" at bounding box center [714, 183] width 261 height 253
type textarea "go('right', 2)"
click at [610, 118] on div "for i in range ( 3 ) : go ( 'up' , 1 ) go ( 'down' , 1 ) go ( 'right' , 2 )" at bounding box center [714, 183] width 261 height 253
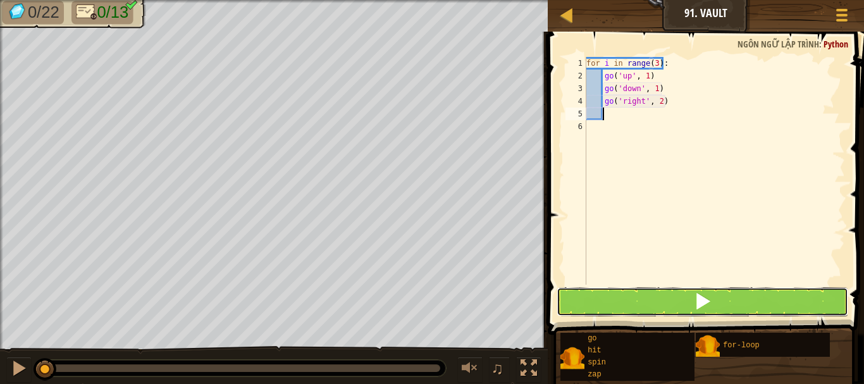
click at [637, 311] on button at bounding box center [702, 301] width 292 height 29
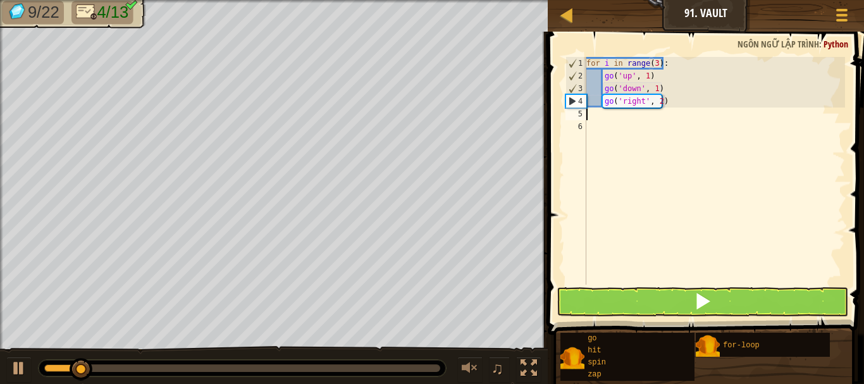
scroll to position [6, 0]
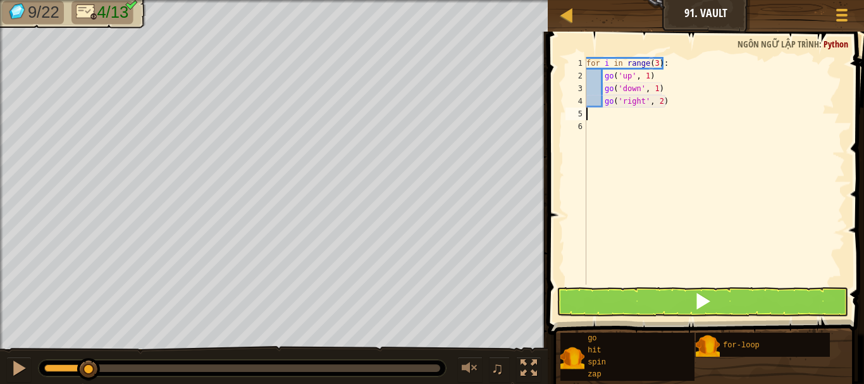
type textarea "g"
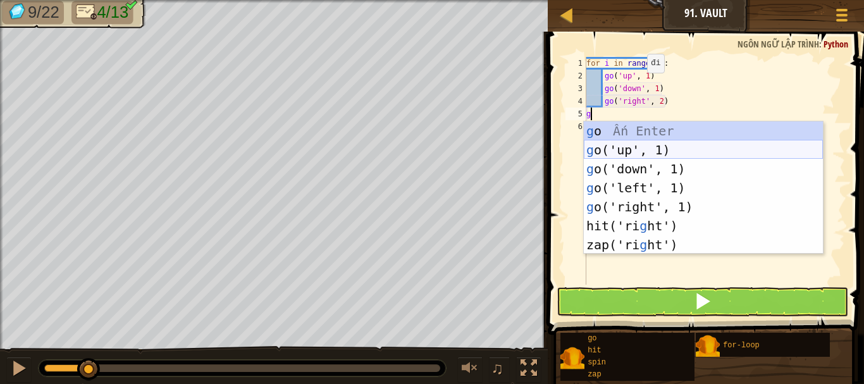
click at [635, 155] on div "g o Ấn Enter g o('up', 1) Ấn Enter g o('down', 1) Ấn Enter g o('left', 1) Ấn En…" at bounding box center [703, 206] width 239 height 171
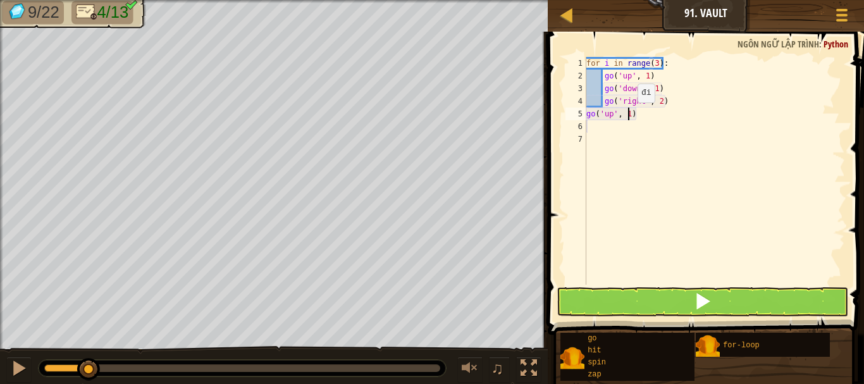
click at [627, 115] on div "for i in range ( 3 ) : go ( 'up' , 1 ) go ( 'down' , 1 ) go ( 'right' , 2 ) go …" at bounding box center [714, 183] width 261 height 253
type textarea "go('up', 4)"
click at [592, 132] on div "for i in range ( 3 ) : go ( 'up' , 1 ) go ( 'down' , 1 ) go ( 'right' , 2 ) go …" at bounding box center [714, 183] width 261 height 253
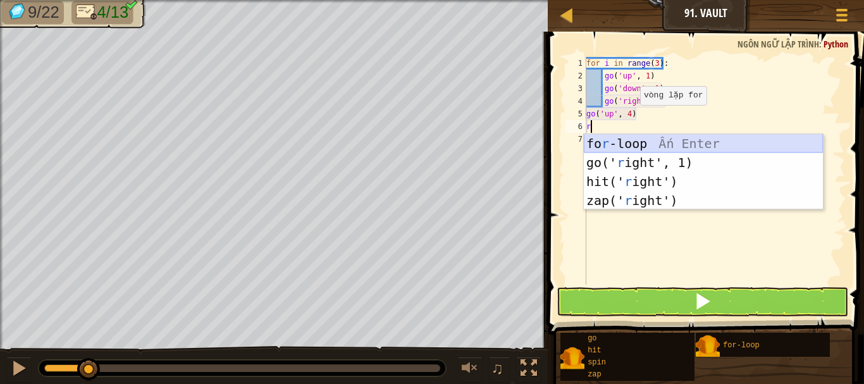
click at [663, 144] on div "fo r -loop Ấn Enter go(' r ight', 1) Ấn Enter hit(' r ight') Ấn Enter zap(' r i…" at bounding box center [703, 191] width 239 height 114
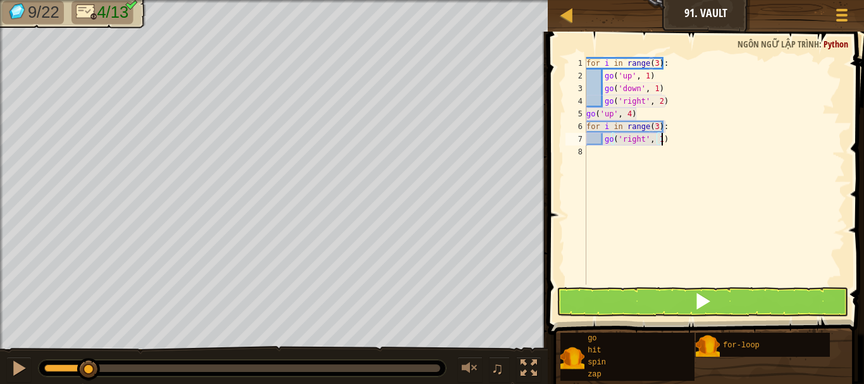
click at [672, 141] on div "for i in range ( 3 ) : go ( 'up' , 1 ) go ( 'down' , 1 ) go ( 'right' , 2 ) go …" at bounding box center [714, 183] width 261 height 253
type textarea "go('right', 1)"
drag, startPoint x: 666, startPoint y: 141, endPoint x: 603, endPoint y: 140, distance: 63.2
click at [603, 140] on div "for i in range ( 3 ) : go ( 'up' , 1 ) go ( 'down' , 1 ) go ( 'right' , 2 ) go …" at bounding box center [714, 183] width 261 height 253
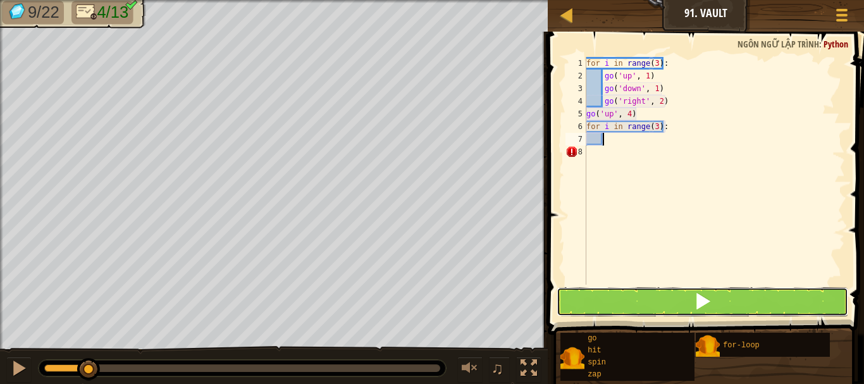
click at [629, 297] on button at bounding box center [702, 301] width 292 height 29
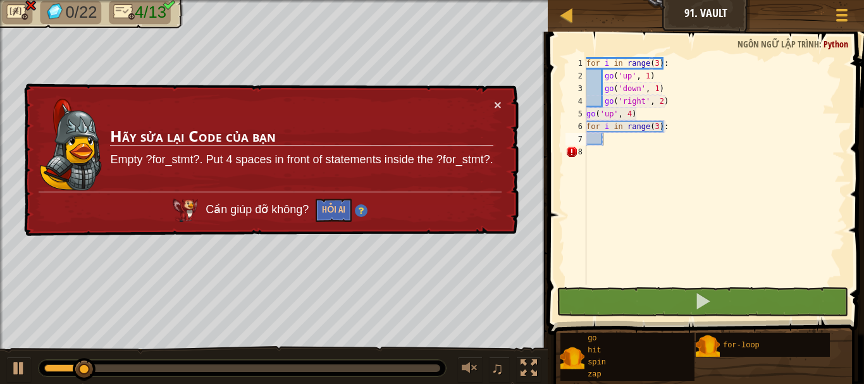
click at [505, 103] on div "× Hãy sửa lại Code của bạn Empty ?for_stmt?. Put 4 spaces in front of statement…" at bounding box center [269, 159] width 497 height 153
click at [498, 102] on button "×" at bounding box center [498, 104] width 8 height 13
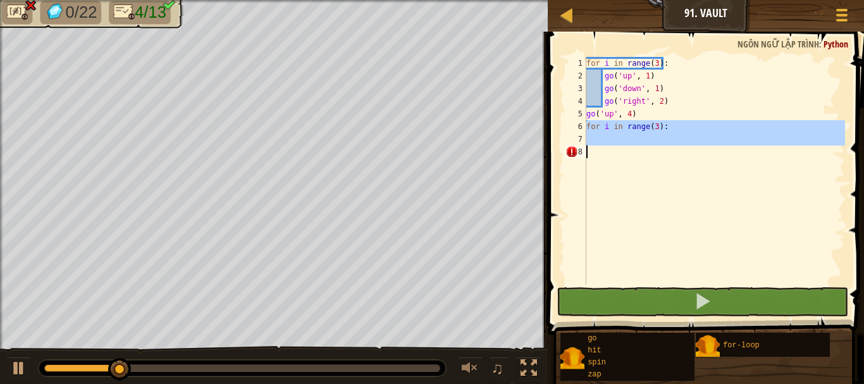
drag, startPoint x: 586, startPoint y: 125, endPoint x: 623, endPoint y: 147, distance: 43.1
click at [623, 147] on div "1 2 3 4 5 6 7 8 for i in range ( 3 ) : go ( 'up' , 1 ) go ( 'down' , 1 ) go ( '…" at bounding box center [704, 171] width 282 height 228
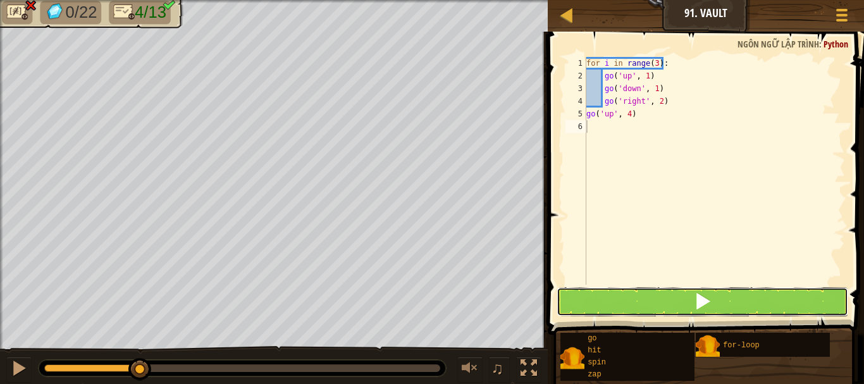
click at [586, 307] on button at bounding box center [702, 301] width 292 height 29
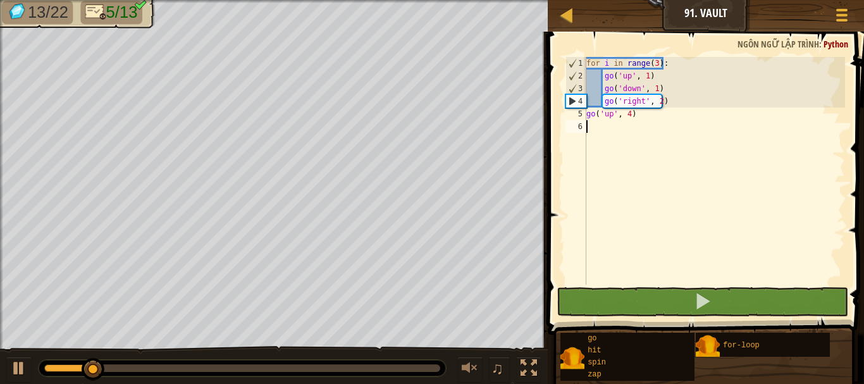
click at [603, 126] on div "for i in range ( 3 ) : go ( 'up' , 1 ) go ( 'down' , 1 ) go ( 'right' , 2 ) go …" at bounding box center [714, 183] width 261 height 253
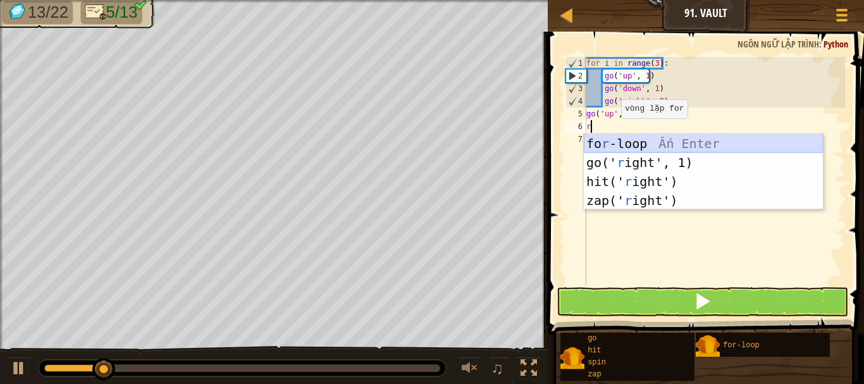
click at [620, 148] on div "fo r -loop Ấn Enter go(' r ight', 1) Ấn Enter hit(' r ight') Ấn Enter zap(' r i…" at bounding box center [703, 191] width 239 height 114
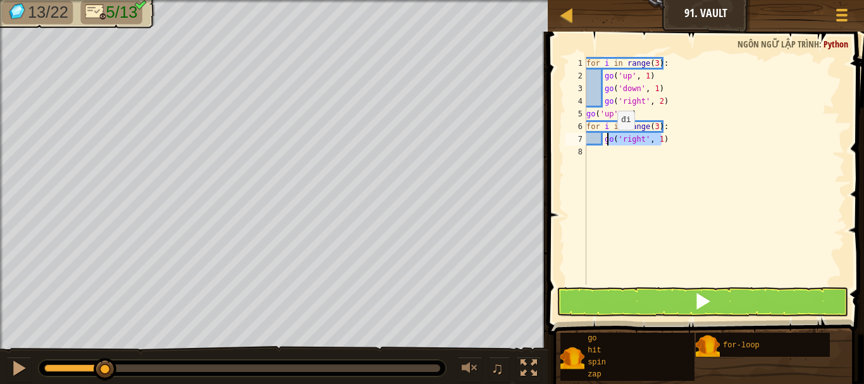
drag, startPoint x: 670, startPoint y: 142, endPoint x: 606, endPoint y: 142, distance: 63.9
click at [606, 142] on div "for i in range ( 3 ) : go ( 'up' , 1 ) go ( 'down' , 1 ) go ( 'right' , 2 ) go …" at bounding box center [714, 183] width 261 height 253
type textarea "g"
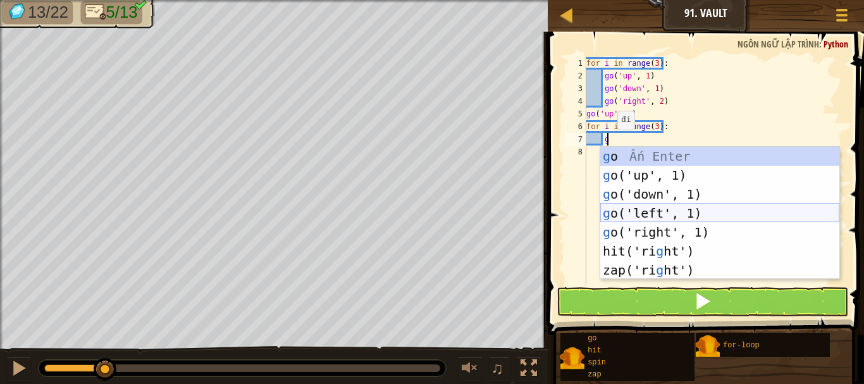
click at [659, 214] on div "g o Ấn Enter g o('up', 1) Ấn Enter g o('down', 1) Ấn Enter g o('left', 1) Ấn En…" at bounding box center [719, 232] width 239 height 171
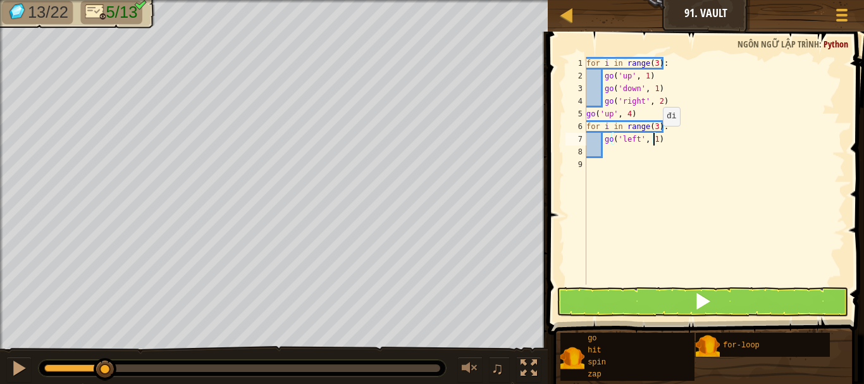
click at [652, 138] on div "for i in range ( 3 ) : go ( 'up' , 1 ) go ( 'down' , 1 ) go ( 'right' , 2 ) go …" at bounding box center [714, 183] width 261 height 253
type textarea "go('left', 2)"
click at [607, 149] on div "for i in range ( 3 ) : go ( 'up' , 1 ) go ( 'down' , 1 ) go ( 'right' , 2 ) go …" at bounding box center [714, 183] width 261 height 253
type textarea "g"
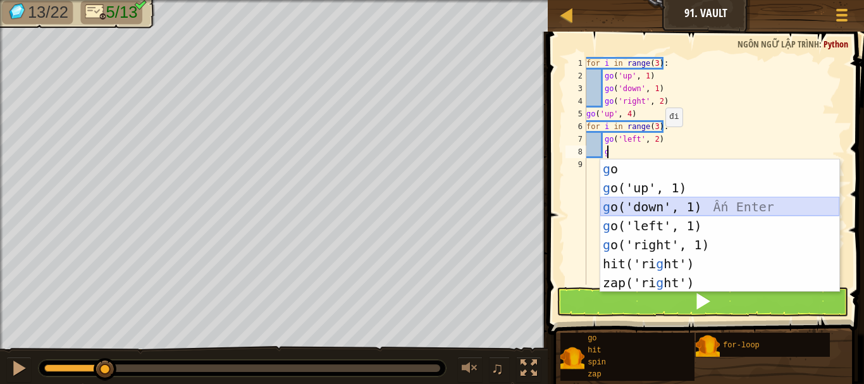
click at [650, 213] on div "g o Ấn Enter g o('up', 1) Ấn Enter g o('down', 1) Ấn Enter g o('left', 1) Ấn En…" at bounding box center [719, 244] width 239 height 171
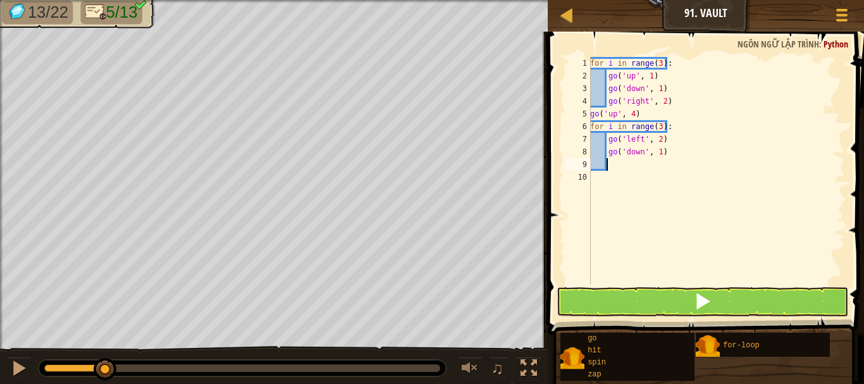
type textarea "g"
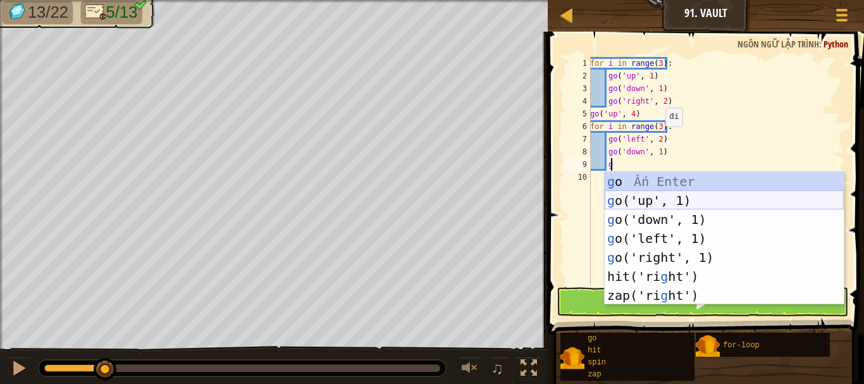
click at [655, 199] on div "g o Ấn Enter g o('up', 1) Ấn Enter g o('down', 1) Ấn Enter g o('left', 1) Ấn En…" at bounding box center [724, 257] width 239 height 171
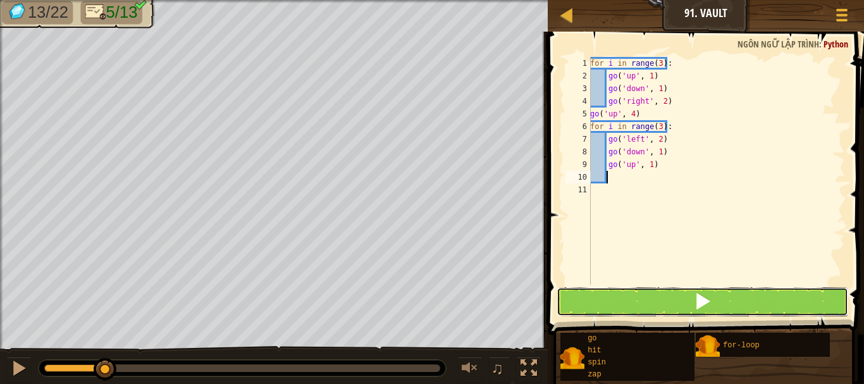
click at [632, 297] on button at bounding box center [702, 301] width 292 height 29
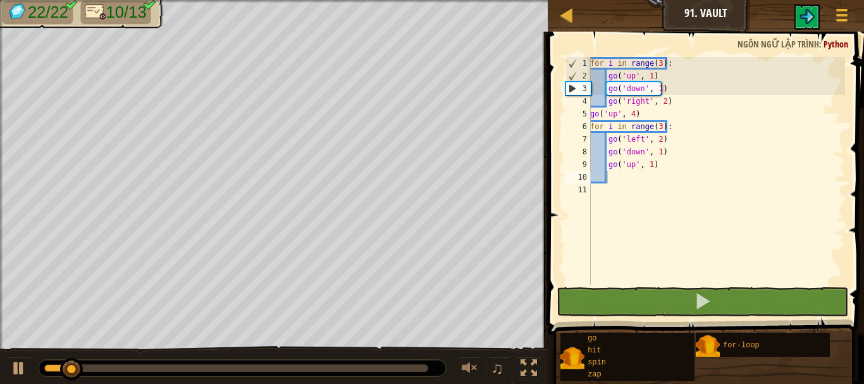
click at [388, 359] on div at bounding box center [242, 368] width 408 height 18
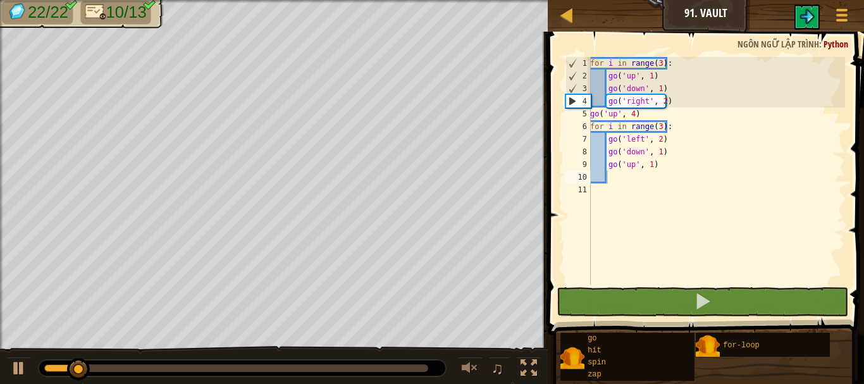
click at [388, 359] on div "0:24.7 Bây giờ: 0:02.5 Tối đa: 0:27.2" at bounding box center [242, 368] width 408 height 18
drag, startPoint x: 385, startPoint y: 364, endPoint x: 414, endPoint y: 372, distance: 30.4
click at [414, 372] on div at bounding box center [242, 368] width 407 height 16
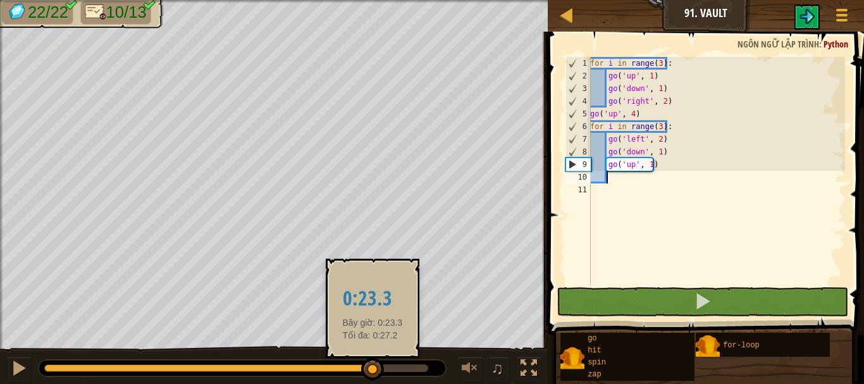
drag, startPoint x: 109, startPoint y: 360, endPoint x: 372, endPoint y: 379, distance: 264.4
click at [372, 379] on div at bounding box center [372, 369] width 23 height 23
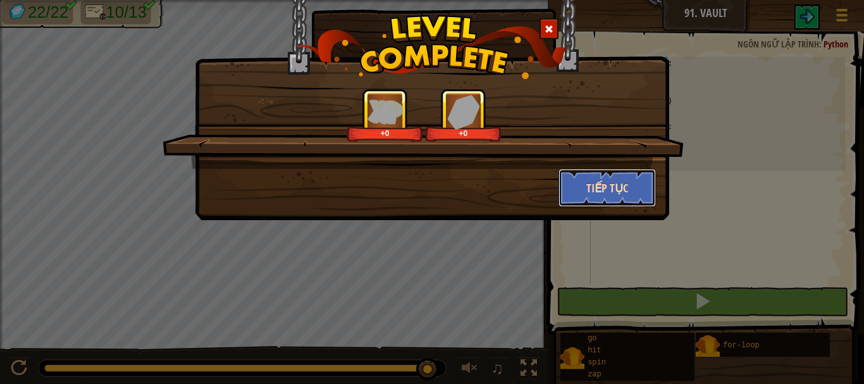
click at [627, 178] on button "Tiếp tục" at bounding box center [607, 188] width 98 height 38
